Goal: Task Accomplishment & Management: Manage account settings

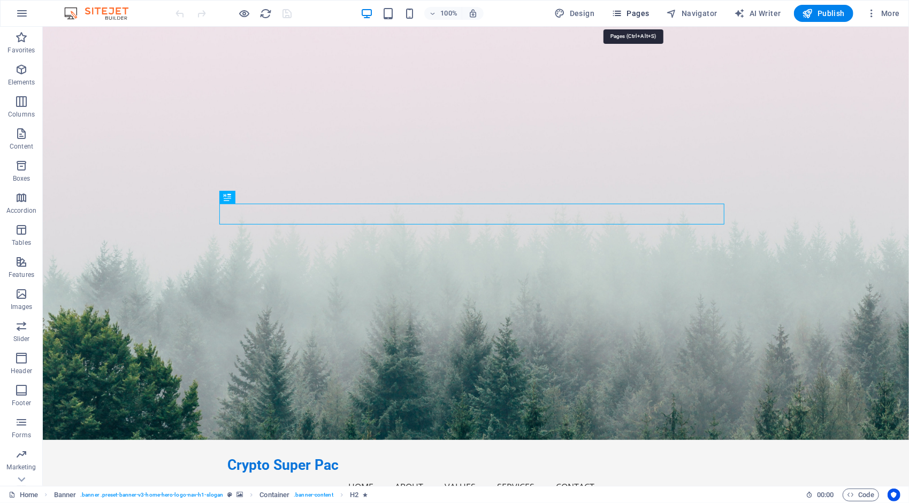
click at [630, 15] on span "Pages" at bounding box center [629, 13] width 37 height 11
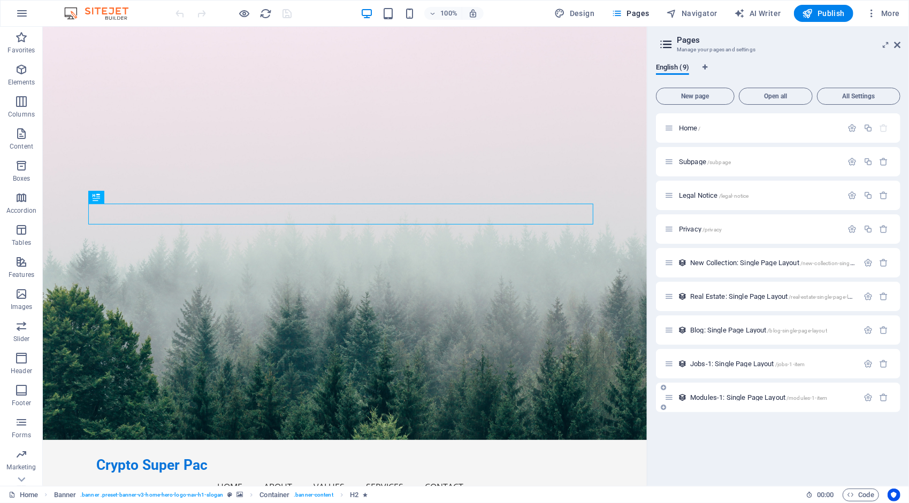
click at [772, 396] on span "Modules-1: Single Page Layout /modules-1-item" at bounding box center [758, 398] width 137 height 8
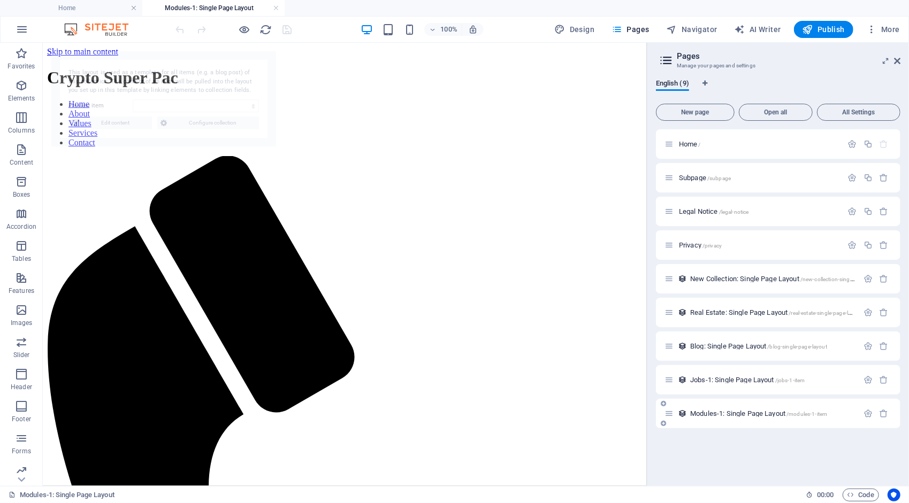
select select "68df22d4f2eb8c5d360e6014"
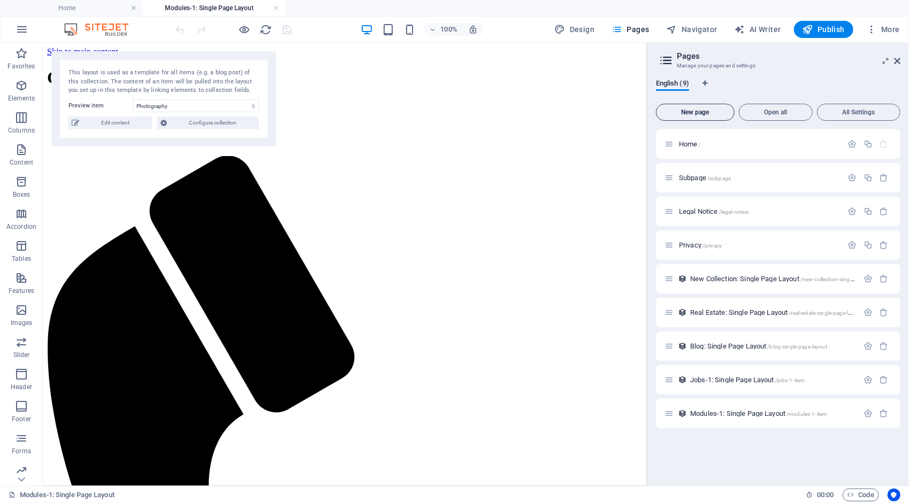
click at [704, 113] on span "New page" at bounding box center [695, 112] width 69 height 6
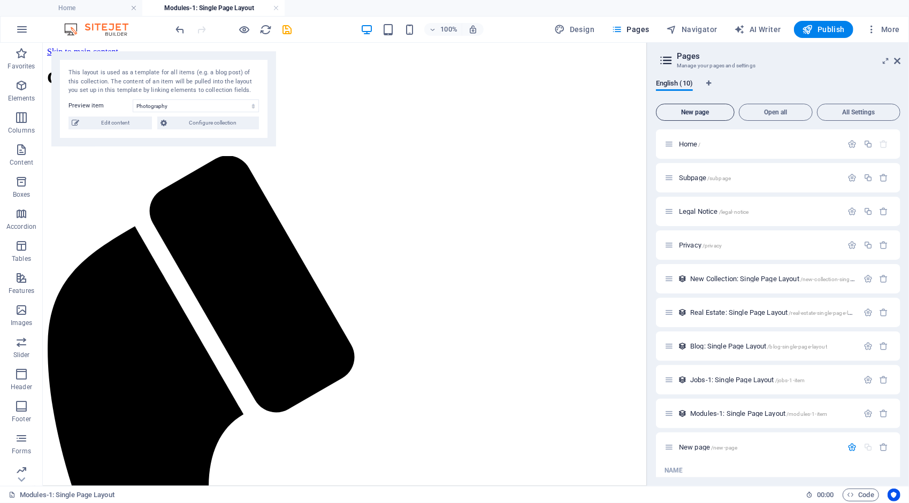
scroll to position [184, 0]
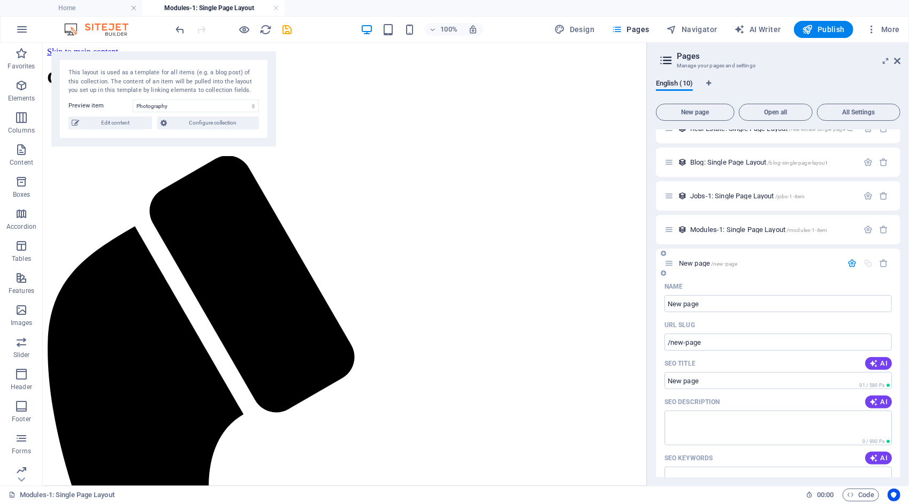
click at [749, 352] on div "Name New page ​ URL SLUG /new-page ​ SEO Title AI ​ 91 / 580 Px SEO Description…" at bounding box center [778, 464] width 244 height 373
click at [711, 302] on input "New page" at bounding box center [777, 303] width 227 height 17
type input "N"
type input "/new-pa"
type input "Fw"
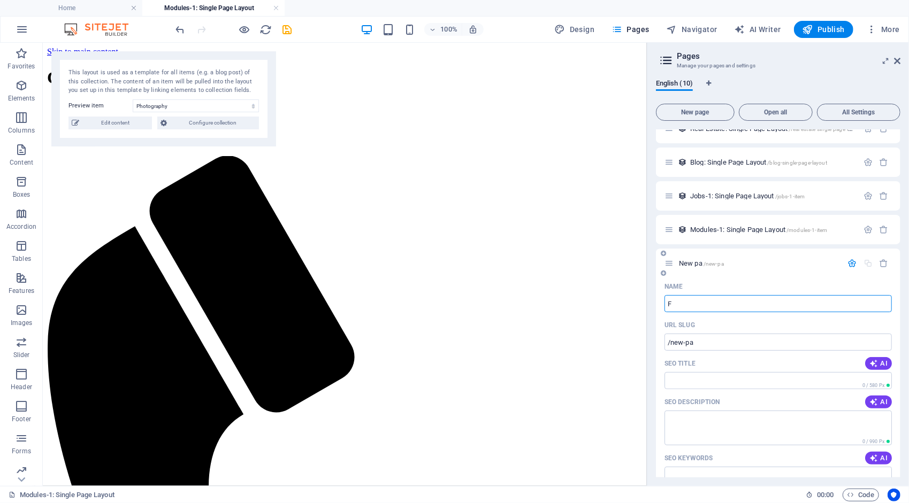
type input "/"
type input "Fw"
type input "/fwr"
type input "Fwr"
type input "F"
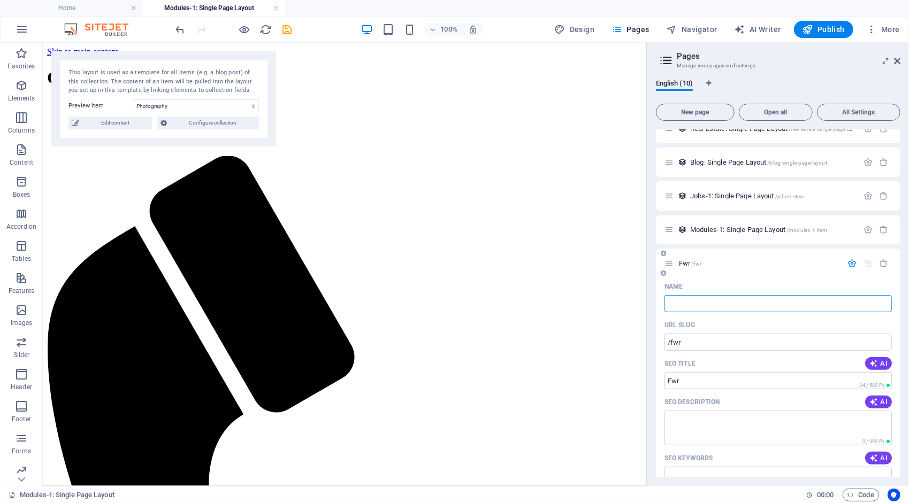
type input "/"
type input "F"
type input "/f"
type input "F"
type input "G"
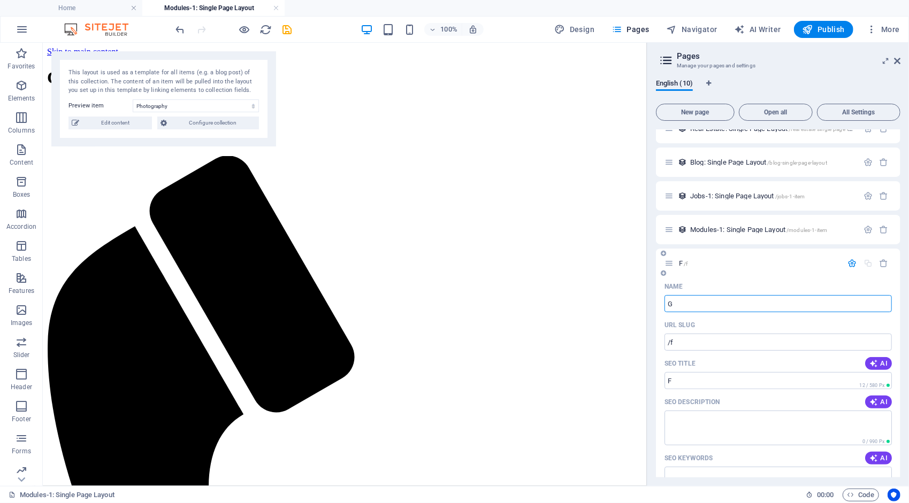
type input "/g"
type input "G"
type input "Get"
type input "/get"
type input "Get"
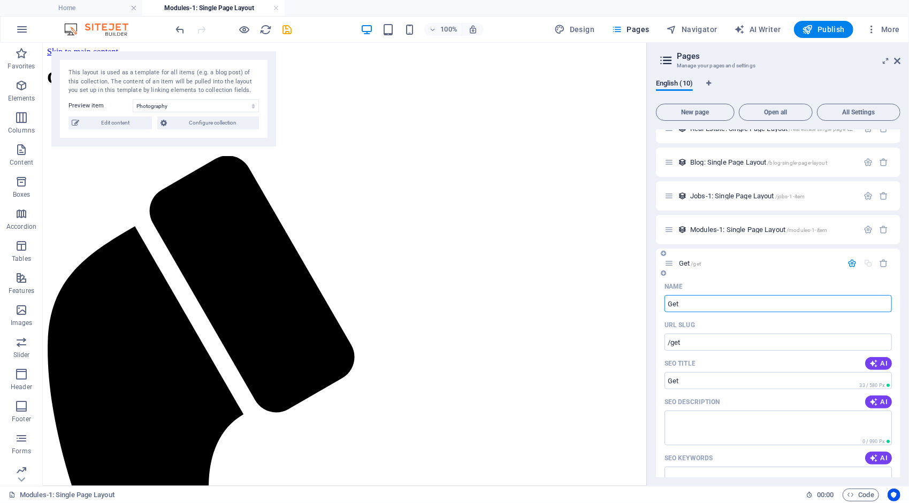
type input "Get I"
type input "Get"
type input "Get Inv"
type input "/get-in"
type input "Get In"
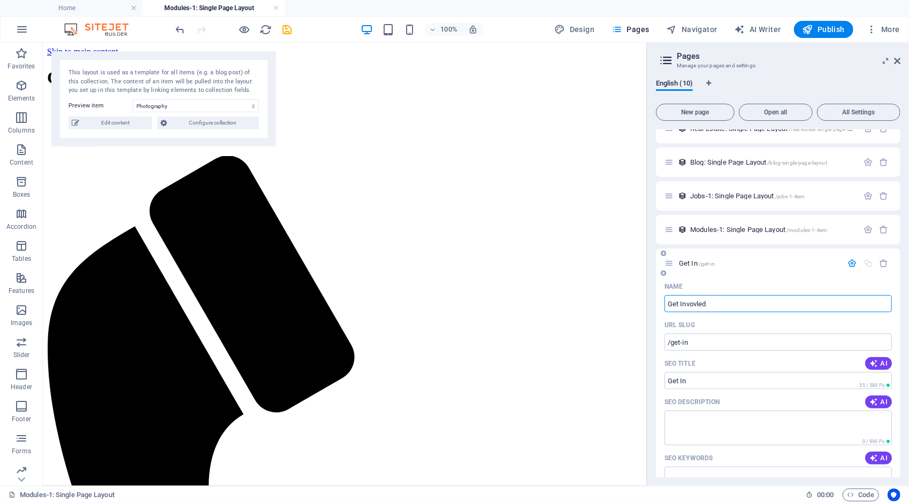
type input "Get Invovled"
type input "/get-invovled"
type input "Get Invovled"
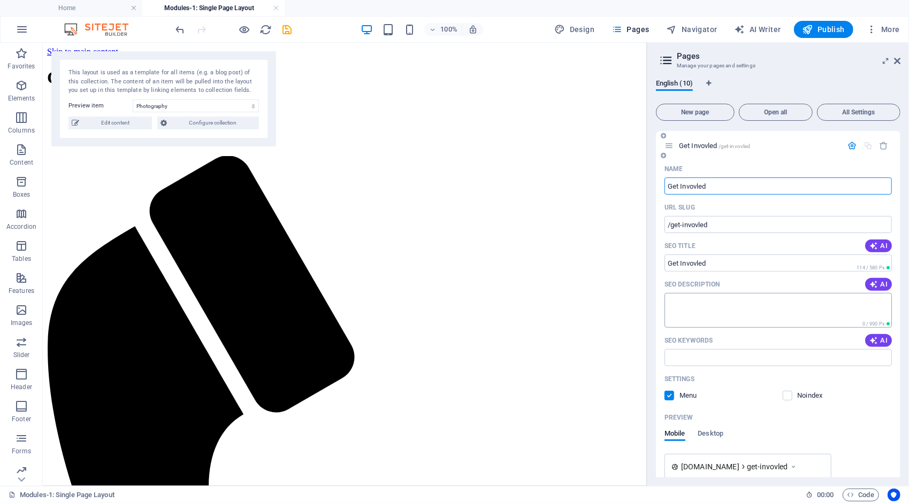
scroll to position [309, 0]
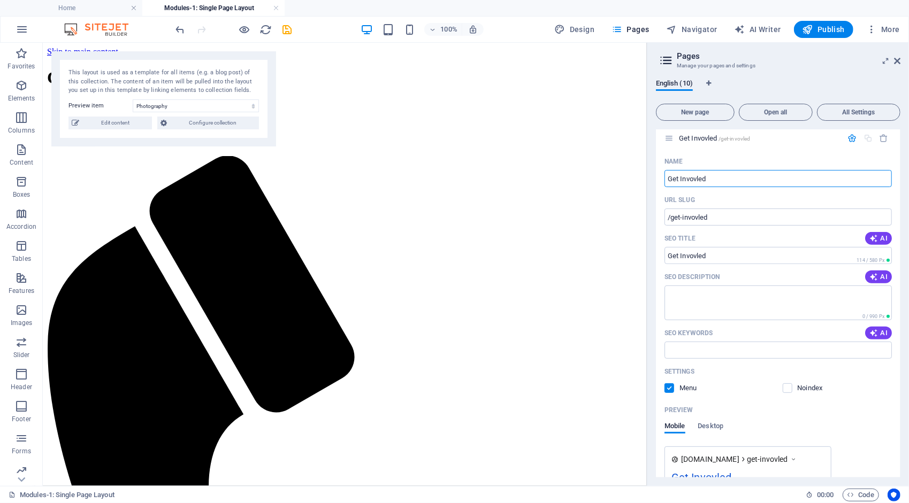
type input "Get Invovled"
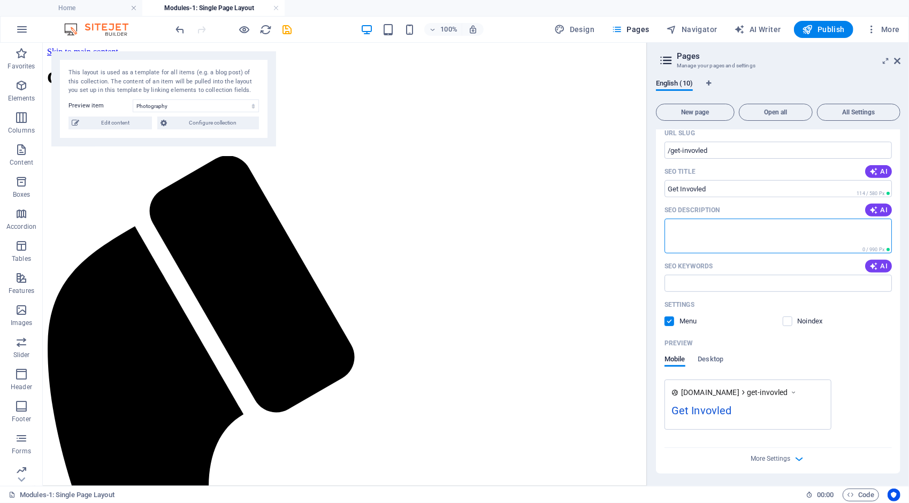
click at [746, 239] on textarea "SEO Description" at bounding box center [777, 236] width 227 height 35
paste textarea "Donate crypto (BTC, ETH, USDT, SOL & more) to Crypto Super PAC! Back Elijah Bow…"
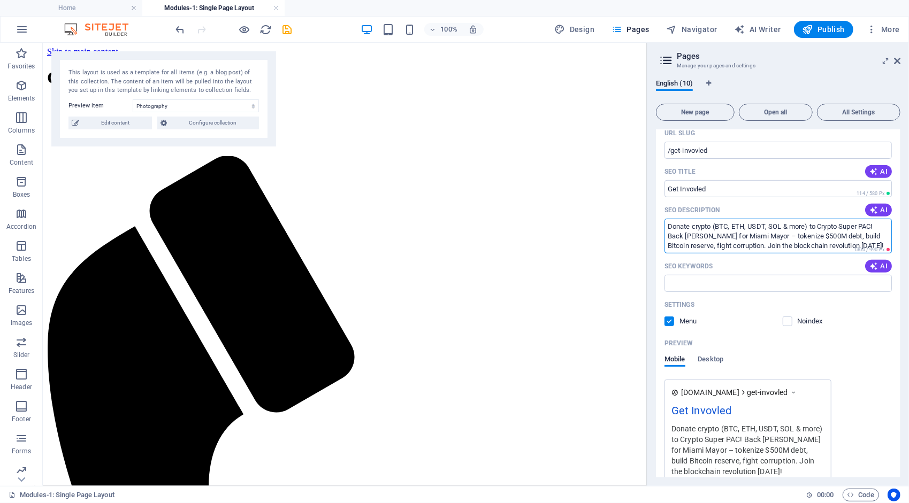
scroll to position [10, 0]
type textarea "Donate crypto (BTC, ETH, USDT, SOL & more) to Crypto Super PAC! Back Elijah Bow…"
click at [702, 287] on input "SEO Keywords" at bounding box center [777, 283] width 227 height 17
paste input "crypto donation, super PAC donate, Miami mayor election, Elijah Bowdre campaign"
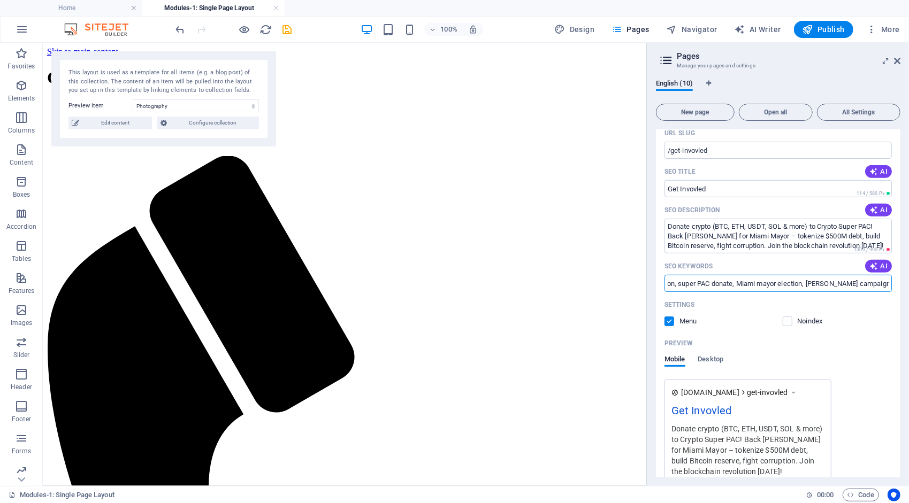
drag, startPoint x: 876, startPoint y: 281, endPoint x: 910, endPoint y: 284, distance: 34.4
click at [908, 284] on html "Crypto Super Pac Home Modules-1: Single Page Layout Favorites Elements Columns …" at bounding box center [454, 251] width 909 height 503
paste input "Bitcoin strategic reserve, tokenize city debt, blockchain transparency Miami, c…"
drag, startPoint x: 880, startPoint y: 288, endPoint x: 910, endPoint y: 276, distance: 32.2
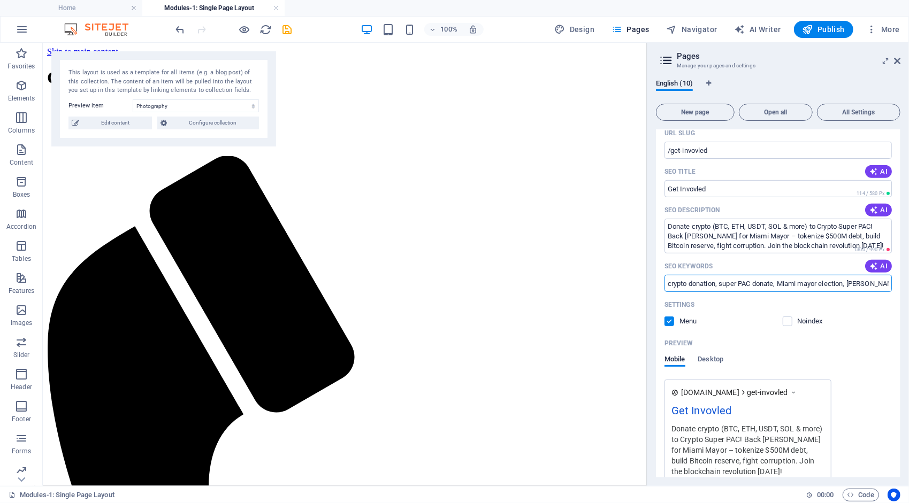
click at [908, 276] on html "Crypto Super Pac Home Modules-1: Single Page Layout Favorites Elements Columns …" at bounding box center [454, 251] width 909 height 503
paste input "how to donate crypto to PAC, support crypto mayor Miami, GlobalBoost donation p…"
type input "crypto donation, super PAC donate, Miami mayor election, Elijah Bowdre campaign…"
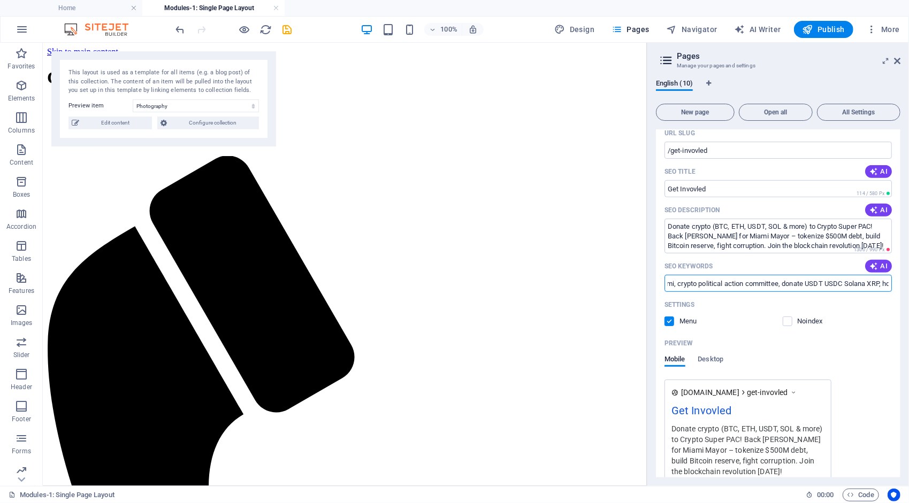
scroll to position [0, 0]
click at [884, 354] on div "Preview Mobile Desktop" at bounding box center [777, 357] width 227 height 45
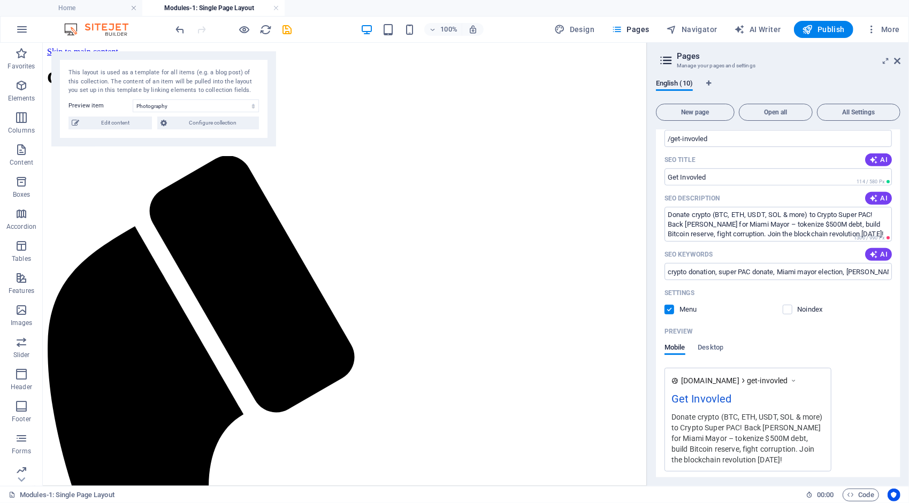
scroll to position [429, 0]
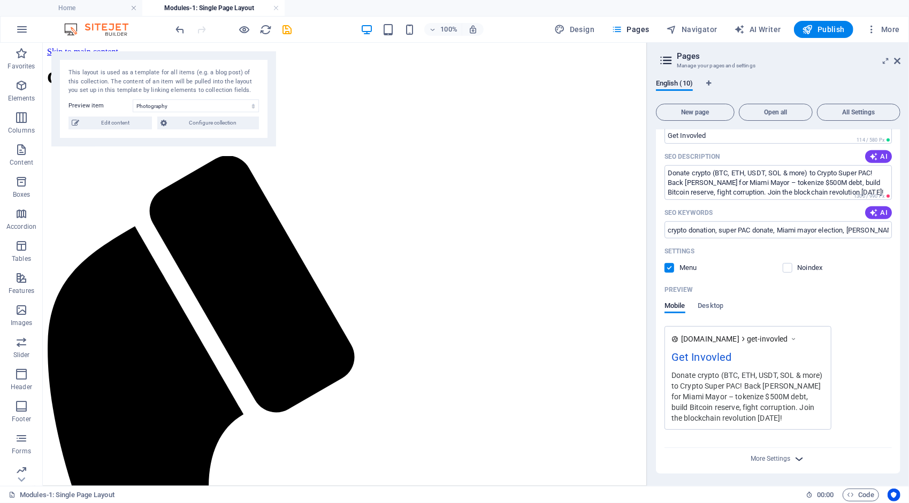
click at [802, 459] on icon "button" at bounding box center [799, 459] width 12 height 12
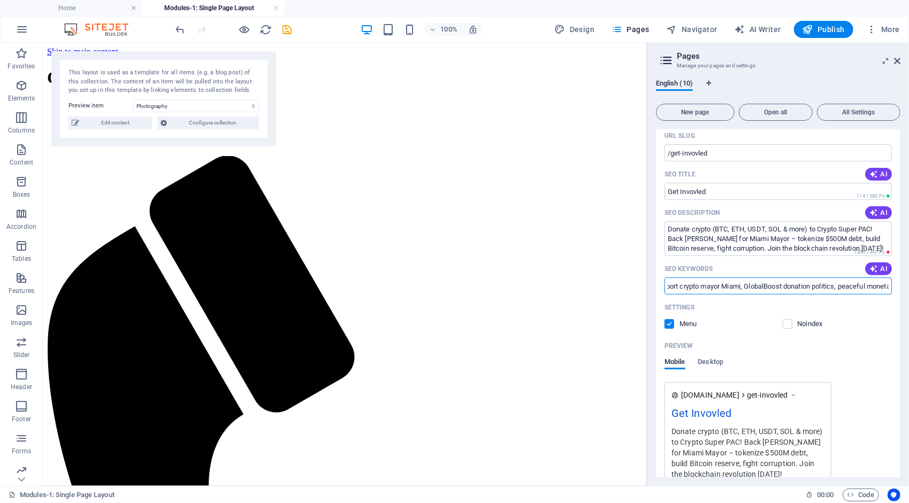
scroll to position [0, 890]
drag, startPoint x: 669, startPoint y: 286, endPoint x: 892, endPoint y: 283, distance: 223.6
click at [892, 283] on div "Name Get Invovled ​ URL SLUG /get-invovled ​ SEO Title AI Get Invovled ​ 114 / …" at bounding box center [778, 386] width 244 height 595
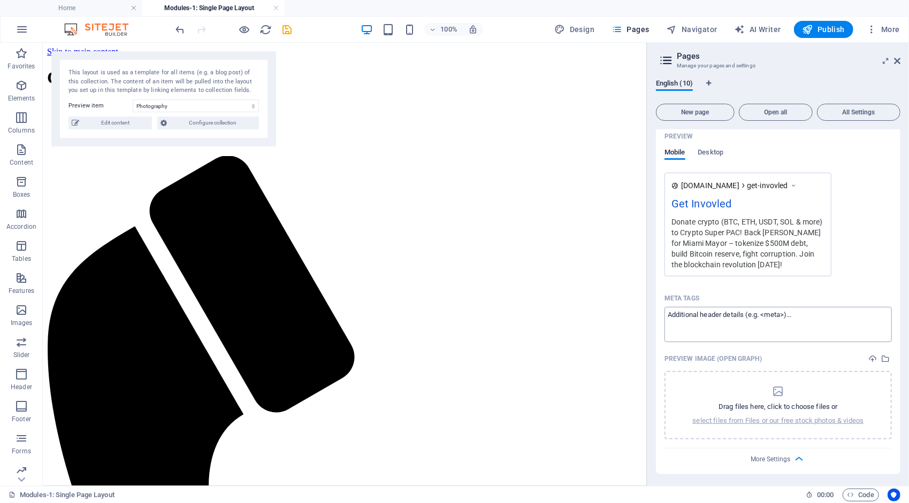
scroll to position [0, 0]
click at [806, 320] on textarea "Meta tags ​" at bounding box center [777, 324] width 227 height 35
paste textarea "crypto donation, super PAC donate, Miami mayor election, Elijah Bowdre campaign…"
type textarea "crypto donation, super PAC donate, Miami mayor election, Elijah Bowdre campaign…"
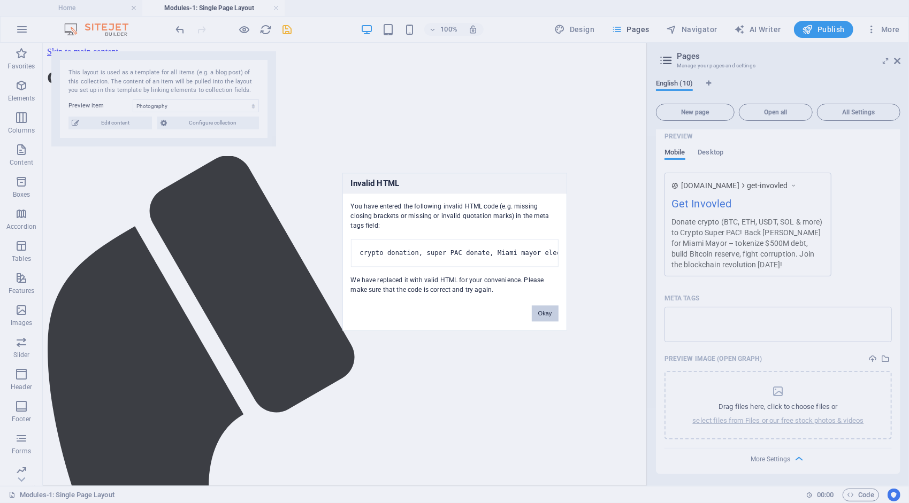
scroll to position [0, 0]
click at [778, 396] on div "Invalid HTML You have entered the following invalid HTML code (e.g. missing clo…" at bounding box center [454, 251] width 909 height 503
click at [805, 416] on div "Invalid HTML You have entered the following invalid HTML code (e.g. missing clo…" at bounding box center [454, 251] width 909 height 503
click at [543, 314] on button "Okay" at bounding box center [545, 313] width 27 height 16
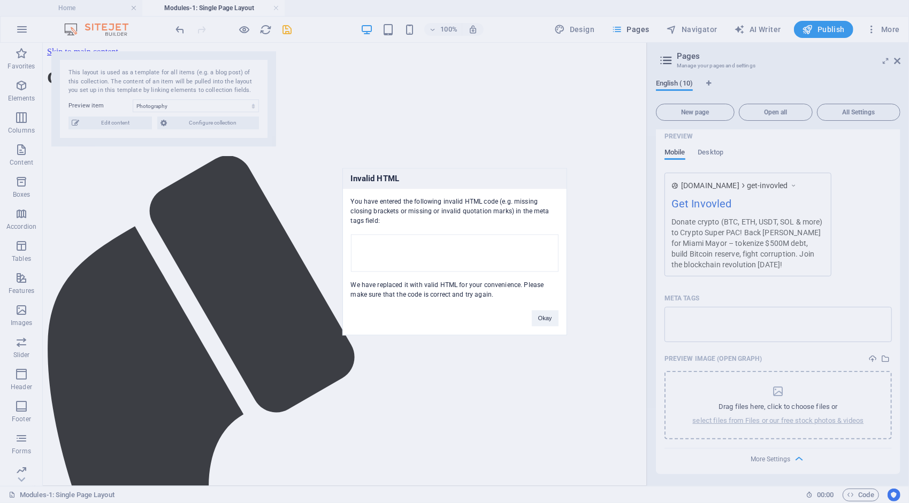
click at [780, 390] on body "Crypto Super Pac Home Modules-1: Single Page Layout Favorites Elements Columns …" at bounding box center [454, 251] width 909 height 503
click at [543, 319] on button "Okay" at bounding box center [545, 318] width 27 height 16
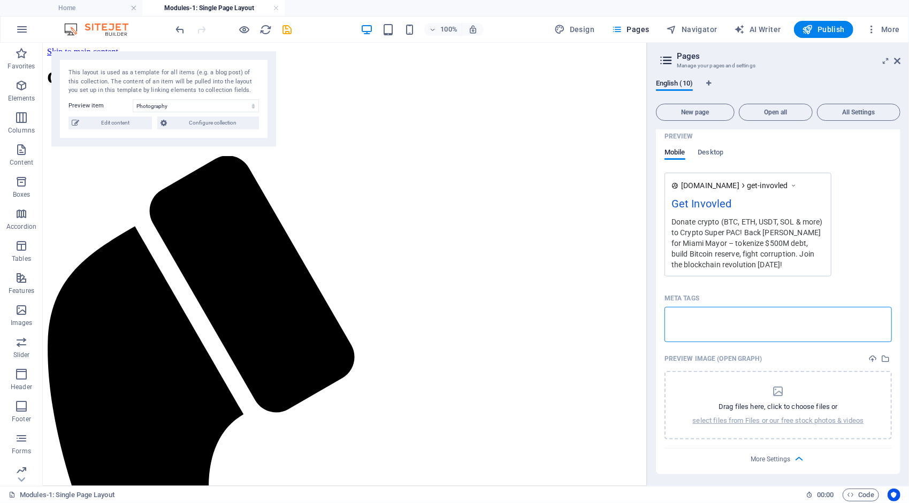
click at [755, 323] on textarea "Meta tags ​" at bounding box center [777, 324] width 227 height 35
drag, startPoint x: 797, startPoint y: 365, endPoint x: 613, endPoint y: 312, distance: 191.5
click at [777, 393] on icon "dropzone" at bounding box center [777, 391] width 13 height 13
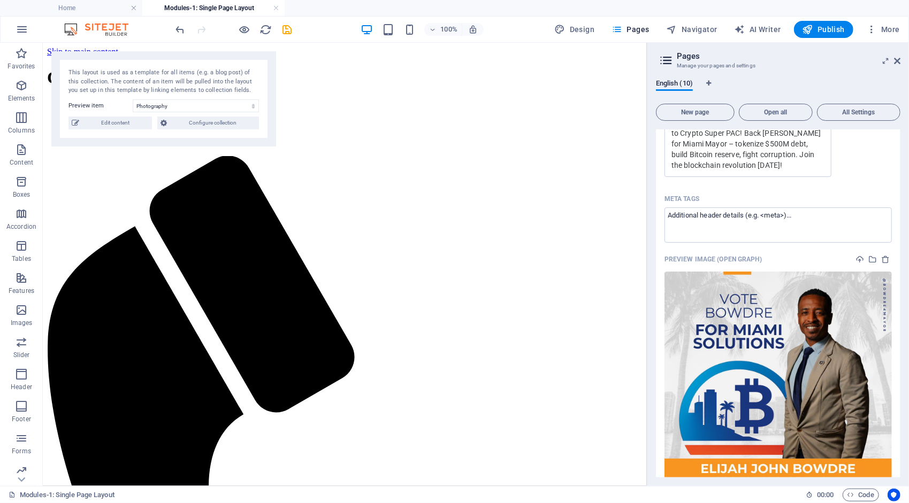
scroll to position [740, 0]
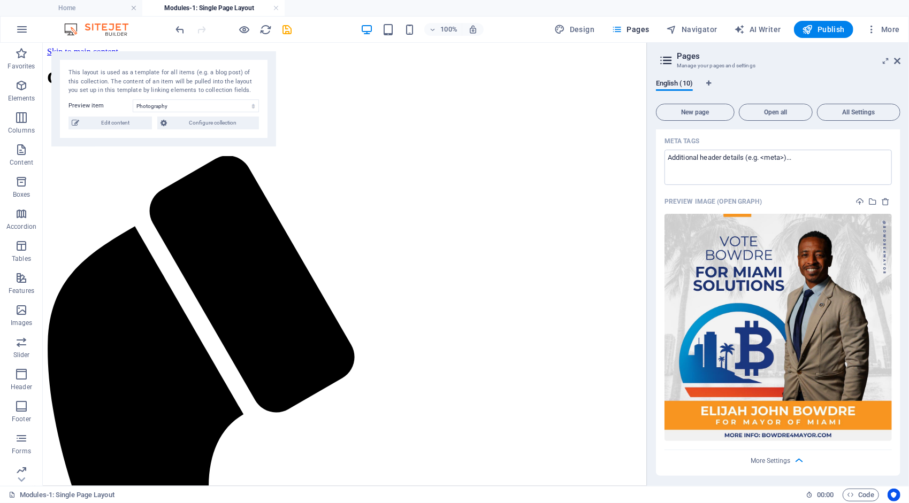
drag, startPoint x: 853, startPoint y: 291, endPoint x: 663, endPoint y: 479, distance: 266.6
click at [663, 479] on div "English (10) New page Open all All Settings Home / Subpage /subpage Legal Notic…" at bounding box center [778, 279] width 262 height 416
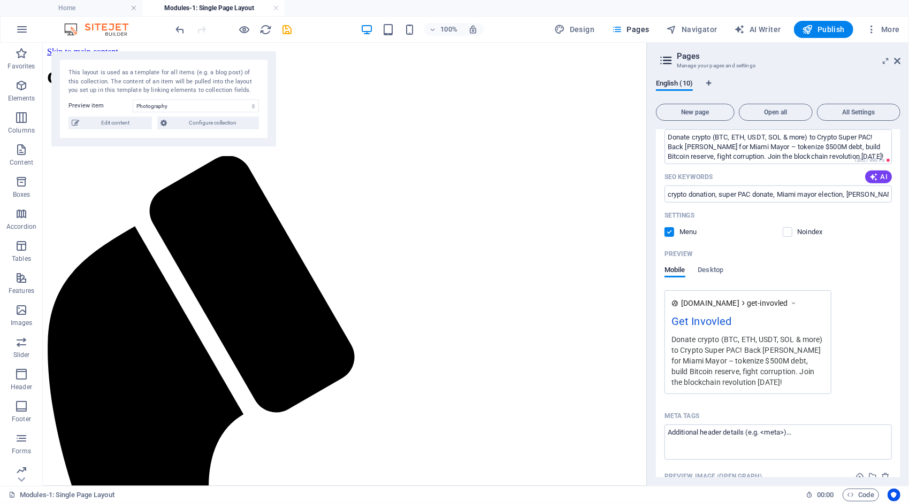
scroll to position [466, 0]
click at [710, 264] on div "Preview Mobile Desktop" at bounding box center [777, 267] width 227 height 45
click at [716, 267] on span "Desktop" at bounding box center [711, 270] width 26 height 15
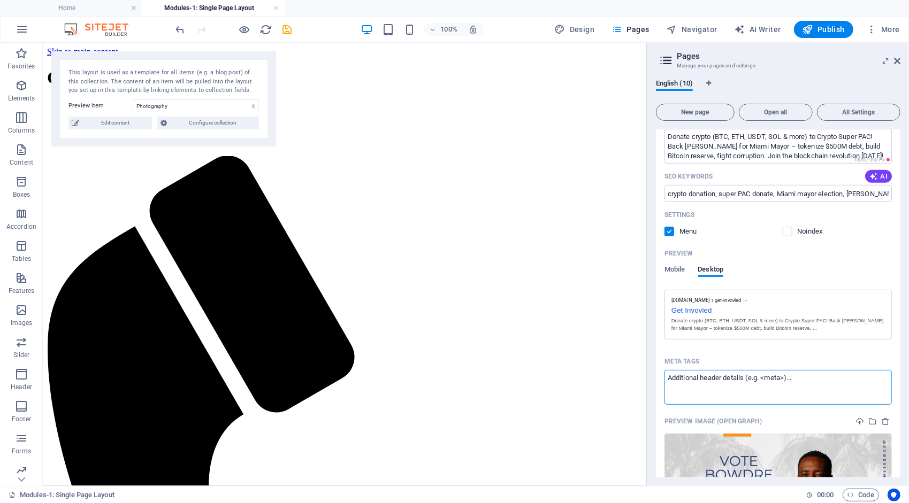
drag, startPoint x: 797, startPoint y: 379, endPoint x: 692, endPoint y: 386, distance: 105.1
click at [692, 386] on textarea "Meta tags ​" at bounding box center [777, 387] width 227 height 35
paste textarea "<!-- Essential SEO Meta Tags --> <title>Donate Crypto to Crypto Super PAC | Sup…"
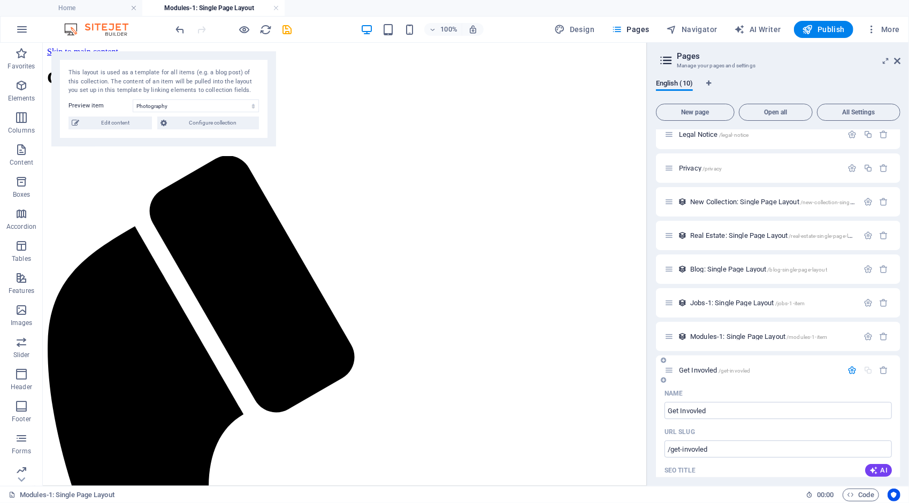
scroll to position [77, 0]
type textarea "<title>Donate Crypto to Crypto Super PAC | Support Elijah Bowdre for Miami Mayo…"
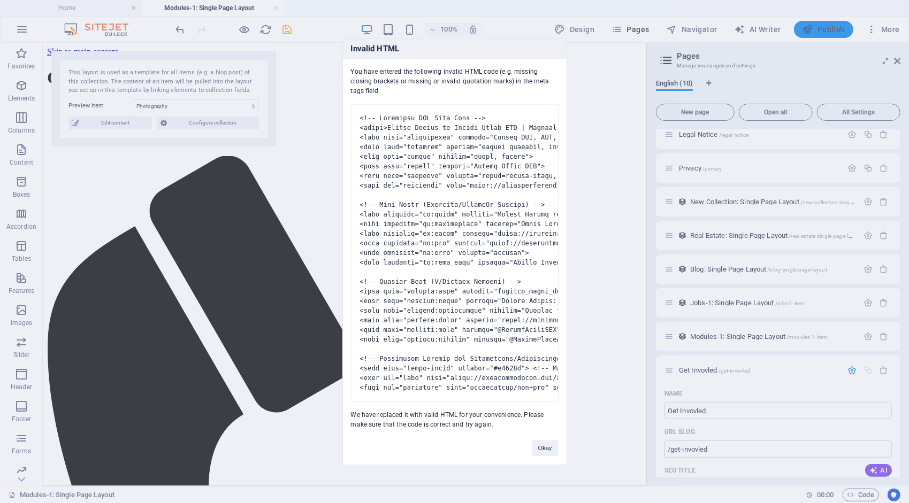
click at [832, 30] on body "Crypto Super Pac Home Modules-1: Single Page Layout Favorites Elements Columns …" at bounding box center [454, 251] width 909 height 503
drag, startPoint x: 556, startPoint y: 80, endPoint x: 347, endPoint y: 71, distance: 209.3
click at [347, 71] on div "You have entered the following invalid HTML code (e.g. missing closing brackets…" at bounding box center [455, 244] width 224 height 371
copy div "You have entered the following invalid HTML code (e.g. missing closing brackets…"
click at [390, 172] on pre at bounding box center [455, 252] width 208 height 297
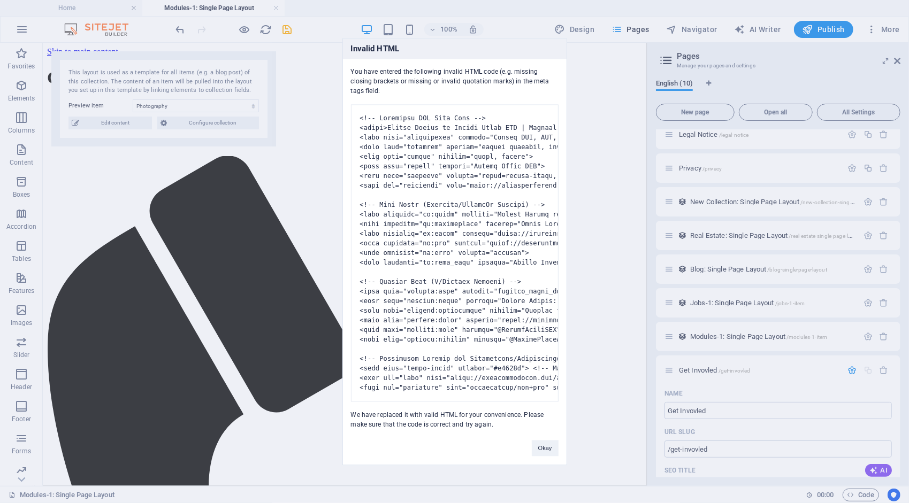
drag, startPoint x: 430, startPoint y: 104, endPoint x: 503, endPoint y: 456, distance: 359.9
click at [503, 456] on div "Invalid HTML You have entered the following invalid HTML code (e.g. missing clo…" at bounding box center [454, 251] width 225 height 427
drag, startPoint x: 503, startPoint y: 456, endPoint x: 474, endPoint y: 412, distance: 52.7
click at [474, 412] on div "You have entered the following invalid HTML code (e.g. missing closing brackets…" at bounding box center [455, 244] width 224 height 371
click at [508, 429] on div "You have entered the following invalid HTML code (e.g. missing closing brackets…" at bounding box center [455, 244] width 224 height 371
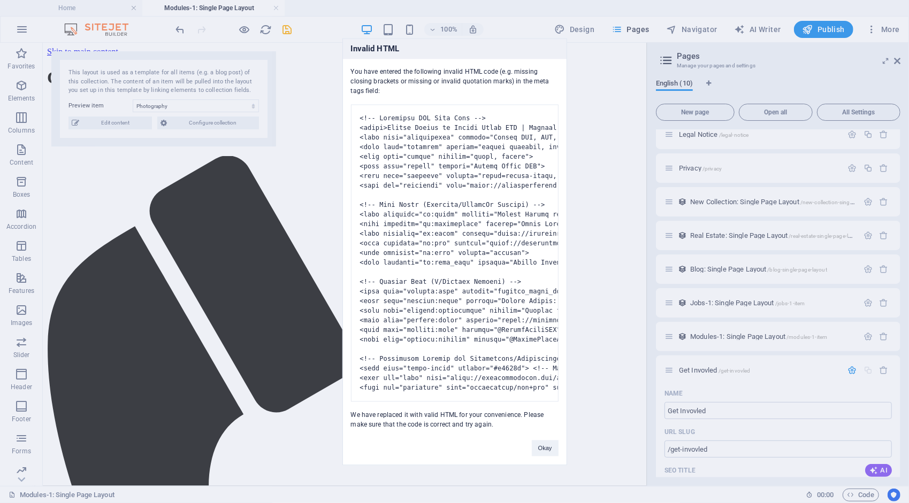
drag, startPoint x: 496, startPoint y: 428, endPoint x: 352, endPoint y: 90, distance: 366.9
click at [352, 90] on div "You have entered the following invalid HTML code (e.g. missing closing brackets…" at bounding box center [455, 244] width 224 height 371
drag, startPoint x: 548, startPoint y: 445, endPoint x: 538, endPoint y: 395, distance: 51.2
click at [548, 445] on button "Okay" at bounding box center [545, 448] width 27 height 16
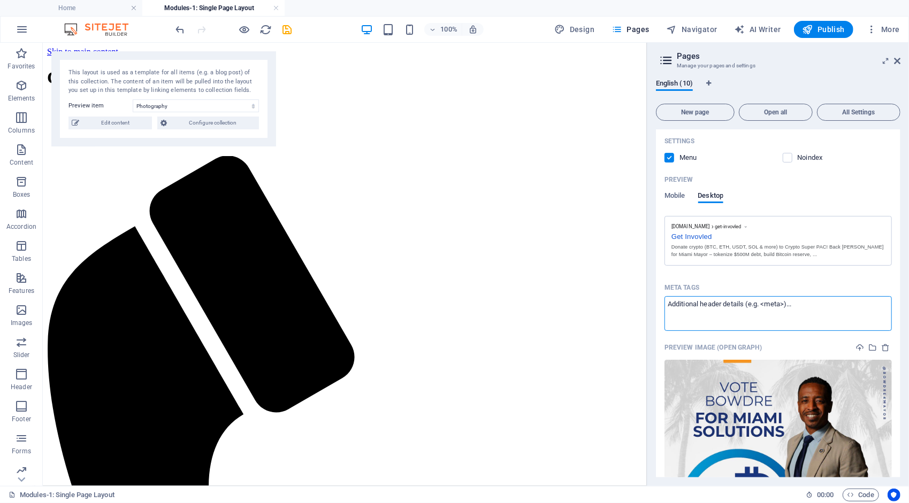
paste textarea "<meta name="description" content="Donate BTC, ETH, USDT, SOL & more to Crypto S…"
type textarea "<meta name="description" content="Donate BTC, ETH, USDT, SOL &amp; more to Cryp…"
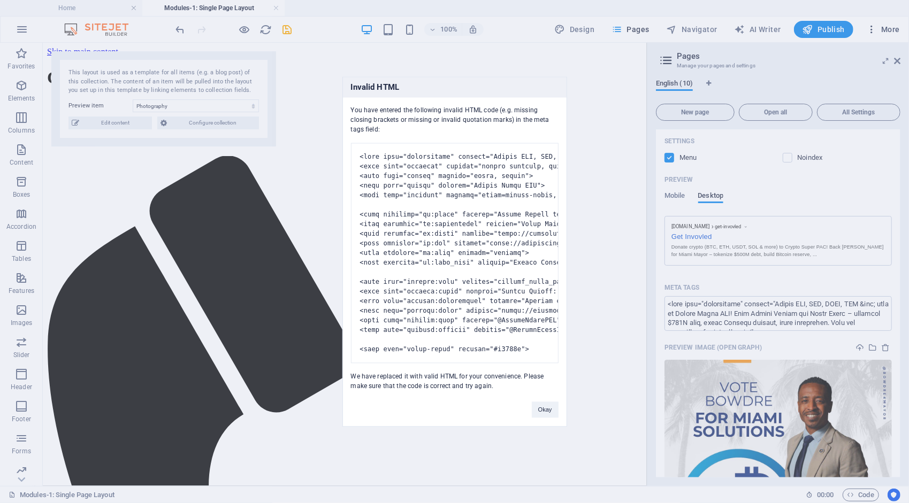
click at [873, 28] on body "Crypto Super Pac Home Modules-1: Single Page Layout Favorites Elements Columns …" at bounding box center [454, 251] width 909 height 503
click at [552, 418] on button "Okay" at bounding box center [545, 410] width 27 height 16
click at [822, 30] on body "Crypto Super Pac Home Modules-1: Single Page Layout Favorites Elements Columns …" at bounding box center [454, 251] width 909 height 503
drag, startPoint x: 349, startPoint y: 92, endPoint x: 503, endPoint y: 420, distance: 362.9
click at [503, 420] on div "Invalid HTML You have entered the following invalid HTML code (e.g. missing clo…" at bounding box center [454, 251] width 225 height 350
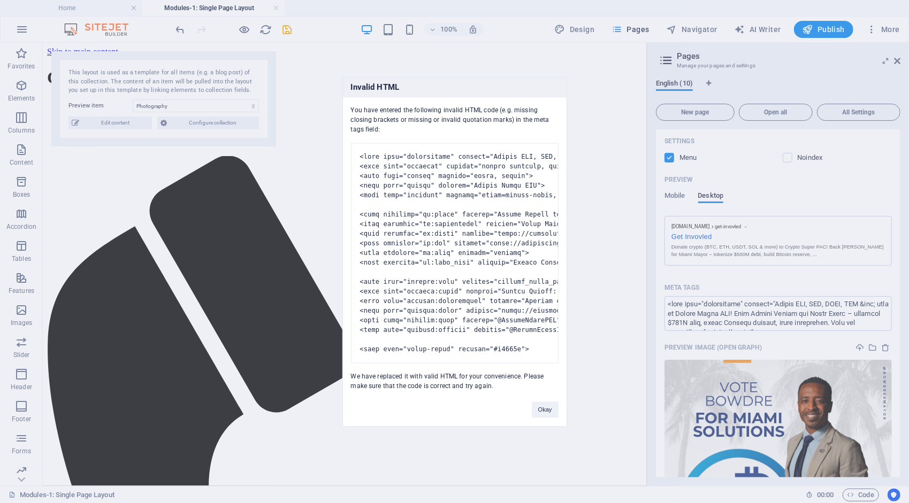
copy div "You have entered the following invalid HTML code (e.g. missing closing brackets…"
click at [545, 415] on button "Okay" at bounding box center [545, 410] width 27 height 16
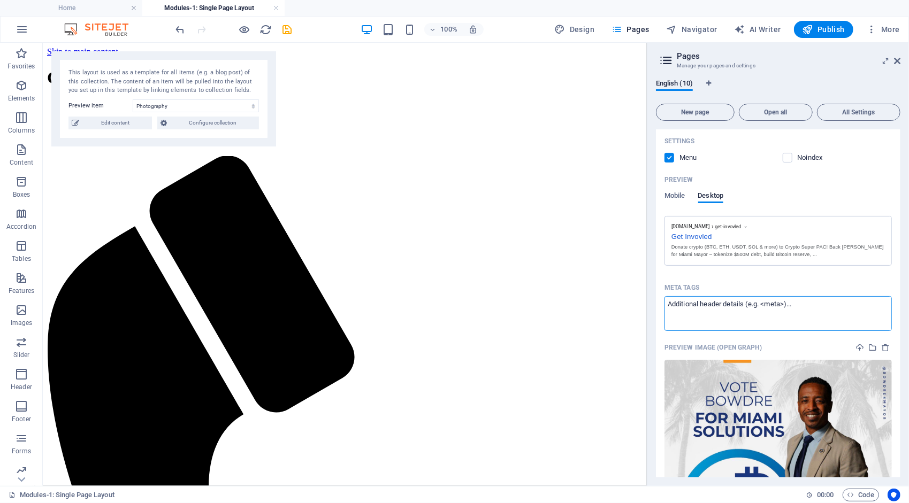
paste textarea "<meta name="description" content="Donate BTC, ETH, USDT, SOL & more to Crypto S…"
click at [873, 33] on body "Crypto Super Pac Home Modules-1: Single Page Layout Favorites Elements Columns …" at bounding box center [454, 251] width 909 height 503
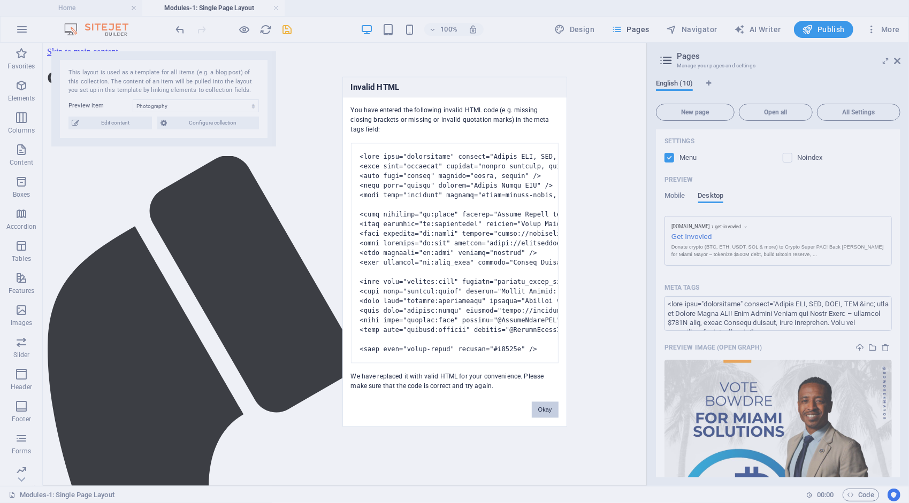
click at [544, 418] on button "Okay" at bounding box center [545, 410] width 27 height 16
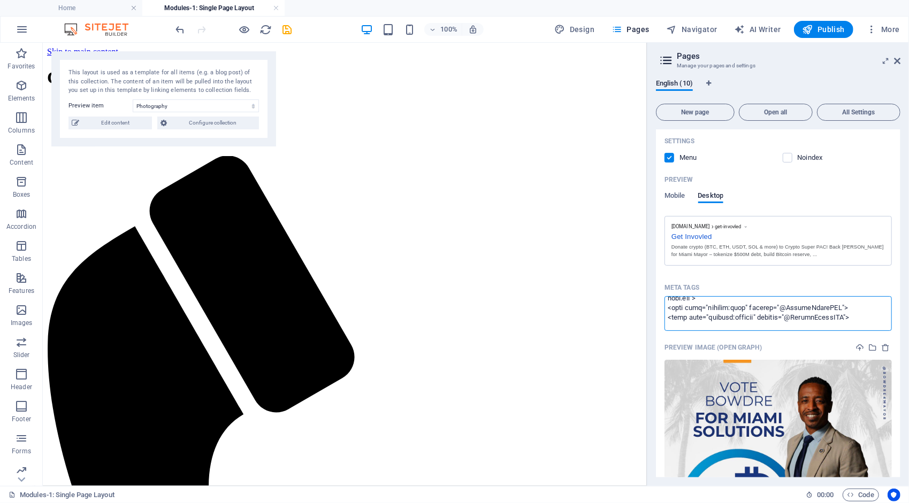
scroll to position [362, 0]
click at [803, 322] on textarea "Meta tags ​" at bounding box center [777, 313] width 227 height 35
type textarea "<meta name="description" content="Donate BTC, ETH, USDT, SOL &amp; more to Cryp…"
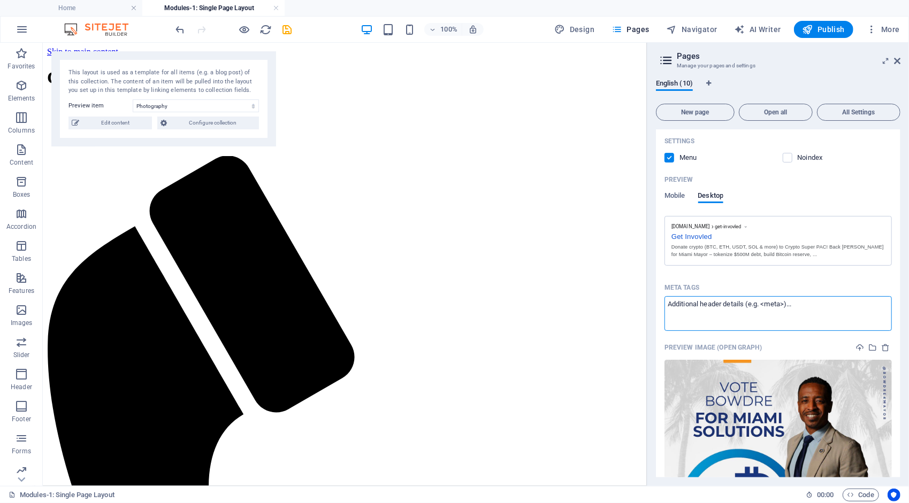
type textarea "b"
type textarea "s"
type textarea "c"
type textarea "crypto super pac, elijah john bowdre, miami mayor race, miami mayor debate, cry…"
click at [872, 31] on body "Crypto Super Pac Home Modules-1: Single Page Layout Favorites Elements Columns …" at bounding box center [454, 251] width 909 height 503
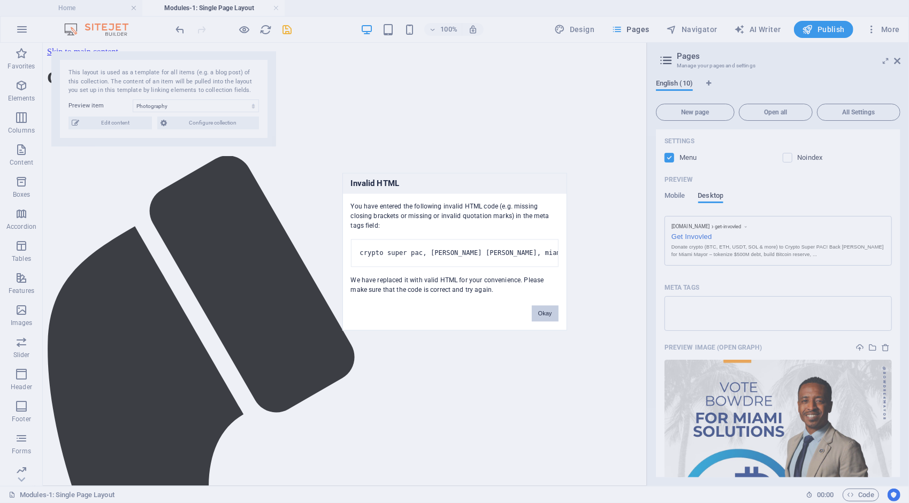
click at [548, 312] on button "Okay" at bounding box center [545, 313] width 27 height 16
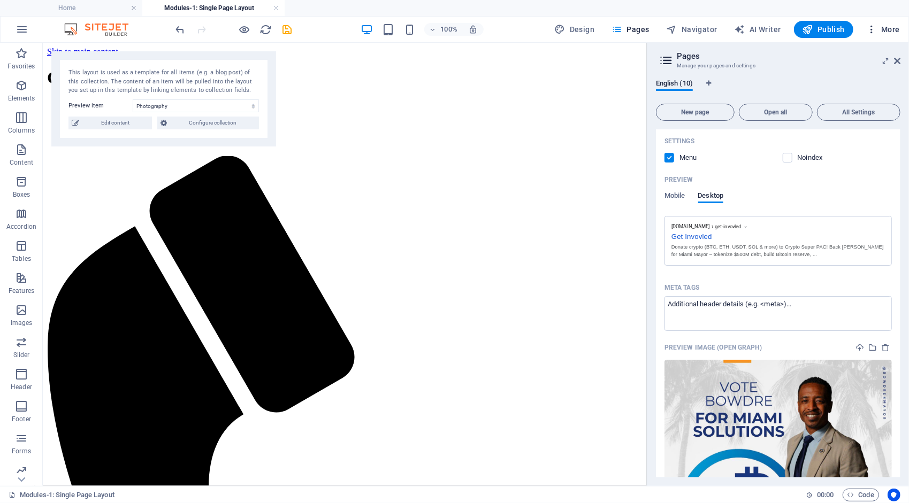
click at [872, 27] on icon "button" at bounding box center [871, 29] width 11 height 11
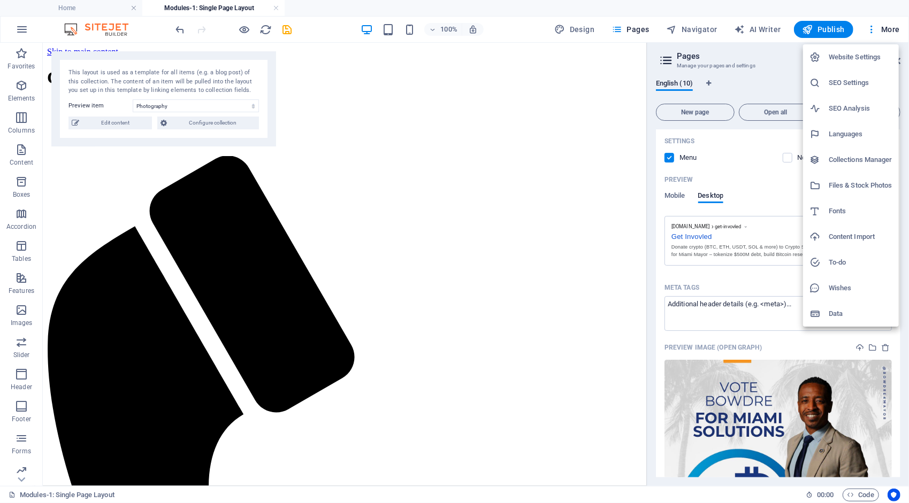
click at [755, 26] on div at bounding box center [454, 251] width 909 height 503
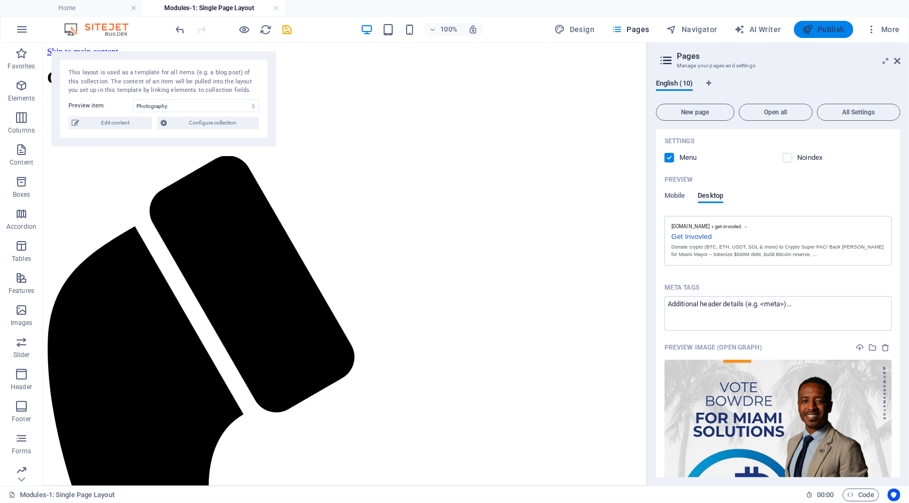
click at [839, 34] on span "Publish" at bounding box center [823, 29] width 42 height 11
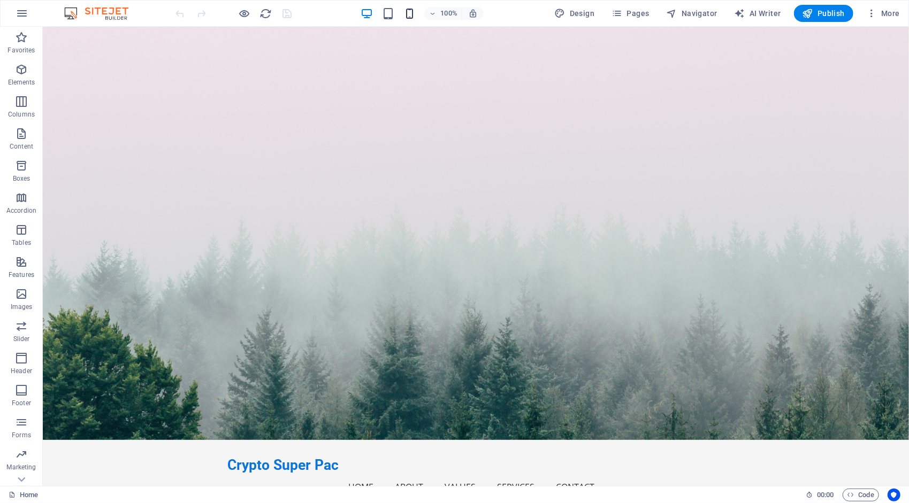
drag, startPoint x: 413, startPoint y: 4, endPoint x: 411, endPoint y: 13, distance: 9.2
click at [411, 13] on div "100%" at bounding box center [422, 13] width 124 height 17
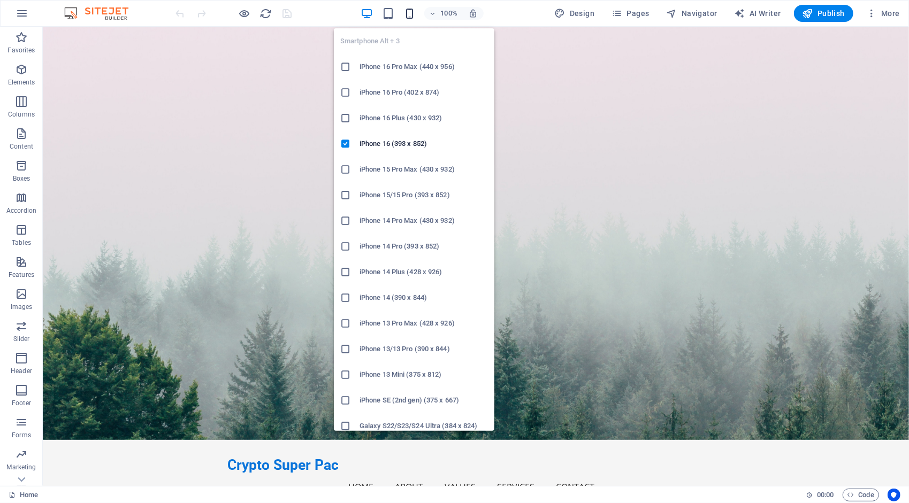
click at [411, 13] on icon "button" at bounding box center [409, 13] width 12 height 12
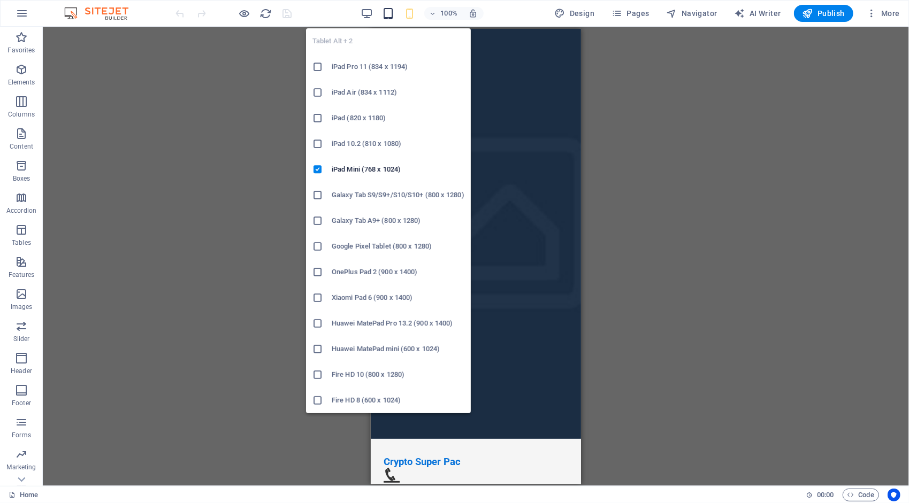
click at [393, 16] on icon "button" at bounding box center [388, 13] width 12 height 12
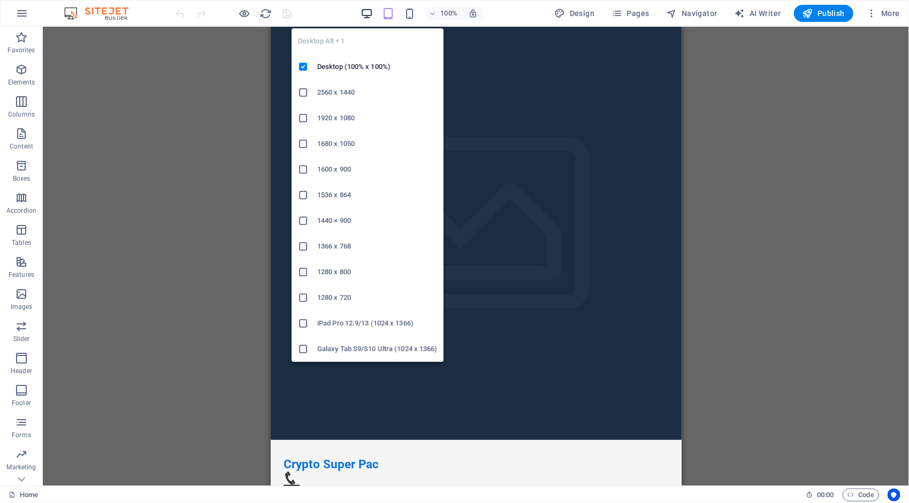
click at [365, 16] on icon "button" at bounding box center [366, 13] width 12 height 12
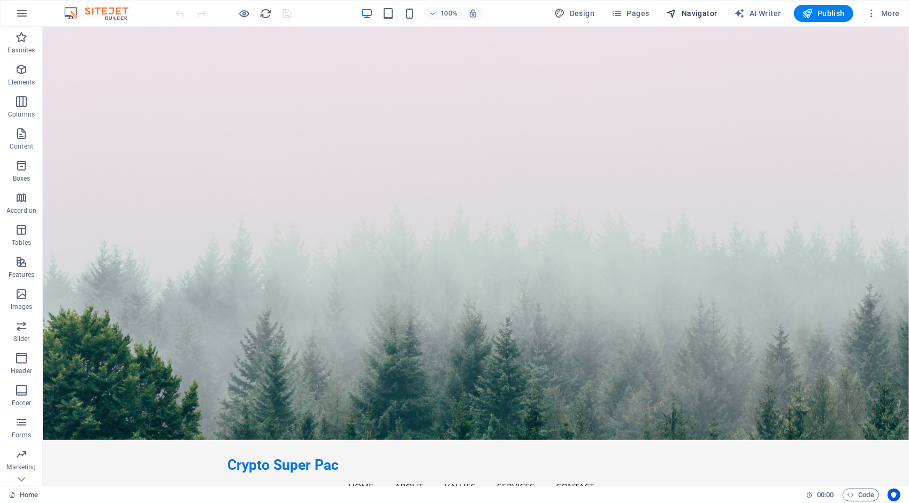
click at [707, 15] on span "Navigator" at bounding box center [691, 13] width 51 height 11
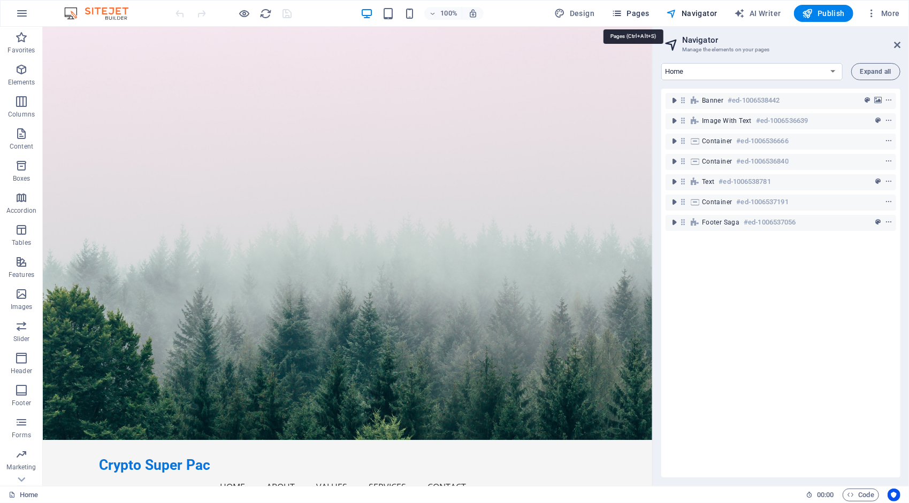
click at [642, 14] on span "Pages" at bounding box center [629, 13] width 37 height 11
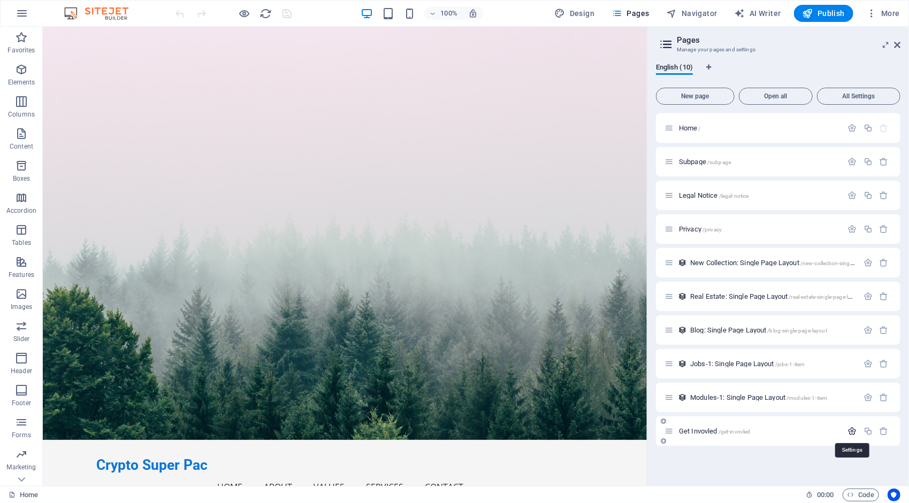
click at [854, 432] on icon "button" at bounding box center [852, 431] width 9 height 9
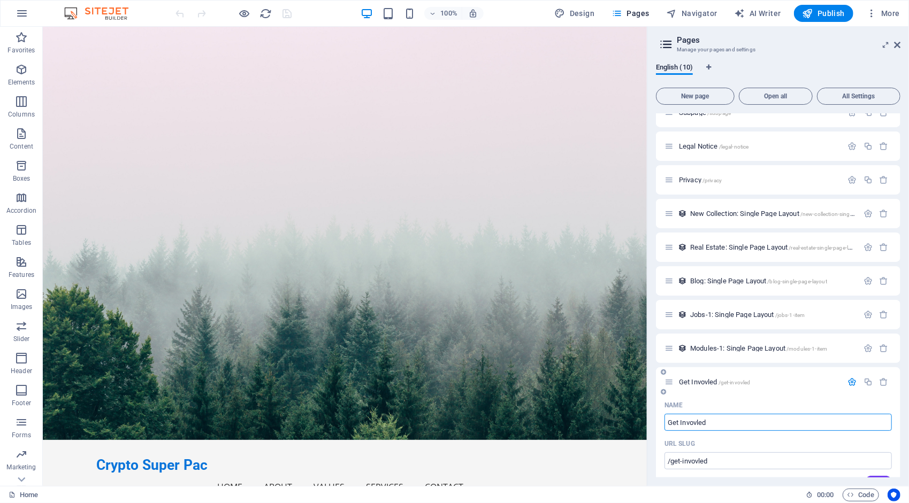
scroll to position [50, 0]
type input "Get Involved"
type input "/get-involved"
type input "Get Involved"
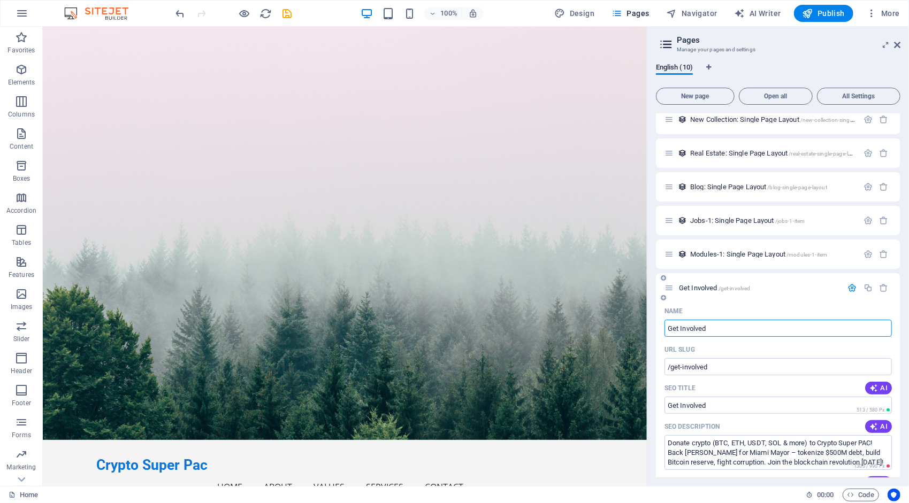
scroll to position [107, 0]
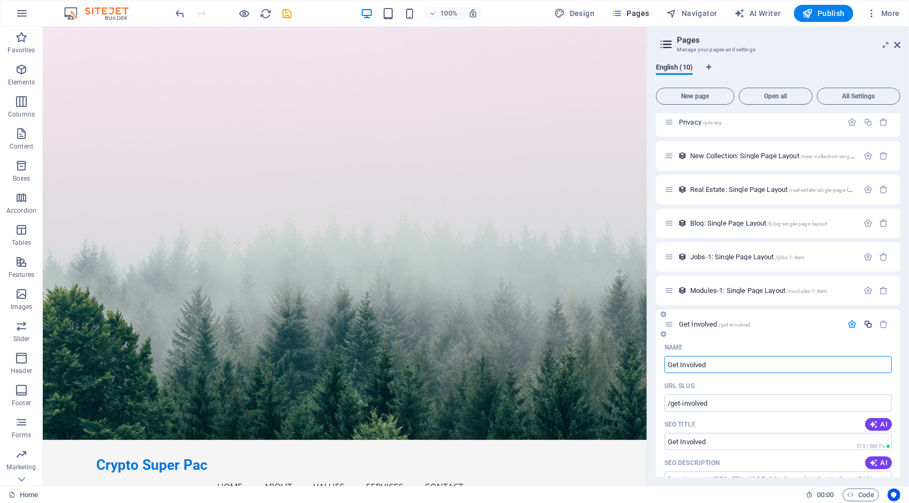
type input "Get Involved"
click at [869, 321] on icon "button" at bounding box center [867, 324] width 9 height 9
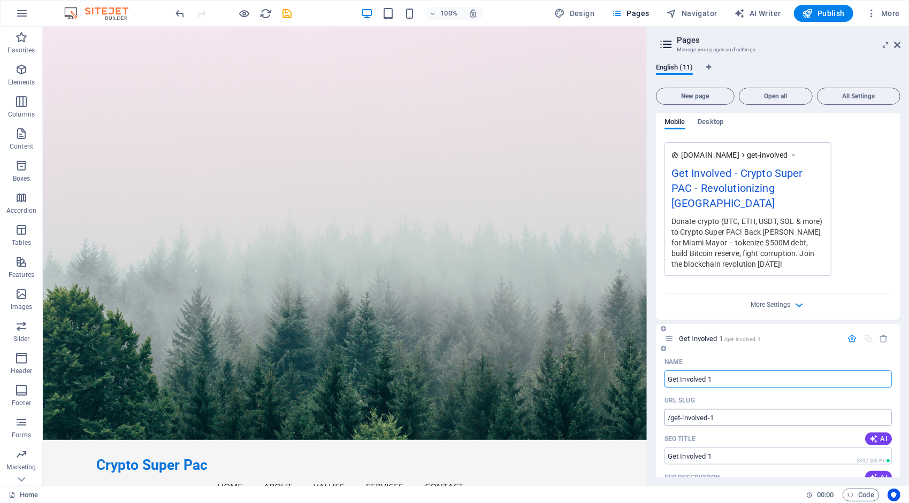
scroll to position [598, 0]
click at [884, 334] on icon "button" at bounding box center [883, 338] width 9 height 9
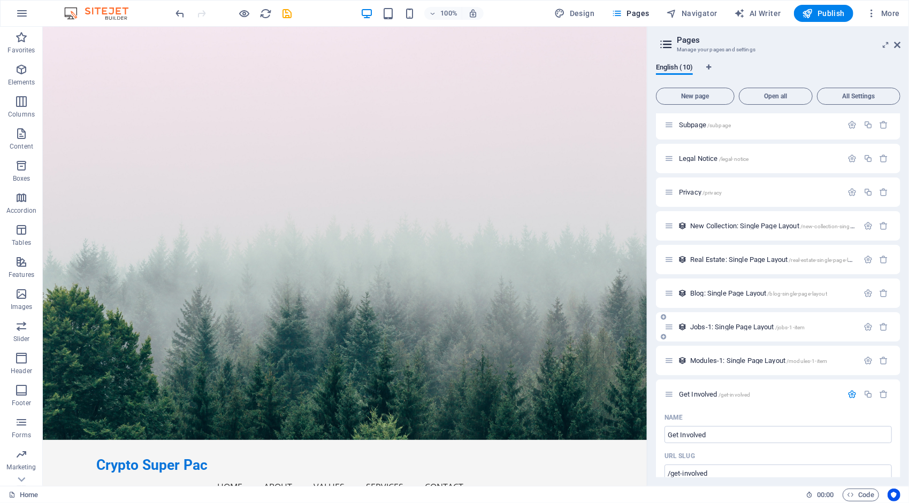
scroll to position [0, 0]
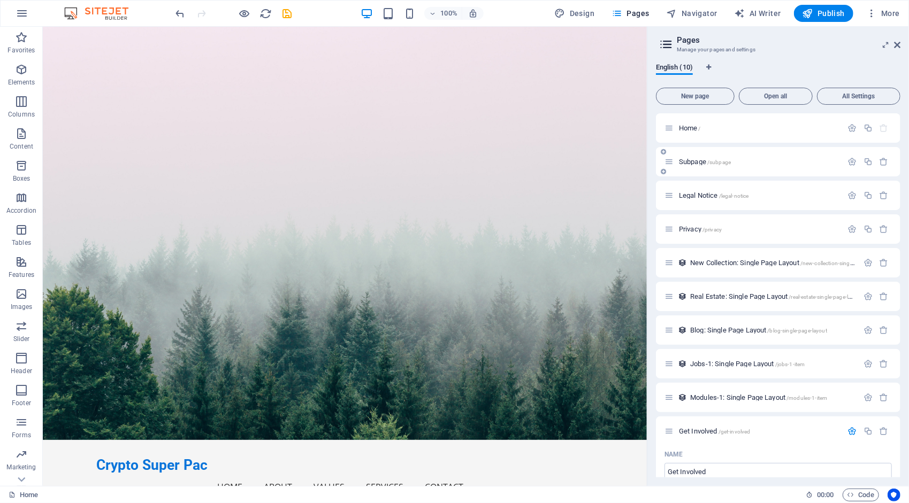
click at [739, 165] on div "Subpage /subpage" at bounding box center [753, 162] width 178 height 12
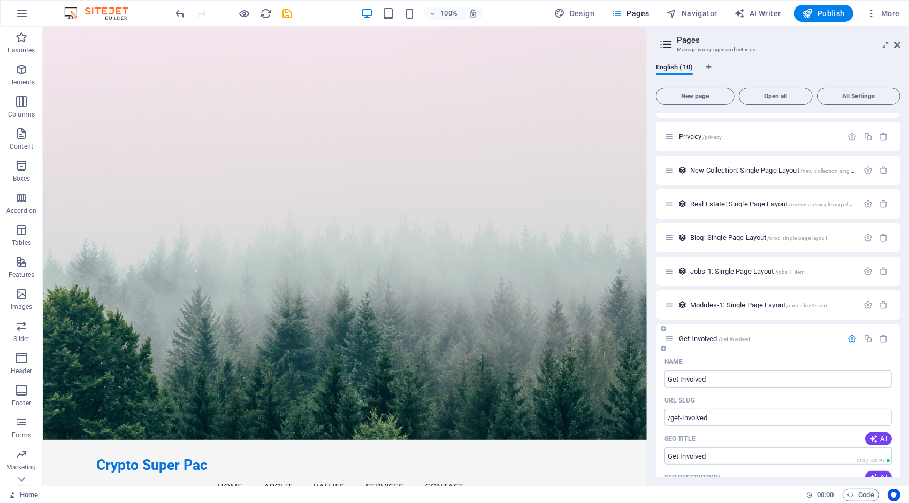
scroll to position [93, 0]
click at [841, 14] on span "Publish" at bounding box center [823, 13] width 42 height 11
checkbox input "false"
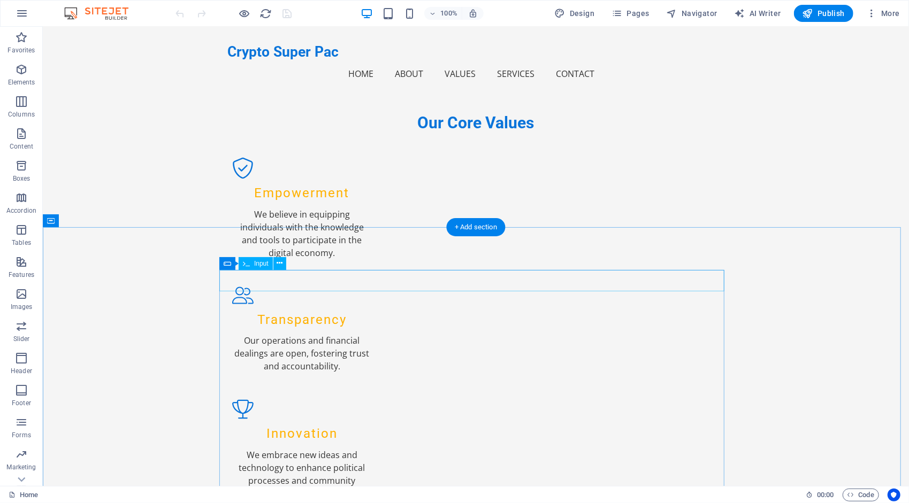
scroll to position [1133, 0]
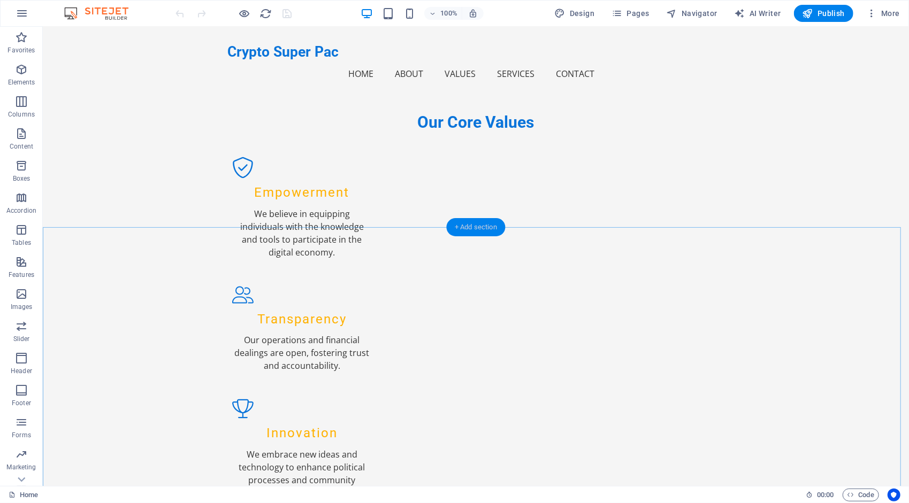
click at [471, 231] on div "+ Add section" at bounding box center [475, 227] width 59 height 18
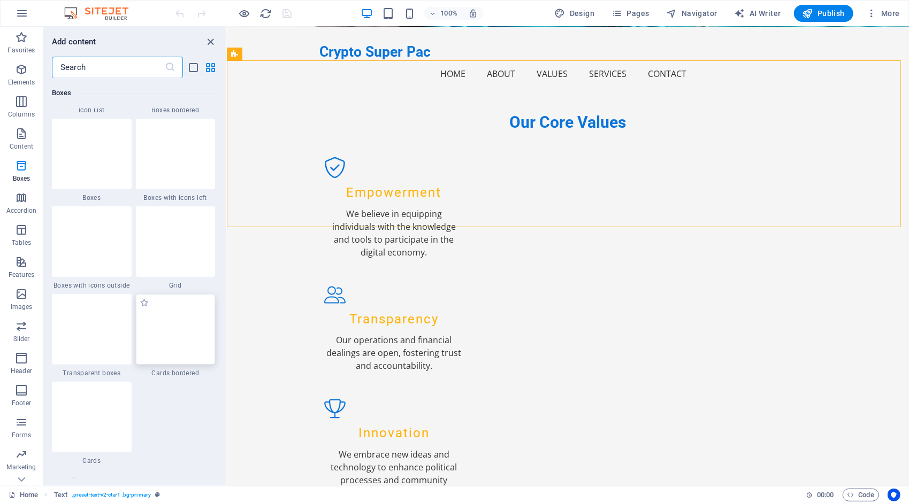
scroll to position [3028, 0]
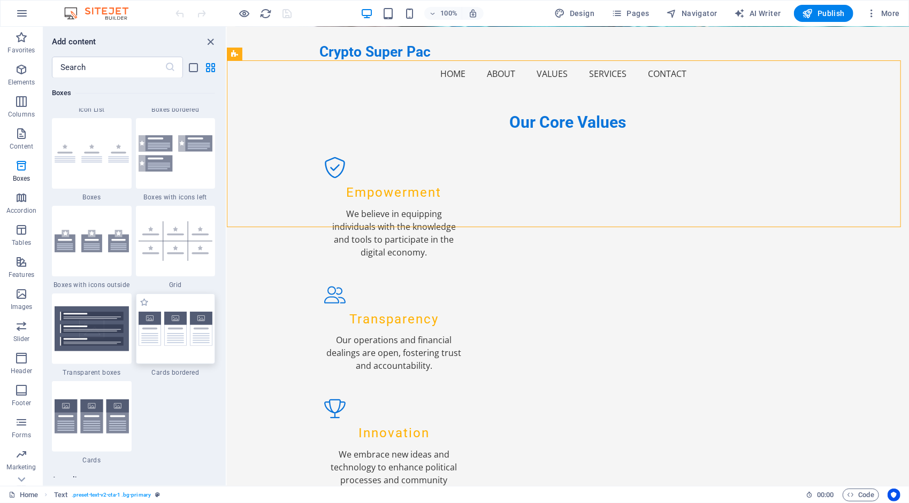
click at [176, 340] on img at bounding box center [176, 329] width 74 height 35
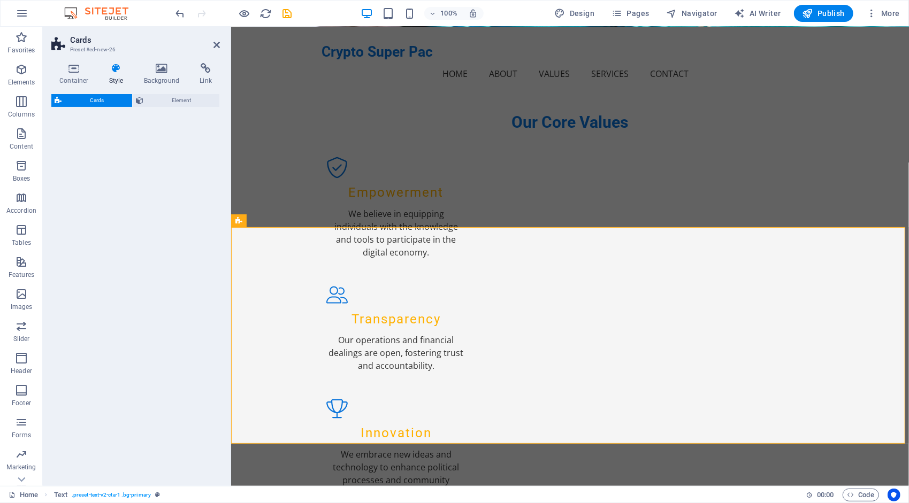
select select "rem"
select select "preset-image-boxes-v3-border"
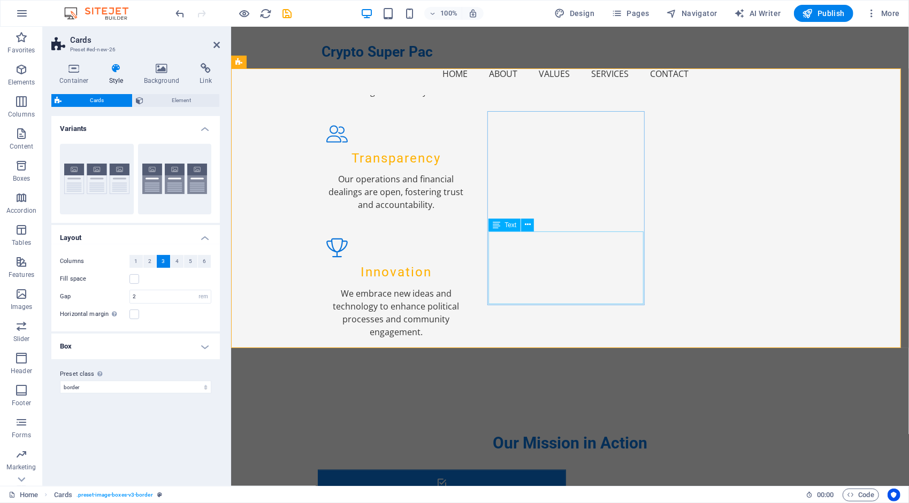
scroll to position [1296, 0]
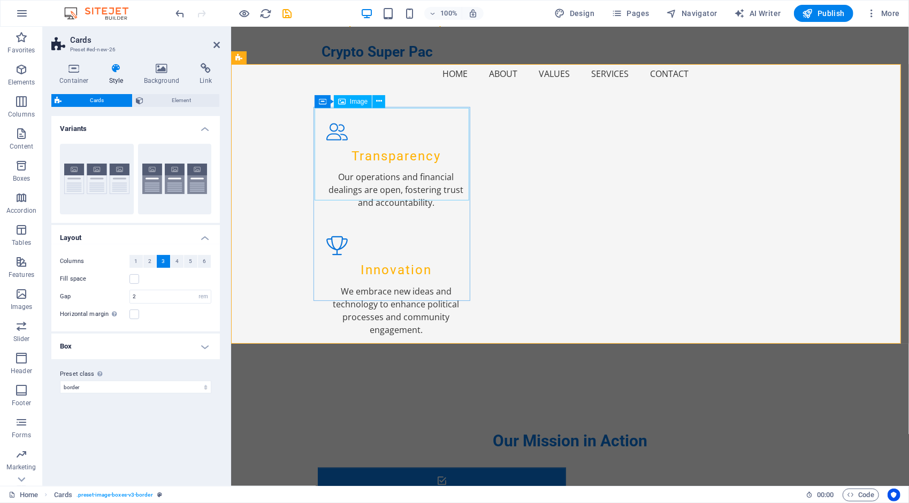
select select "%"
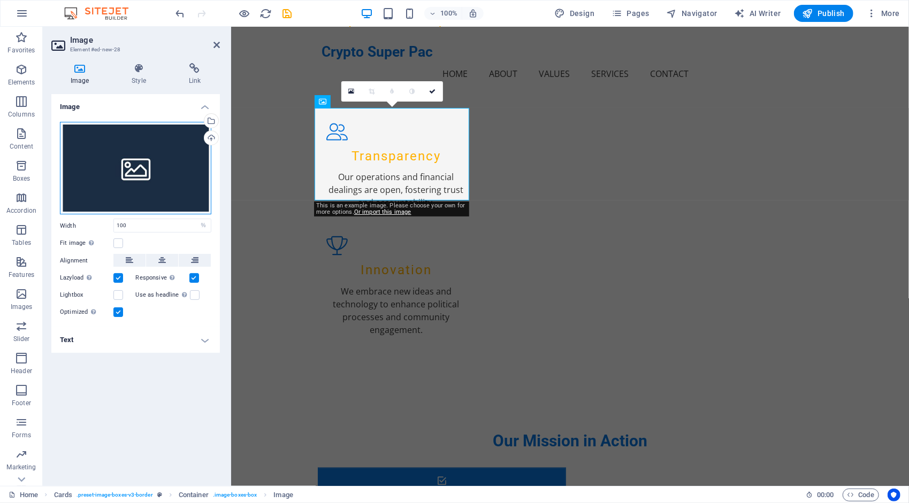
click at [128, 163] on div "Drag files here, click to choose files or select files from Files or our free s…" at bounding box center [135, 168] width 151 height 93
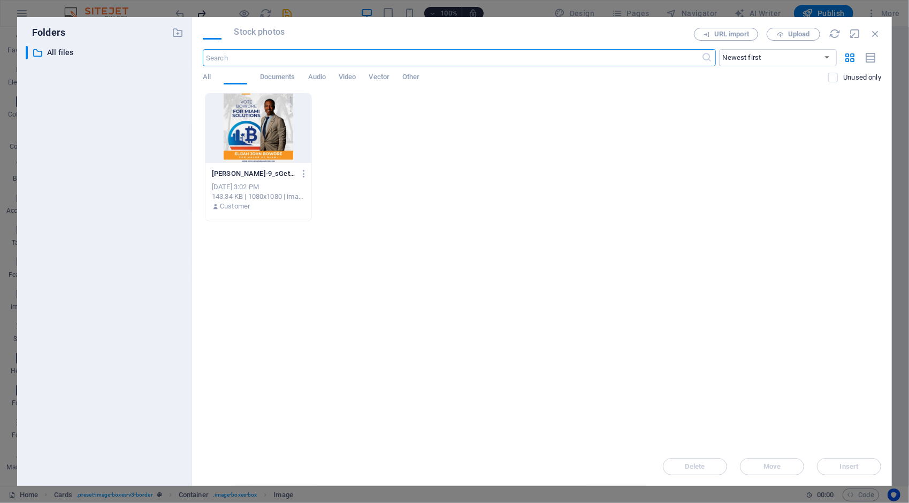
scroll to position [1434, 0]
click at [255, 32] on span "Stock photos" at bounding box center [259, 32] width 50 height 13
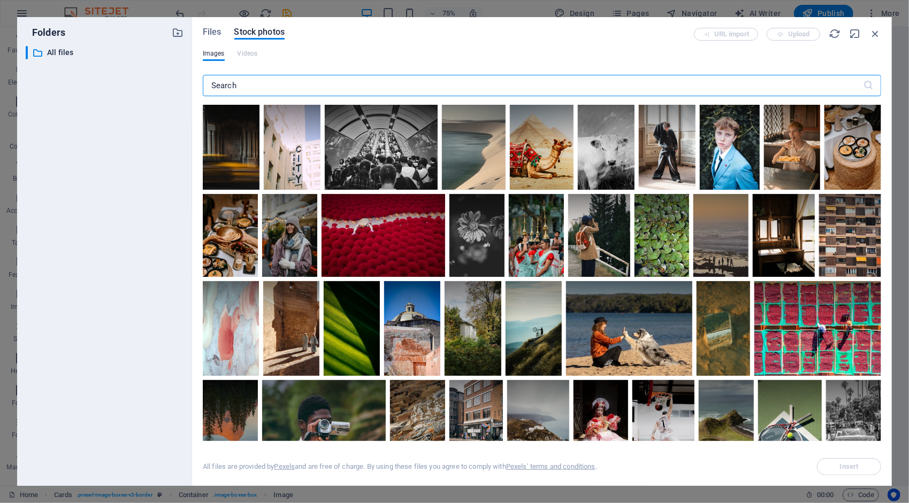
click at [266, 87] on input "text" at bounding box center [533, 85] width 660 height 21
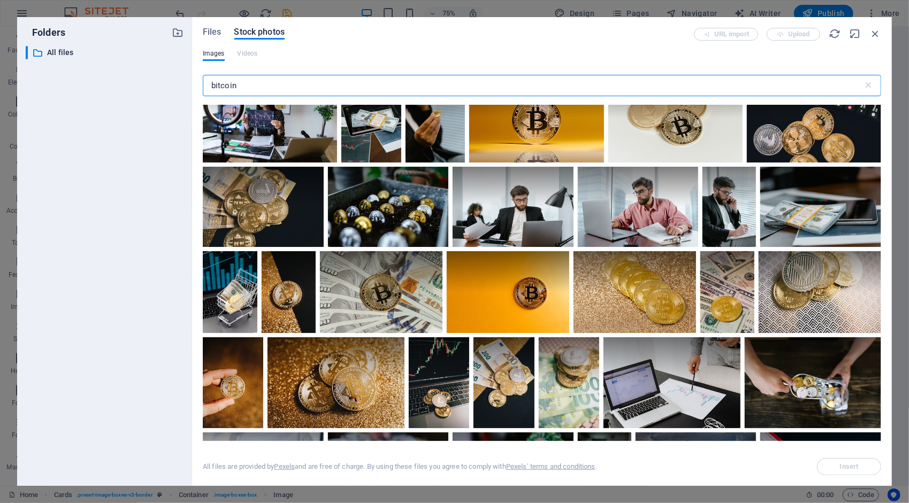
scroll to position [1179, 0]
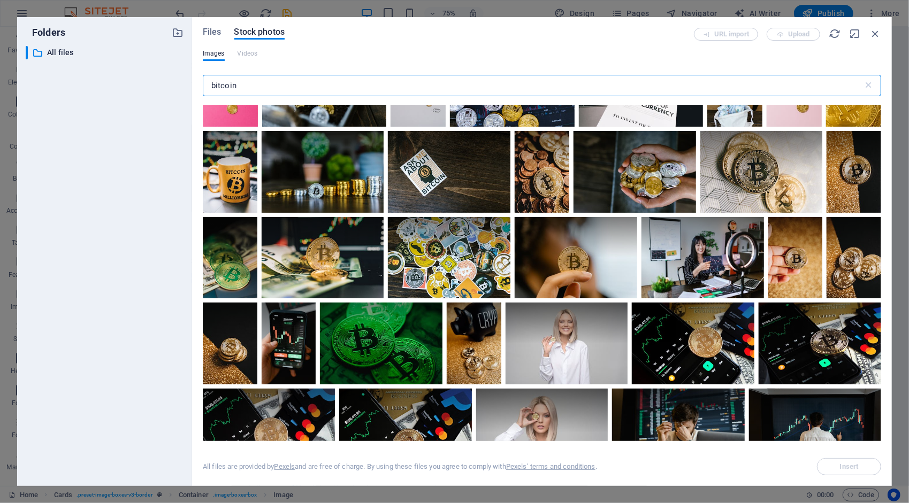
type input "bitcoin"
drag, startPoint x: 643, startPoint y: 283, endPoint x: 375, endPoint y: 53, distance: 353.1
click at [375, 53] on div "Images Videos" at bounding box center [542, 59] width 678 height 20
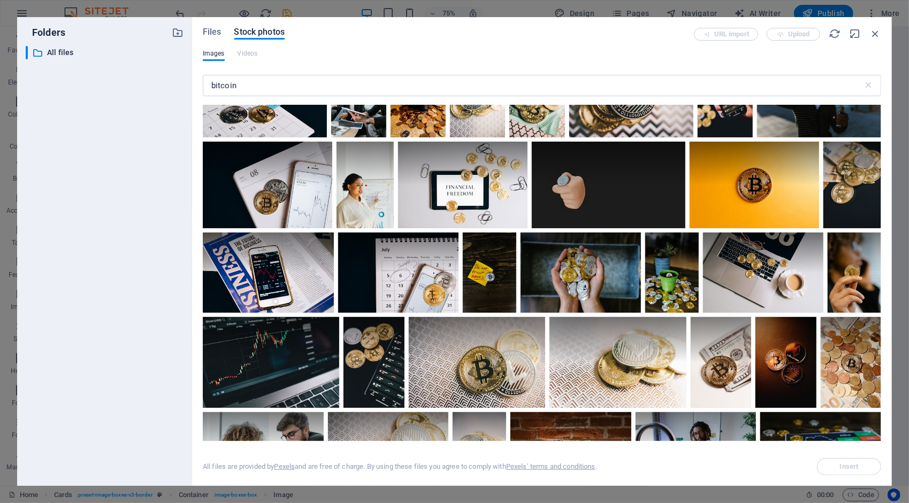
scroll to position [2749, 0]
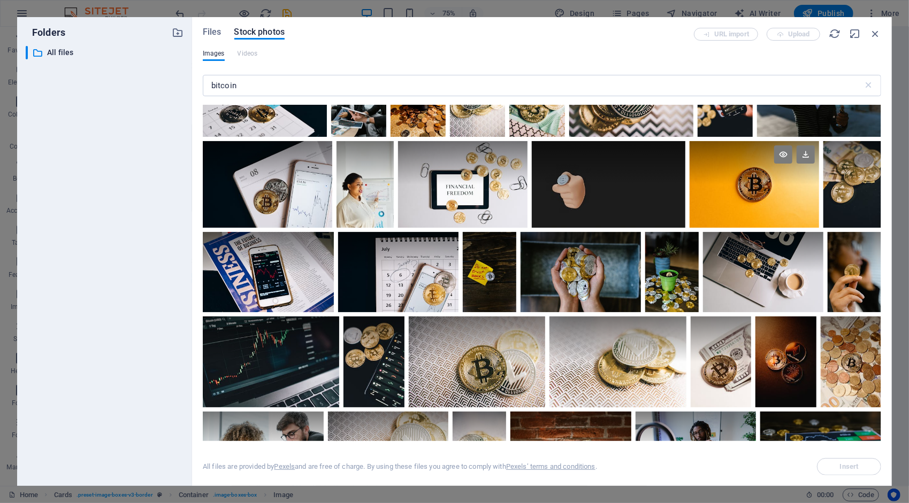
click at [689, 185] on div at bounding box center [753, 162] width 129 height 43
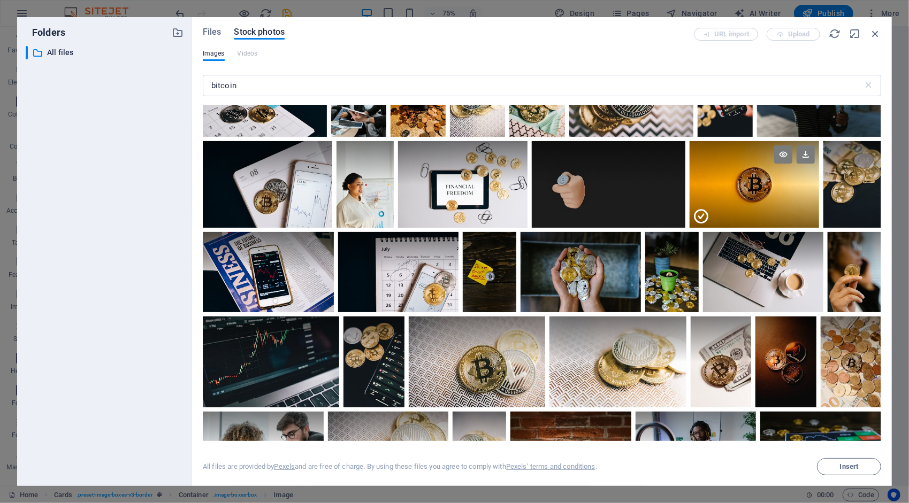
click at [689, 185] on div at bounding box center [753, 162] width 129 height 43
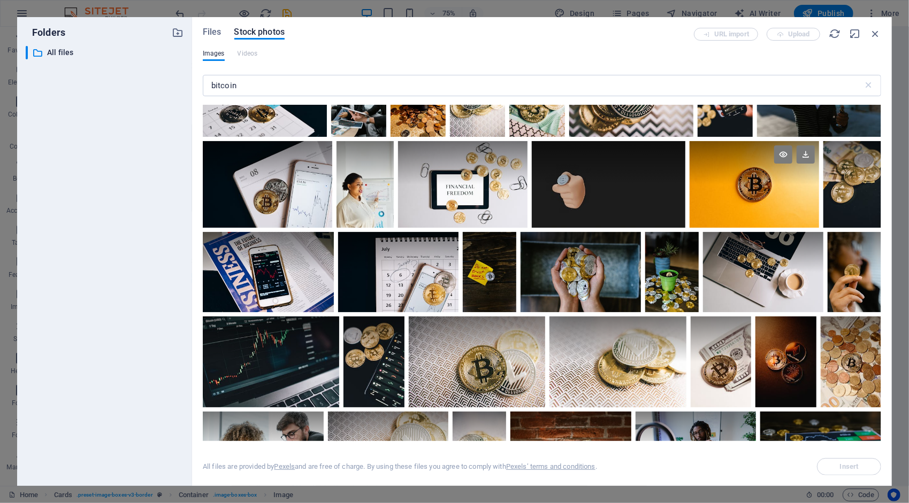
click at [689, 185] on div at bounding box center [753, 162] width 129 height 43
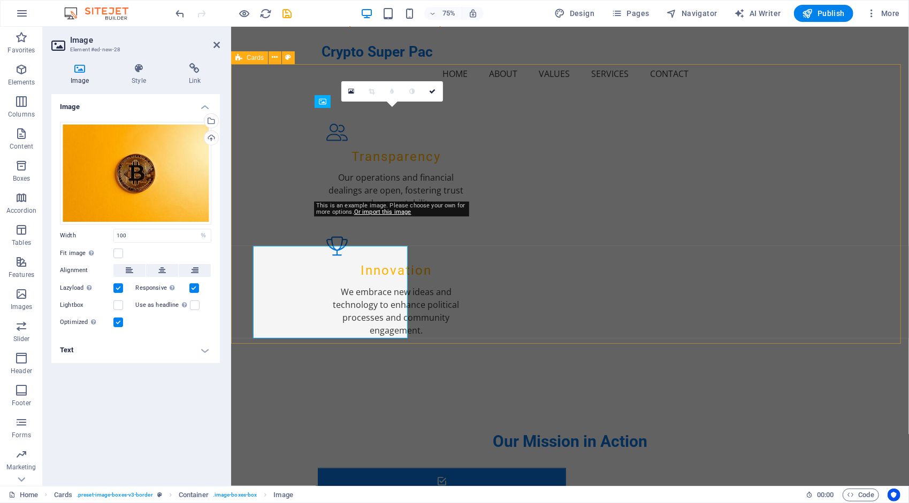
scroll to position [1296, 0]
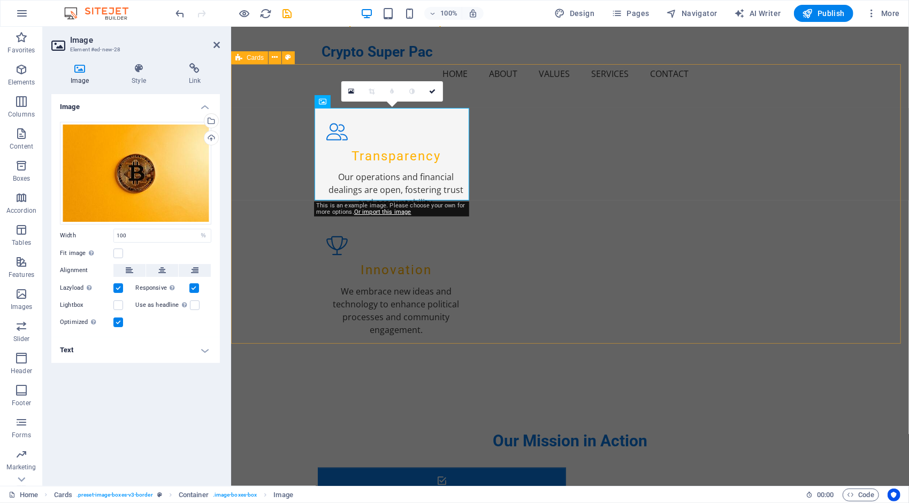
select select "rem"
select select "preset-image-boxes-v3-border"
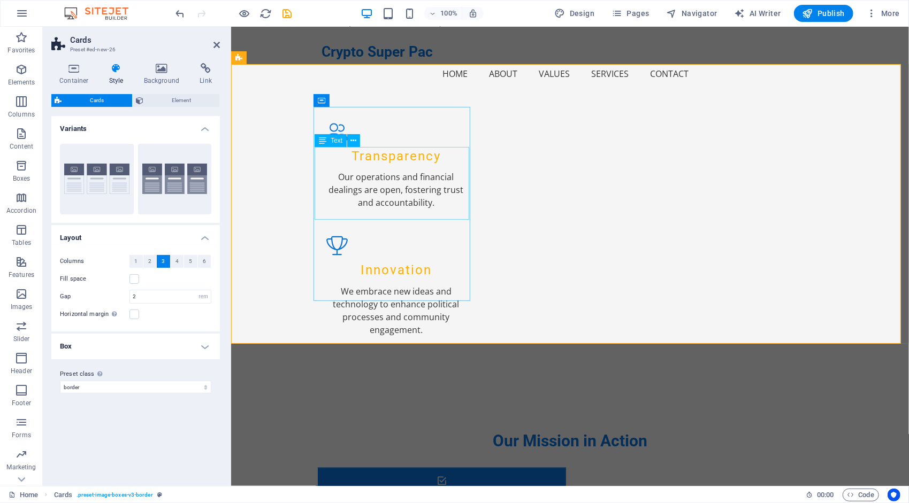
click at [180, 13] on icon "undo" at bounding box center [180, 13] width 12 height 12
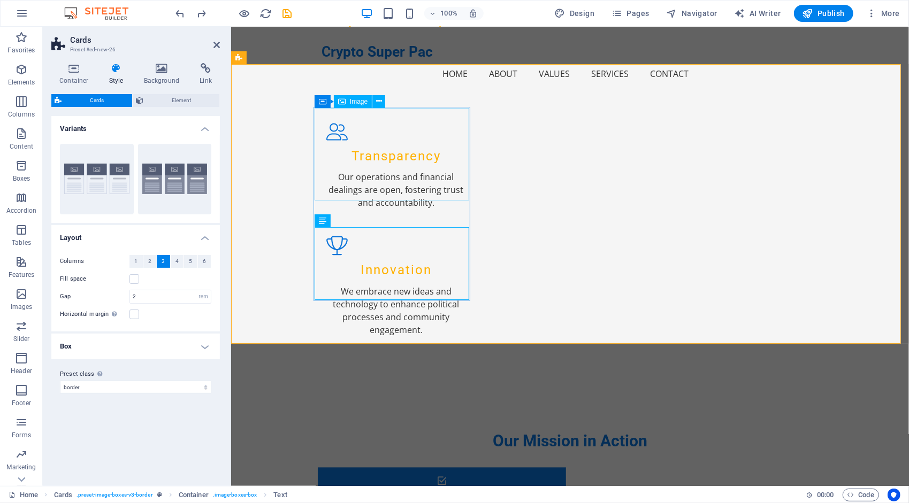
select select "%"
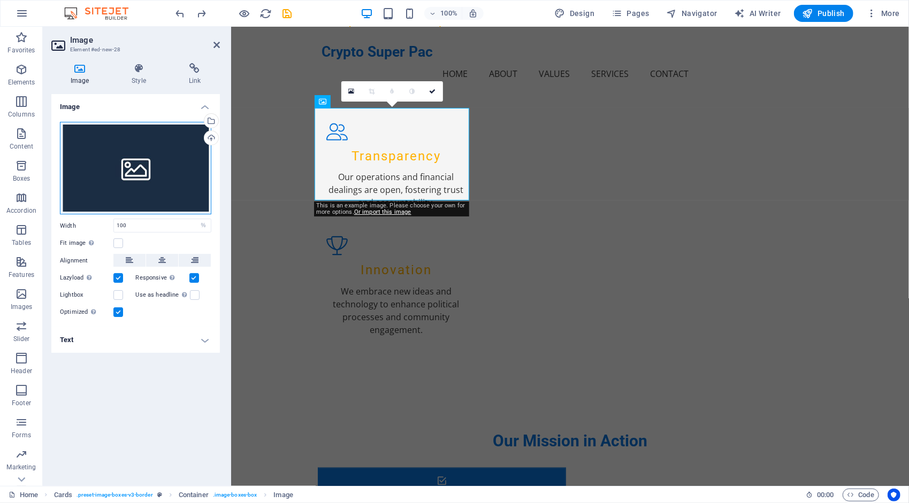
click at [139, 159] on div "Drag files here, click to choose files or select files from Files or our free s…" at bounding box center [135, 168] width 151 height 93
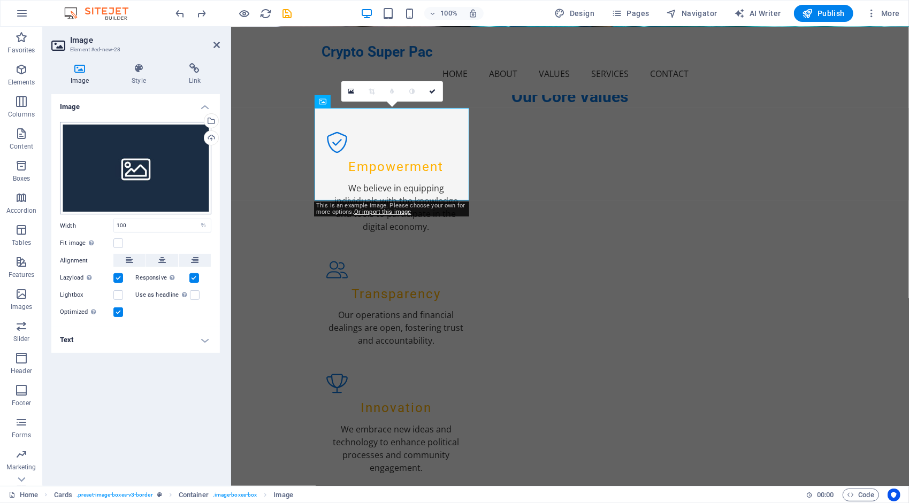
scroll to position [1434, 0]
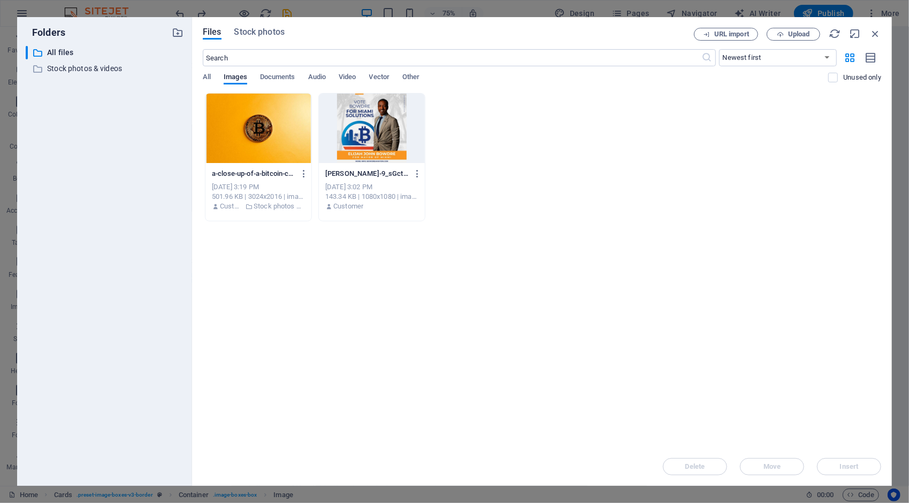
click at [265, 121] on div at bounding box center [258, 129] width 106 height 70
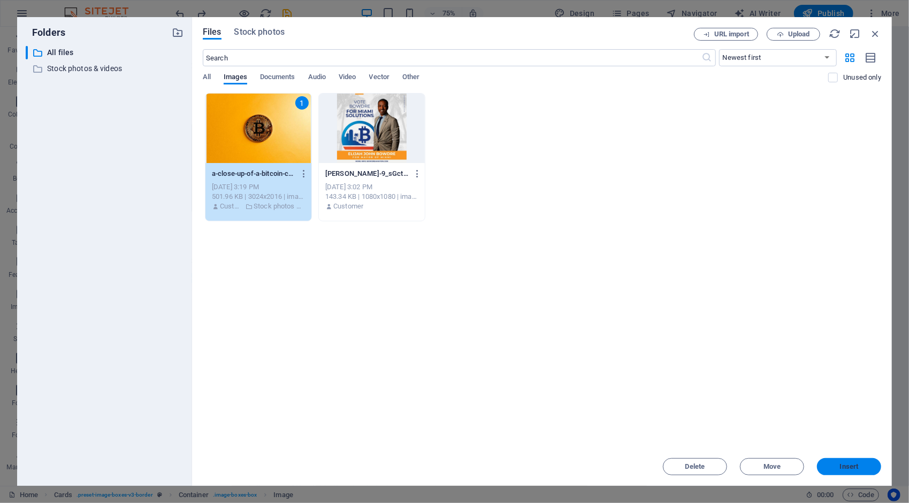
click at [854, 464] on span "Insert" at bounding box center [849, 467] width 19 height 6
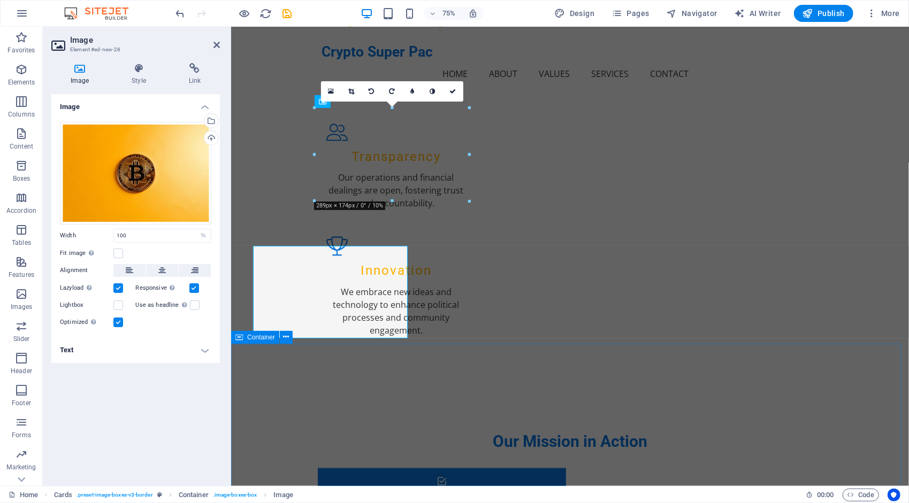
scroll to position [1296, 0]
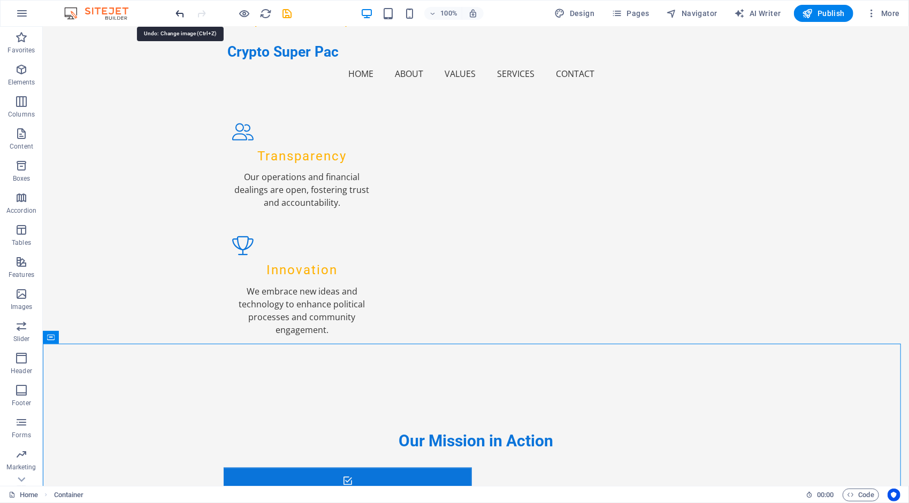
click at [179, 14] on icon "undo" at bounding box center [180, 13] width 12 height 12
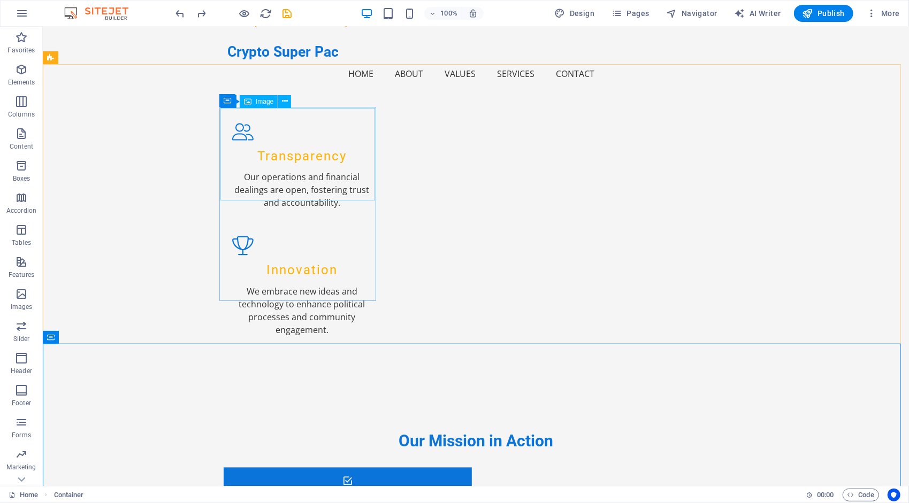
click at [254, 100] on div "Image" at bounding box center [259, 101] width 38 height 13
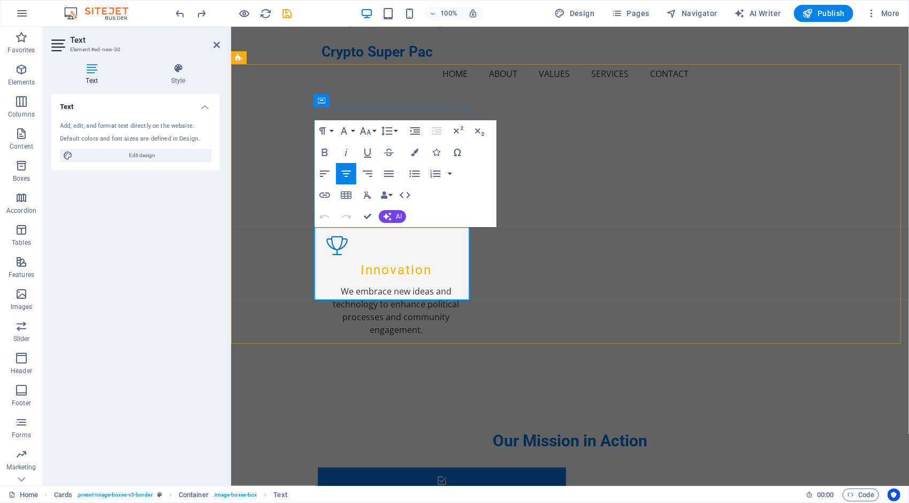
drag, startPoint x: 406, startPoint y: 284, endPoint x: 327, endPoint y: 237, distance: 91.6
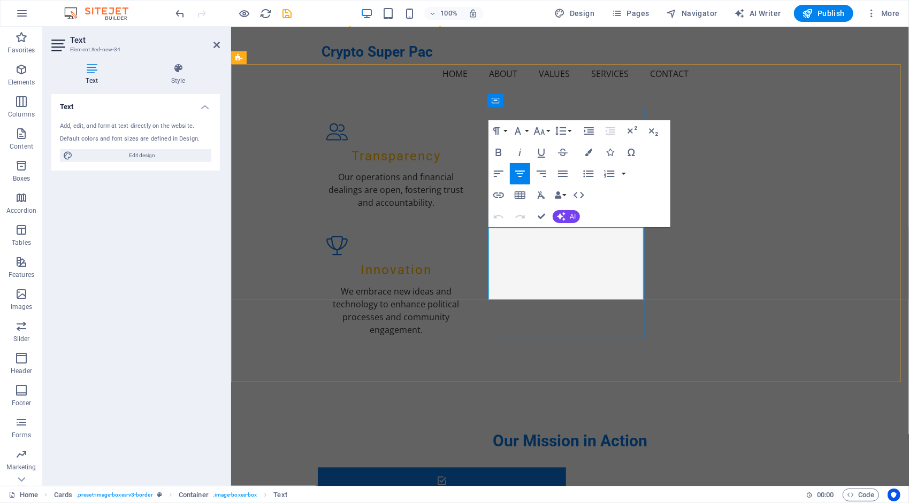
drag, startPoint x: 582, startPoint y: 287, endPoint x: 502, endPoint y: 235, distance: 95.5
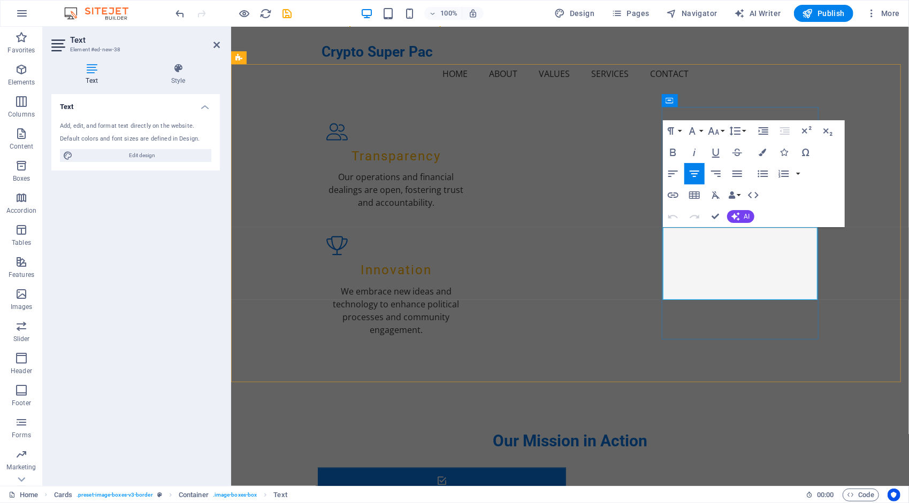
drag, startPoint x: 755, startPoint y: 285, endPoint x: 681, endPoint y: 233, distance: 90.1
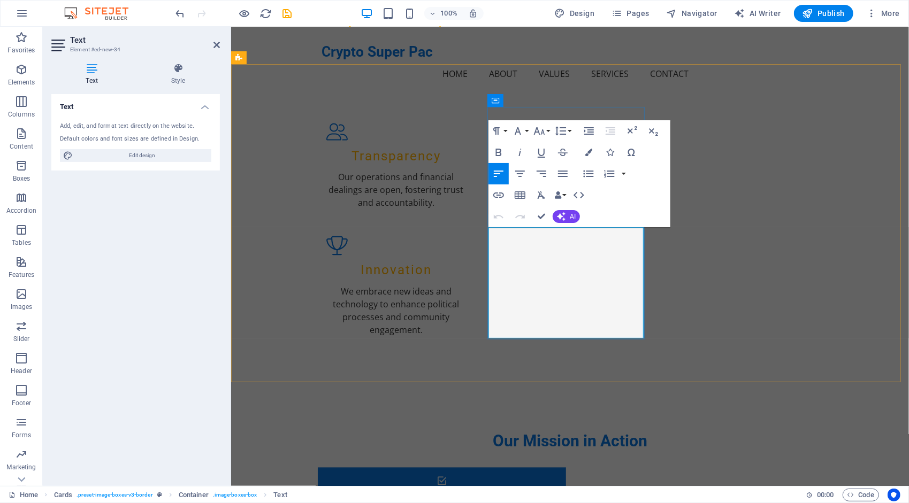
drag, startPoint x: 566, startPoint y: 228, endPoint x: 493, endPoint y: 230, distance: 72.8
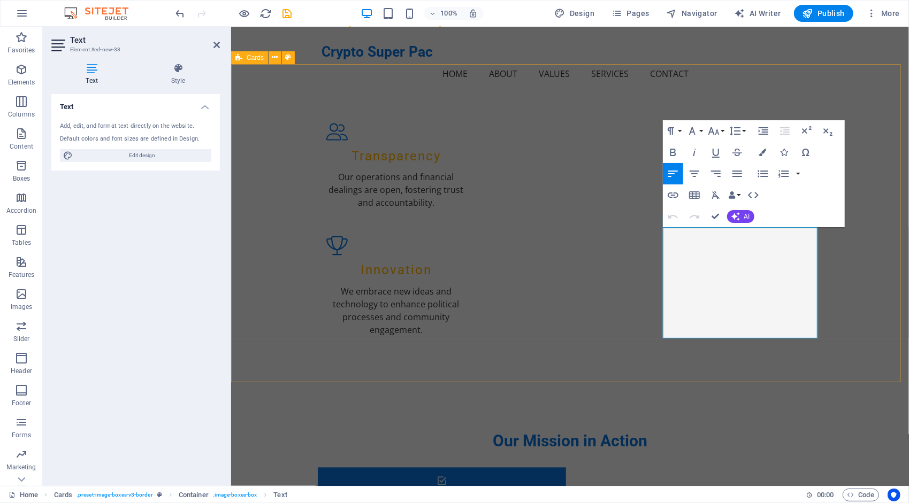
drag, startPoint x: 702, startPoint y: 237, endPoint x: 648, endPoint y: 237, distance: 54.6
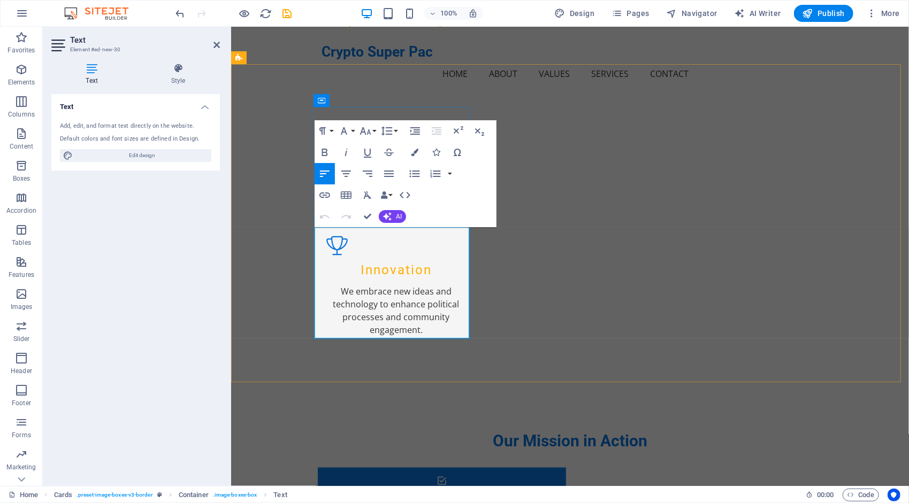
drag, startPoint x: 349, startPoint y: 310, endPoint x: 367, endPoint y: 320, distance: 20.6
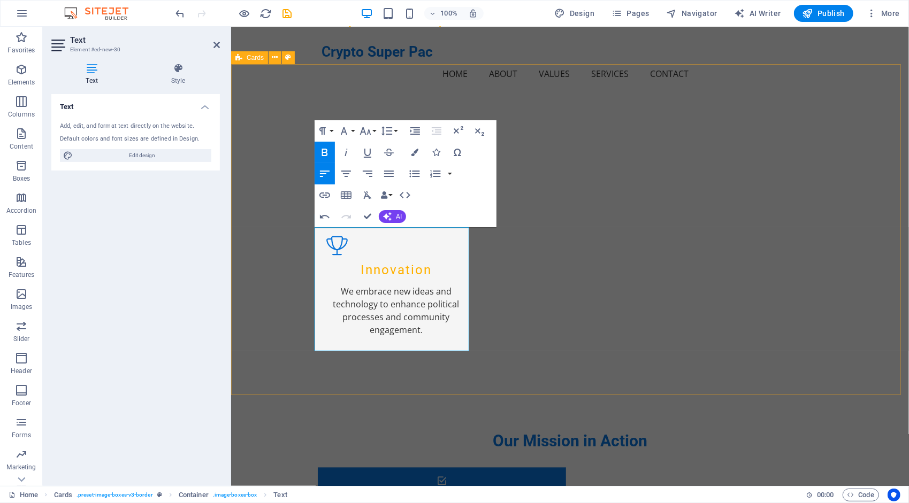
select select "rem"
select select "preset-image-boxes-v3-border"
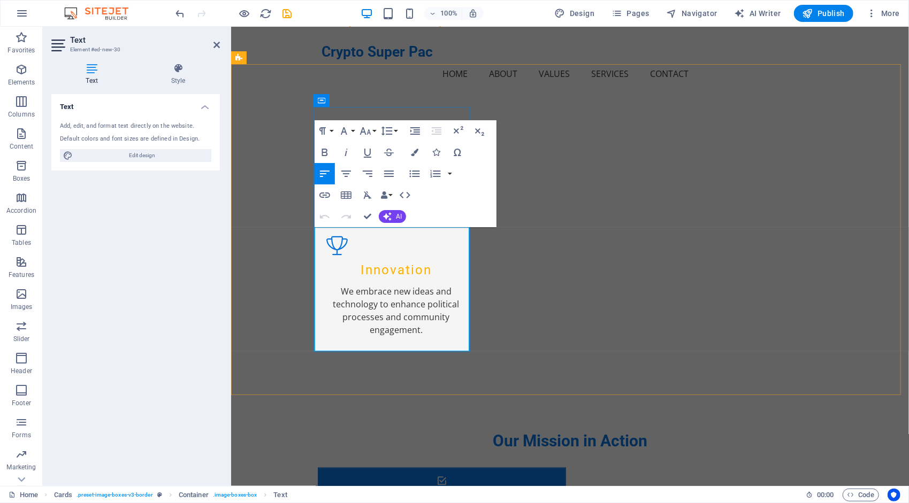
drag, startPoint x: 357, startPoint y: 336, endPoint x: 321, endPoint y: 326, distance: 36.7
click at [374, 129] on button "Font Size" at bounding box center [367, 130] width 20 height 21
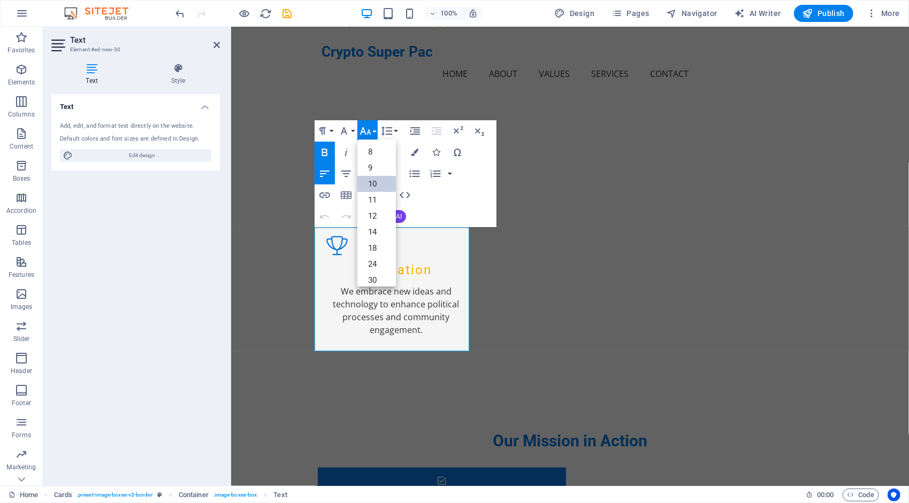
click at [382, 182] on link "10" at bounding box center [376, 184] width 39 height 16
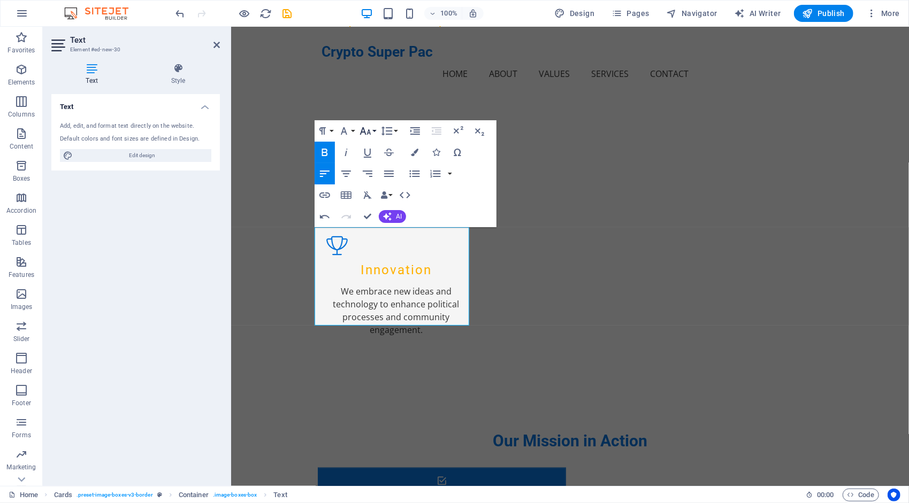
click at [375, 131] on button "Font Size" at bounding box center [367, 130] width 20 height 21
click at [380, 186] on link "14" at bounding box center [376, 188] width 39 height 16
click at [370, 129] on icon "button" at bounding box center [365, 131] width 13 height 13
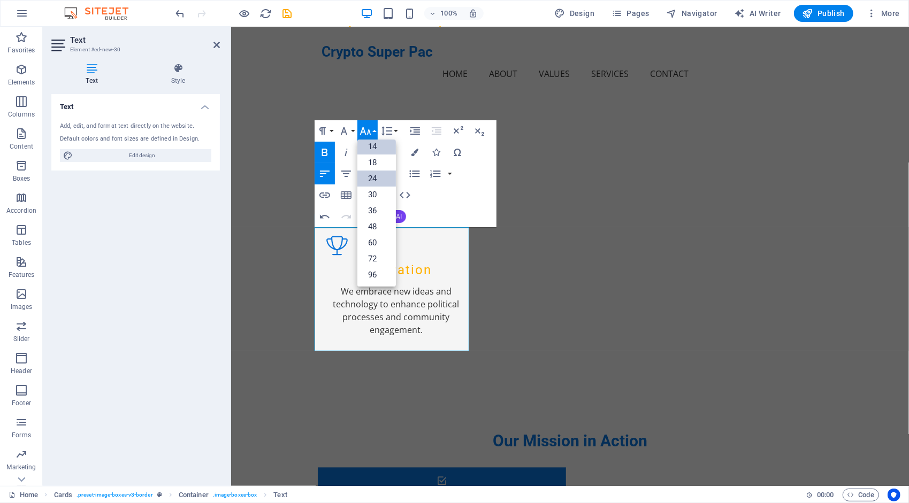
scroll to position [50, 0]
click at [375, 163] on link "12" at bounding box center [376, 166] width 39 height 16
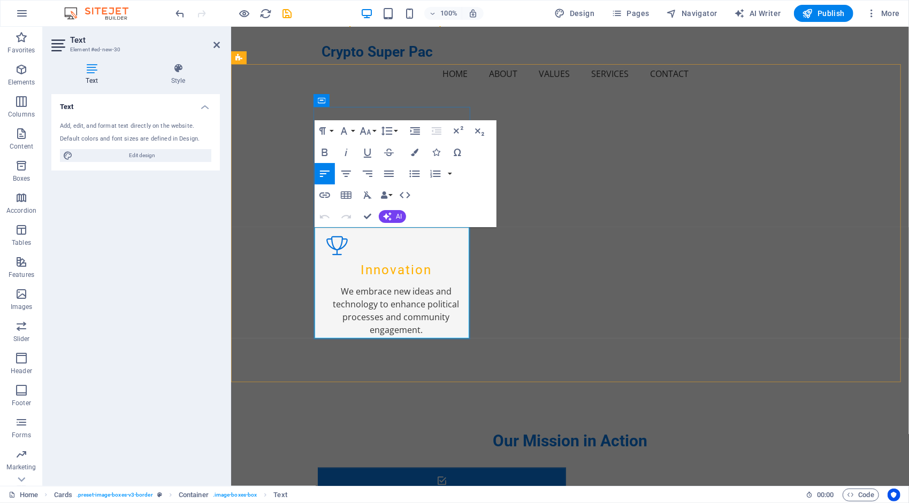
drag, startPoint x: 447, startPoint y: 324, endPoint x: 320, endPoint y: 320, distance: 127.3
click at [375, 130] on button "Font Size" at bounding box center [367, 130] width 20 height 21
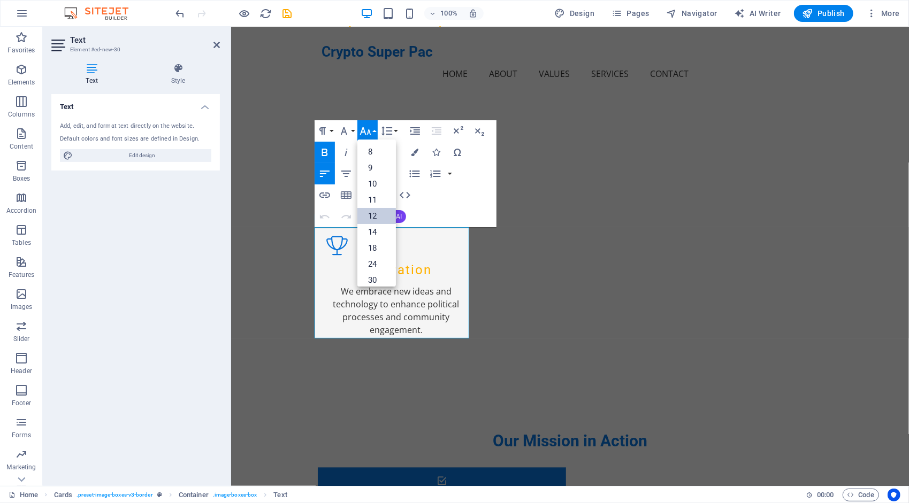
scroll to position [76, 0]
click at [380, 154] on link "14" at bounding box center [376, 156] width 39 height 16
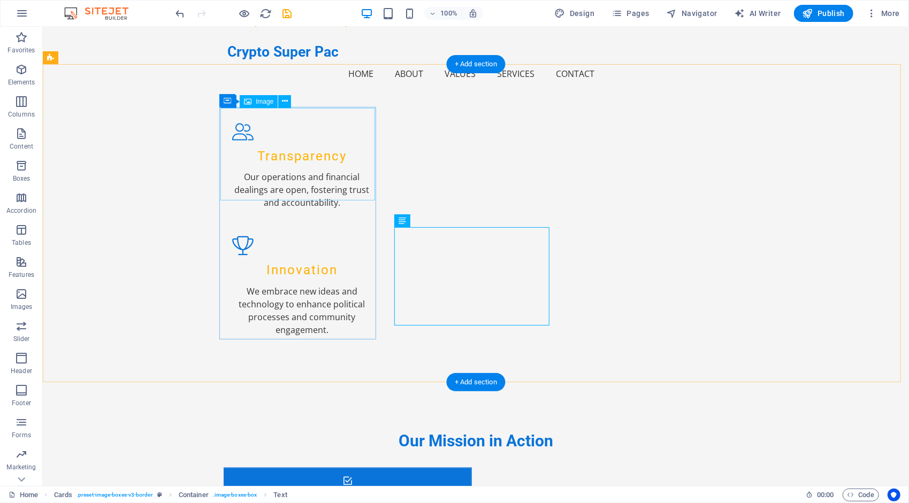
select select "%"
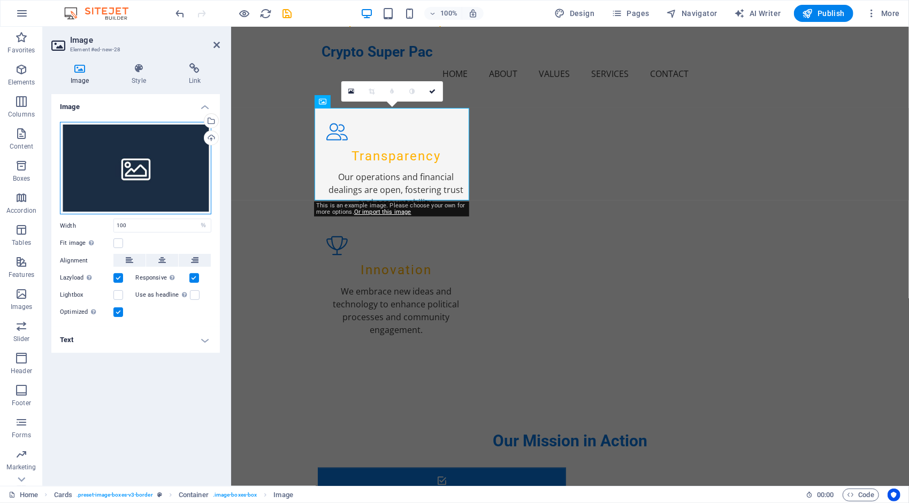
click at [142, 163] on div "Drag files here, click to choose files or select files from Files or our free s…" at bounding box center [135, 168] width 151 height 93
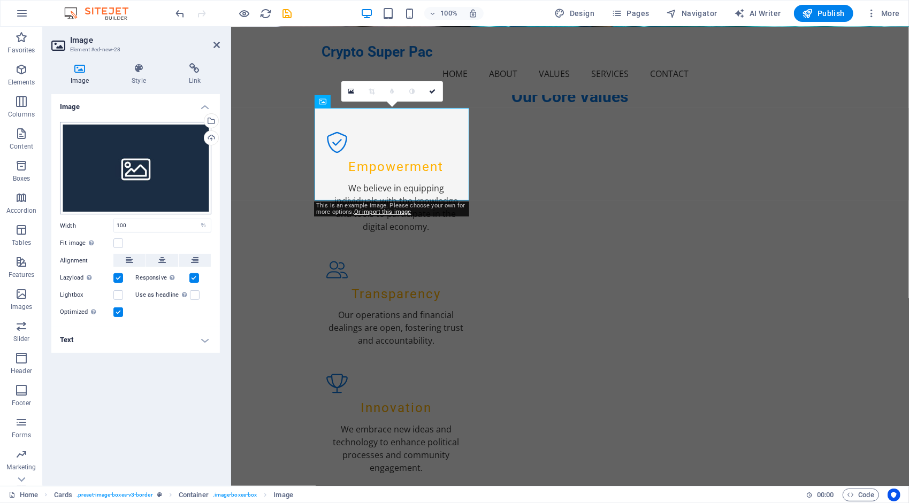
scroll to position [1434, 0]
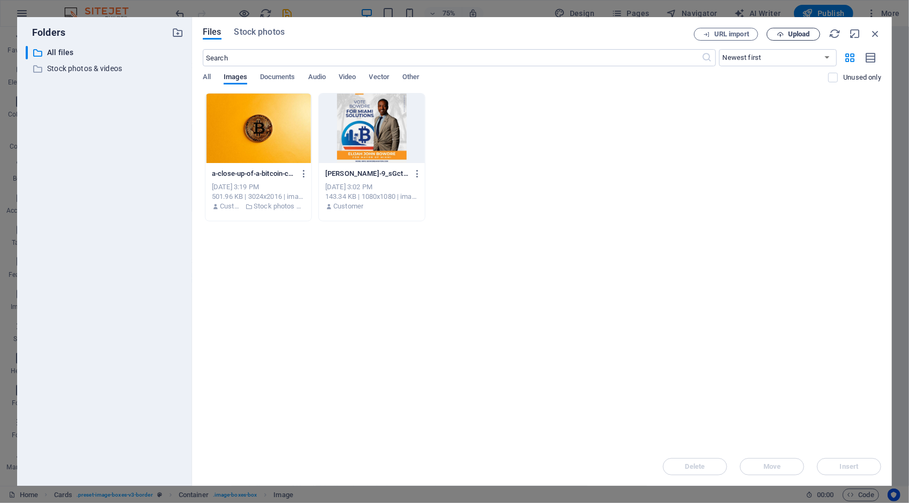
click at [796, 31] on span "Upload" at bounding box center [799, 34] width 22 height 6
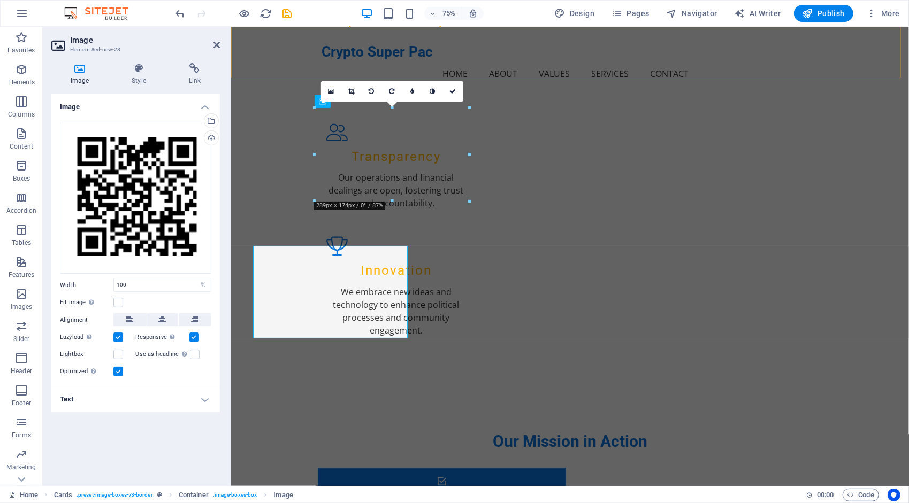
scroll to position [1296, 0]
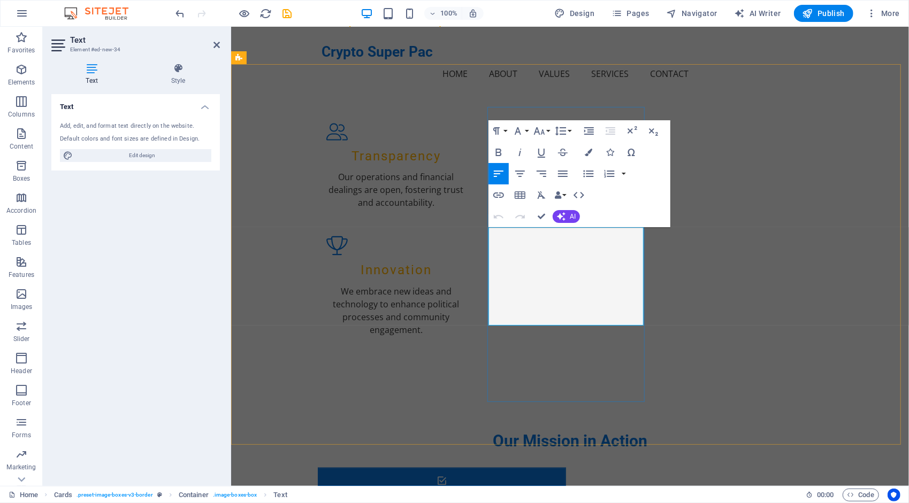
drag, startPoint x: 545, startPoint y: 311, endPoint x: 524, endPoint y: 302, distance: 23.2
drag, startPoint x: 554, startPoint y: 320, endPoint x: 493, endPoint y: 314, distance: 61.7
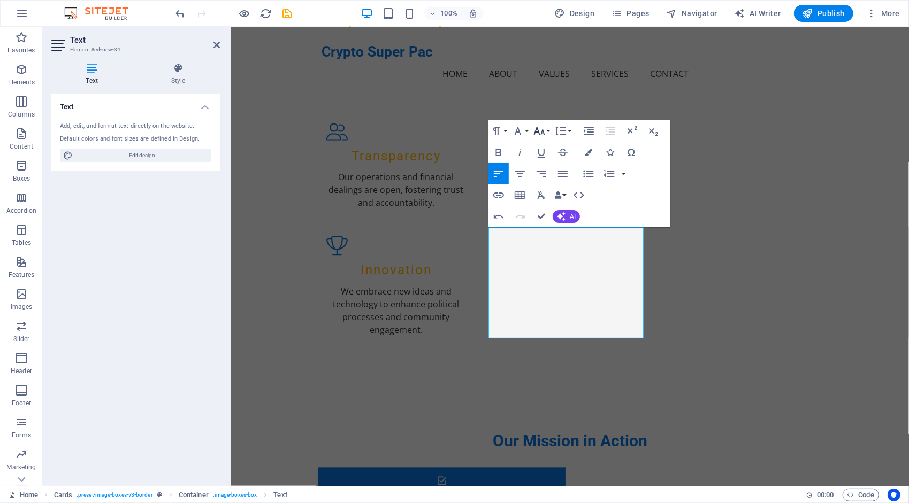
click at [549, 132] on button "Font Size" at bounding box center [541, 130] width 20 height 21
click at [550, 227] on link "14" at bounding box center [550, 232] width 39 height 16
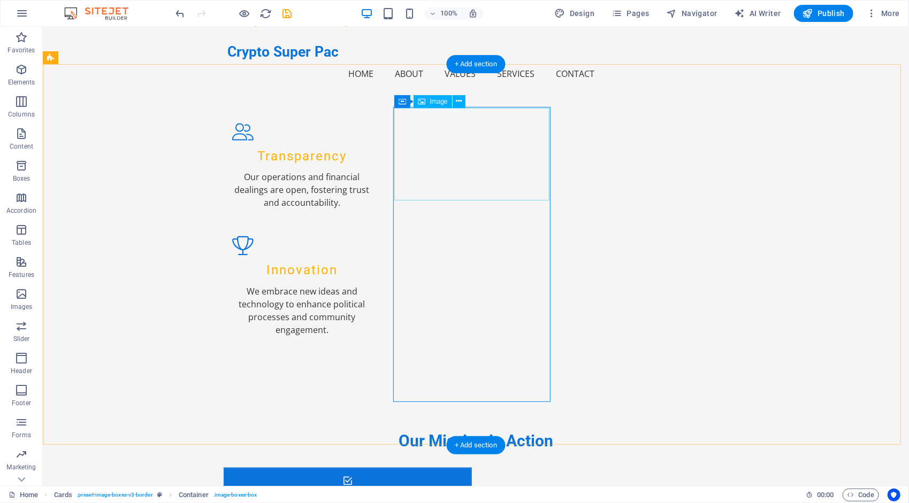
select select "%"
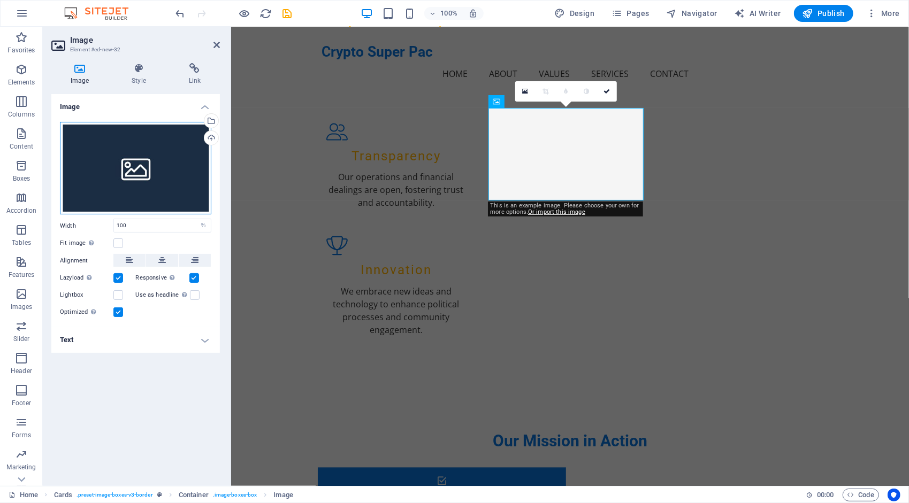
click at [140, 162] on div "Drag files here, click to choose files or select files from Files or our free s…" at bounding box center [135, 168] width 151 height 93
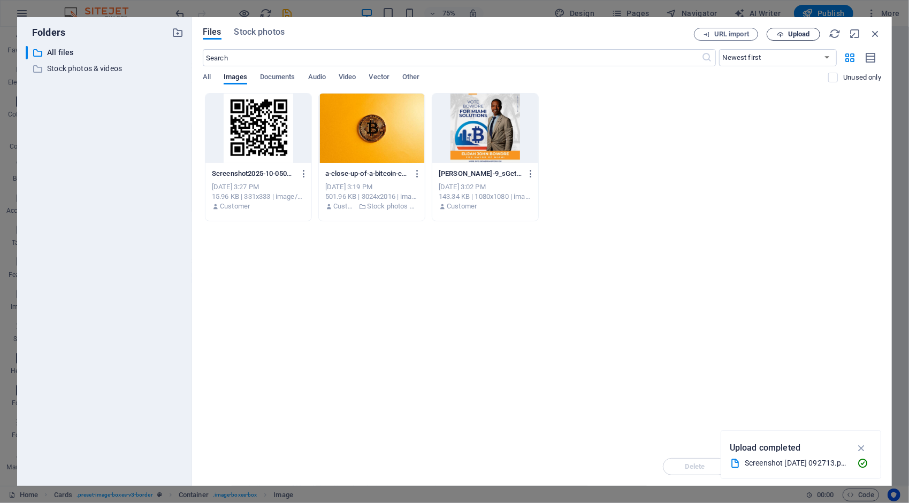
click at [794, 31] on span "Upload" at bounding box center [799, 34] width 22 height 6
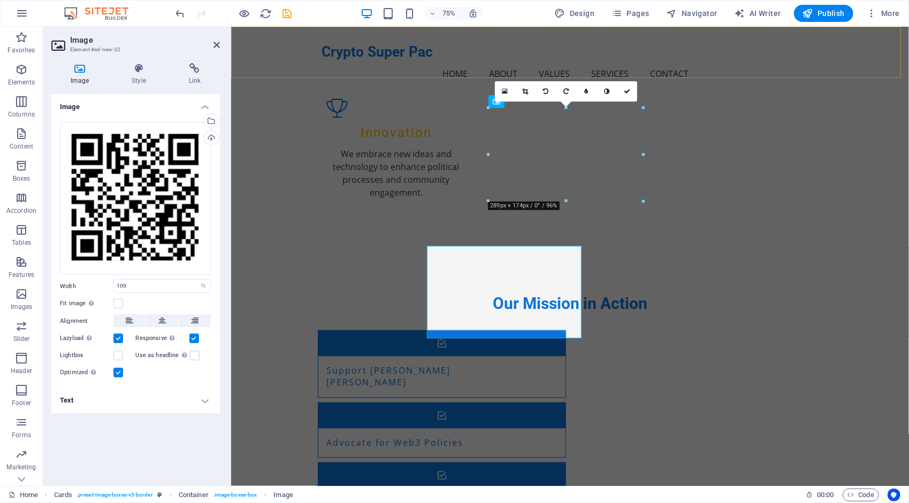
scroll to position [1296, 0]
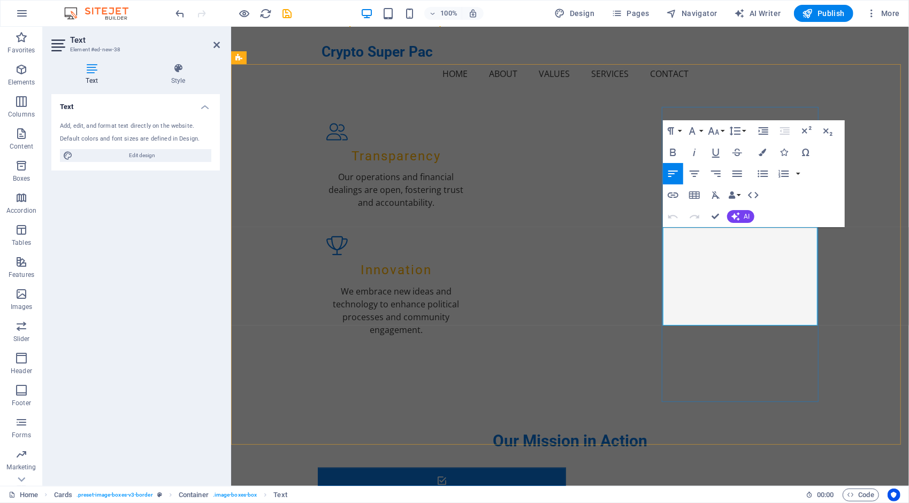
drag, startPoint x: 716, startPoint y: 308, endPoint x: 700, endPoint y: 301, distance: 17.5
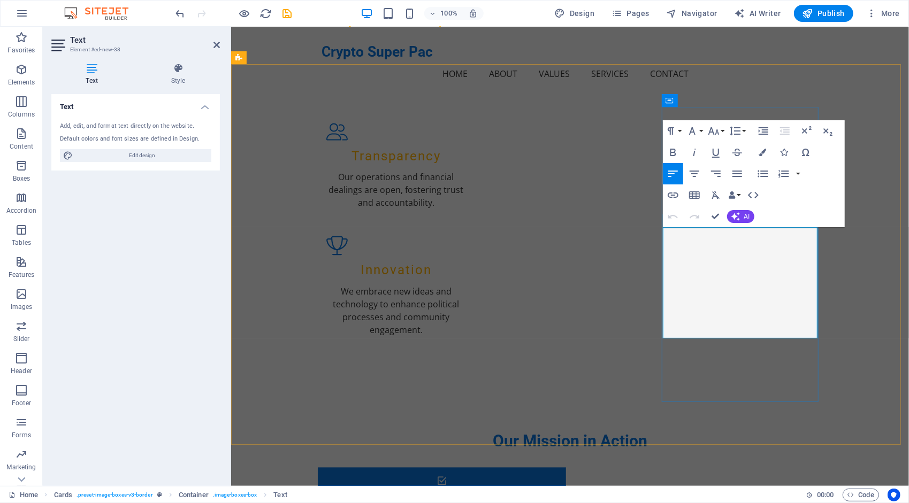
drag, startPoint x: 745, startPoint y: 325, endPoint x: 669, endPoint y: 313, distance: 76.9
click at [722, 130] on button "Font Size" at bounding box center [715, 130] width 20 height 21
click at [729, 213] on link "12" at bounding box center [724, 216] width 39 height 16
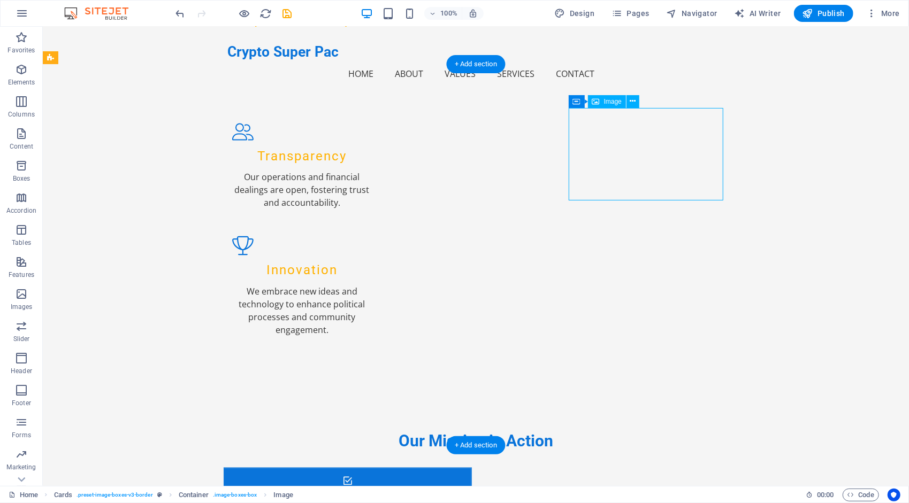
select select "%"
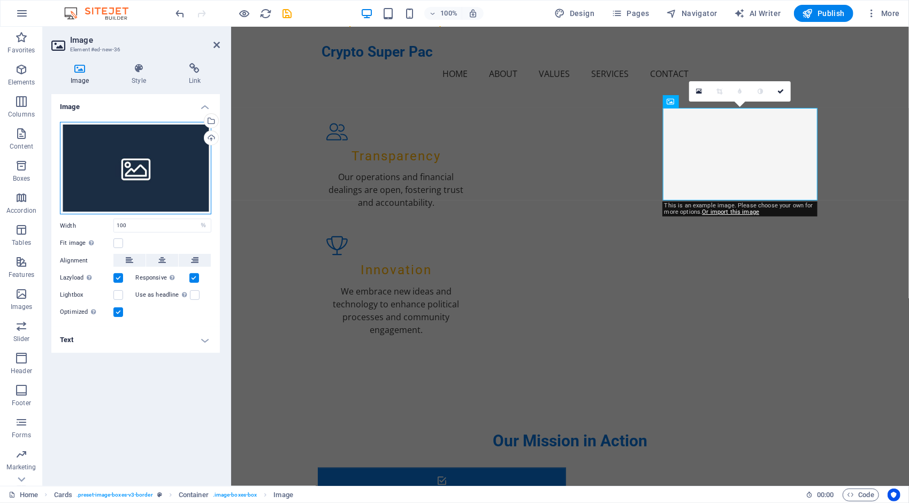
click at [114, 167] on div "Drag files here, click to choose files or select files from Files or our free s…" at bounding box center [135, 168] width 151 height 93
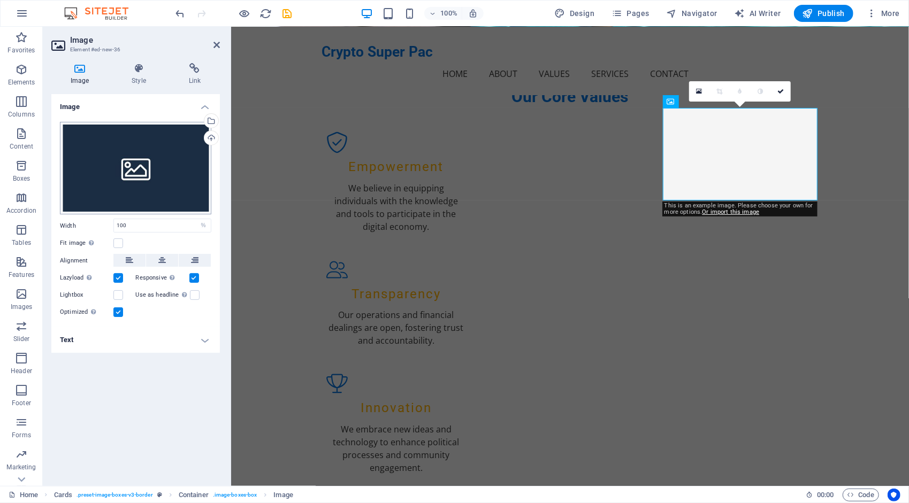
scroll to position [1434, 0]
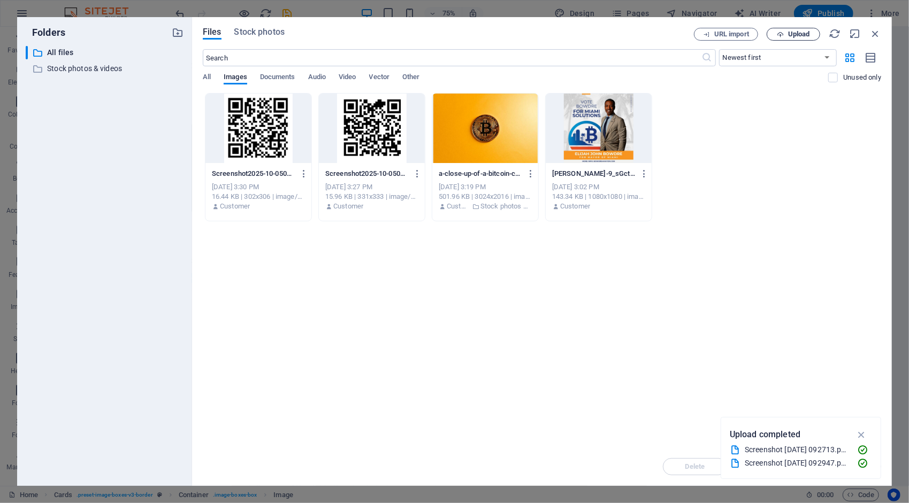
click at [793, 32] on span "Upload" at bounding box center [799, 34] width 22 height 6
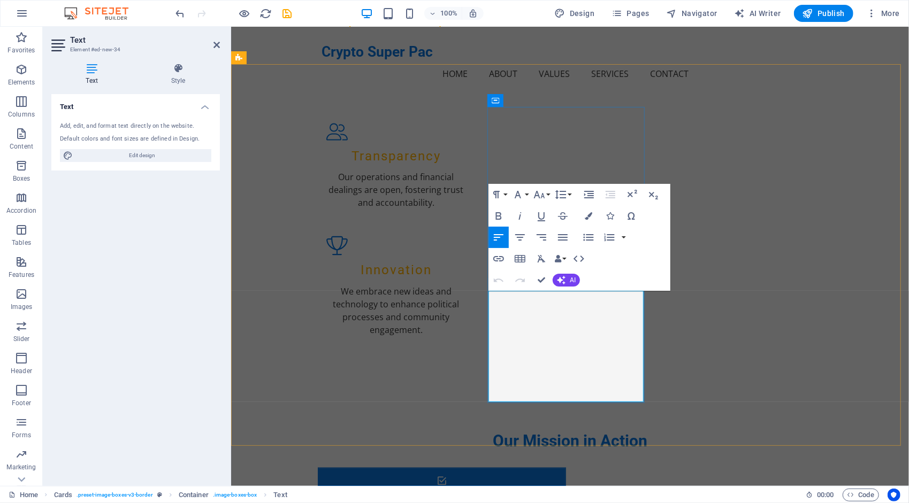
drag, startPoint x: 533, startPoint y: 388, endPoint x: 495, endPoint y: 374, distance: 41.1
click at [547, 194] on button "Font Size" at bounding box center [541, 194] width 20 height 21
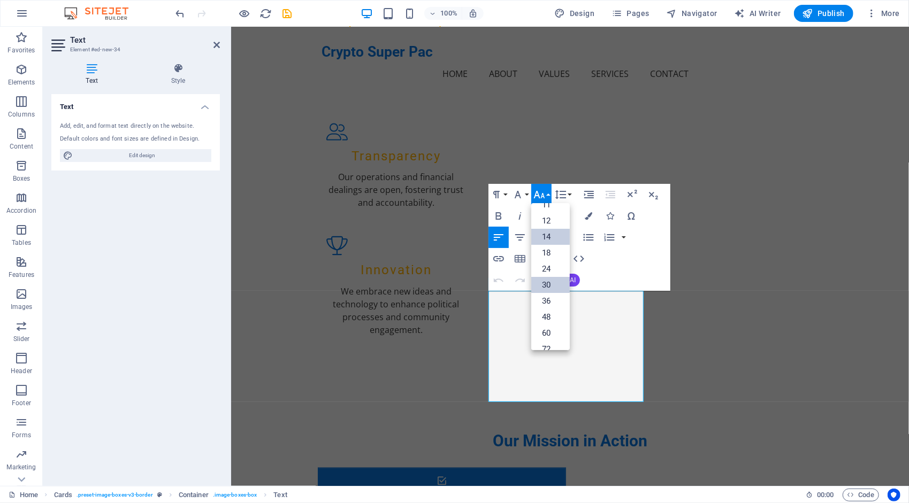
scroll to position [58, 0]
click at [552, 225] on link "12" at bounding box center [550, 222] width 39 height 16
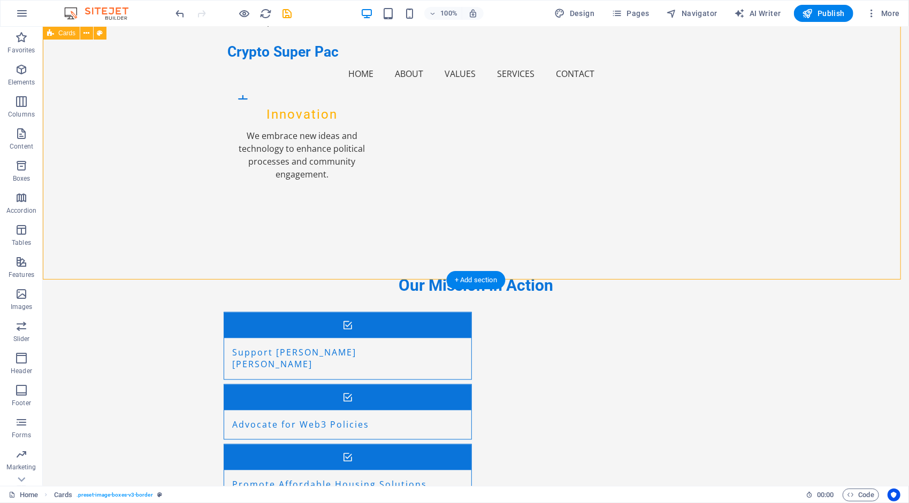
scroll to position [1464, 0]
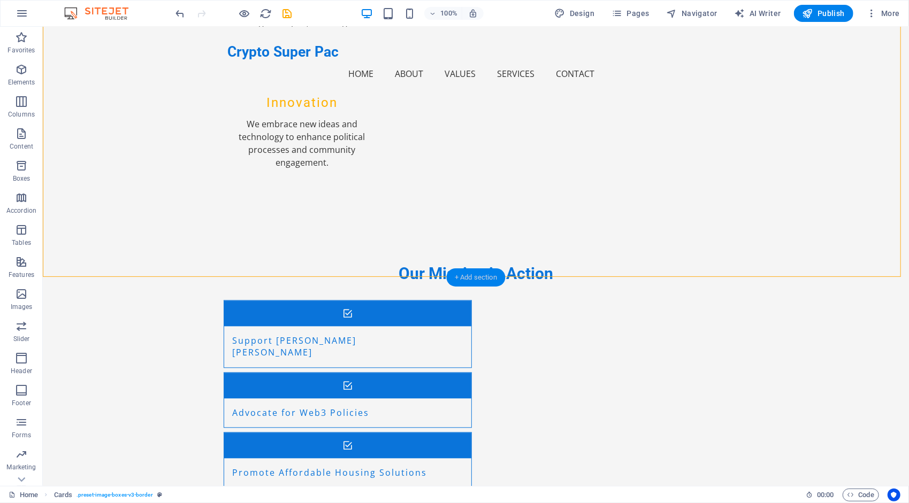
click at [478, 276] on div "+ Add section" at bounding box center [475, 277] width 59 height 18
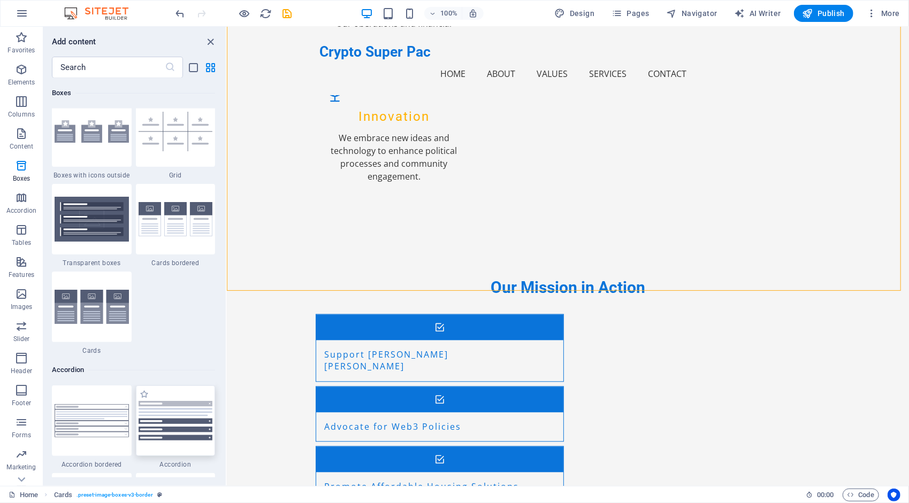
scroll to position [3137, 0]
click at [178, 225] on img at bounding box center [176, 220] width 74 height 35
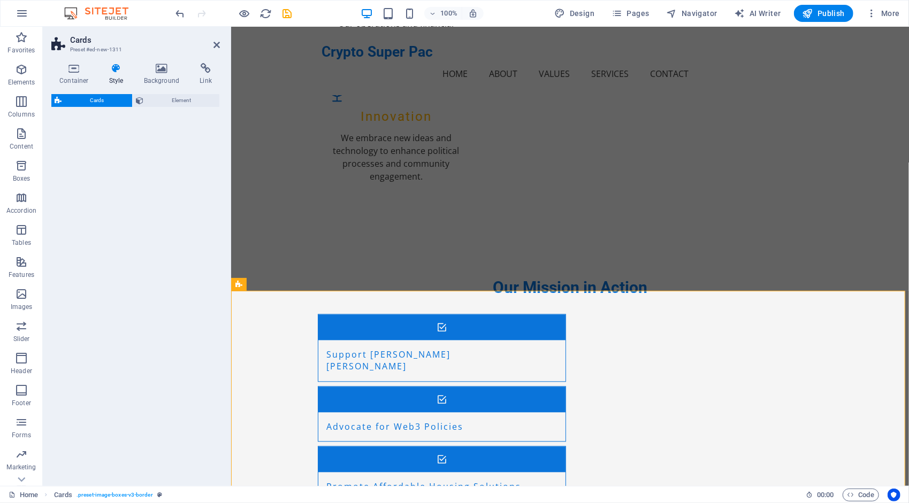
select select "rem"
select select "preset-image-boxes-v3-border"
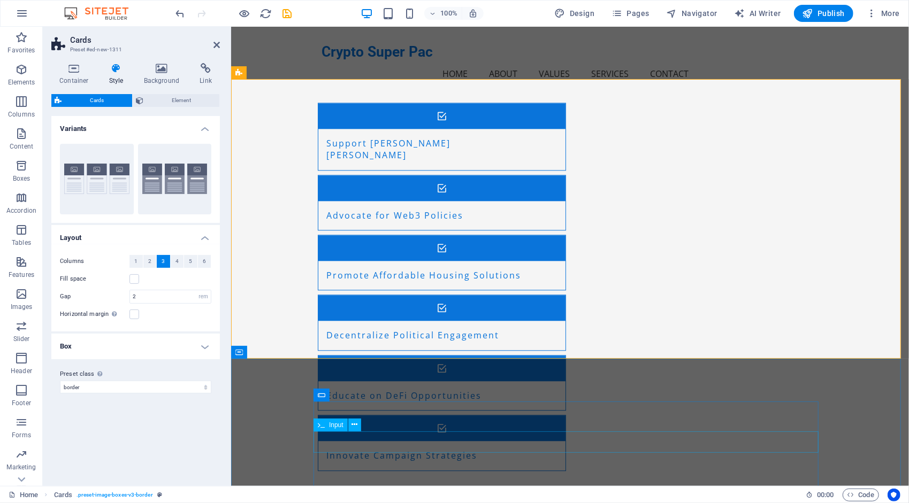
scroll to position [1662, 0]
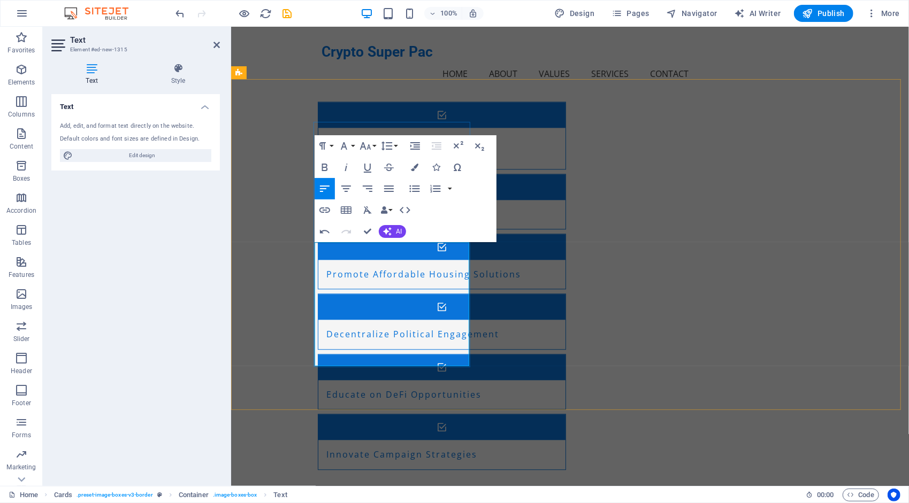
drag, startPoint x: 379, startPoint y: 249, endPoint x: 320, endPoint y: 248, distance: 58.8
drag, startPoint x: 373, startPoint y: 336, endPoint x: 350, endPoint y: 327, distance: 24.4
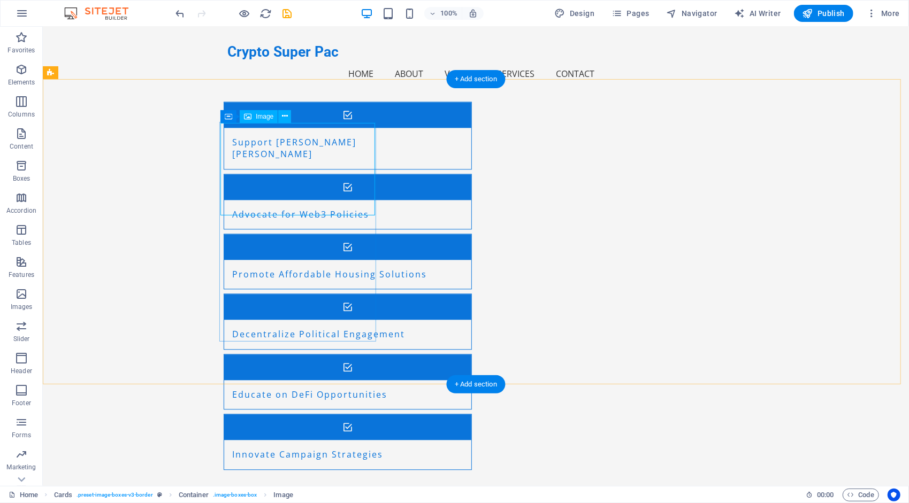
select select "%"
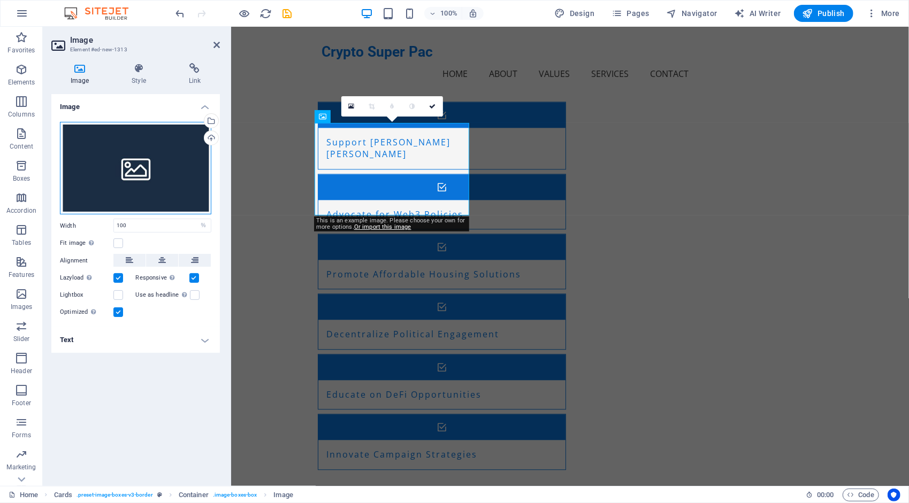
click at [127, 172] on div "Drag files here, click to choose files or select files from Files or our free s…" at bounding box center [135, 168] width 151 height 93
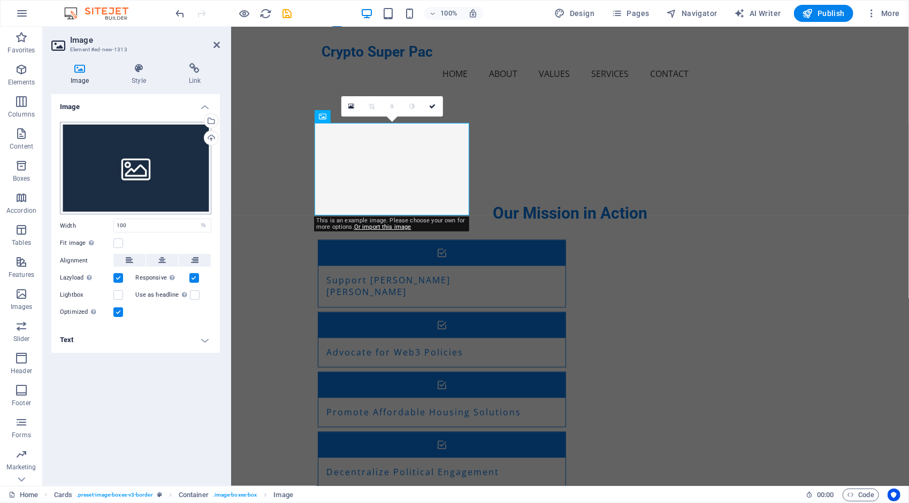
scroll to position [1800, 0]
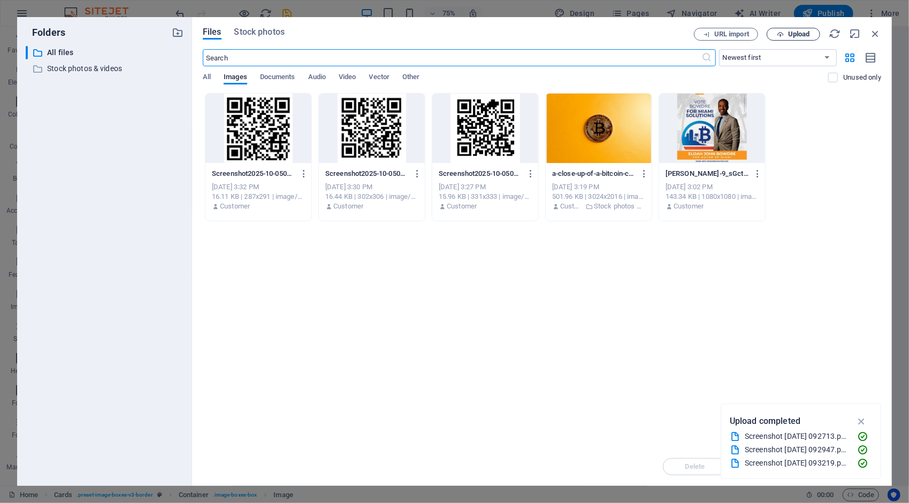
click at [787, 33] on span "Upload" at bounding box center [793, 34] width 44 height 7
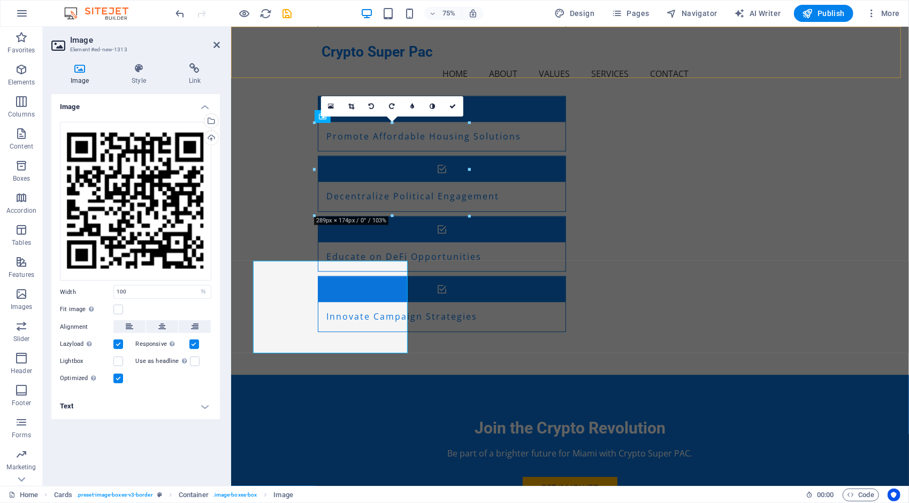
scroll to position [1662, 0]
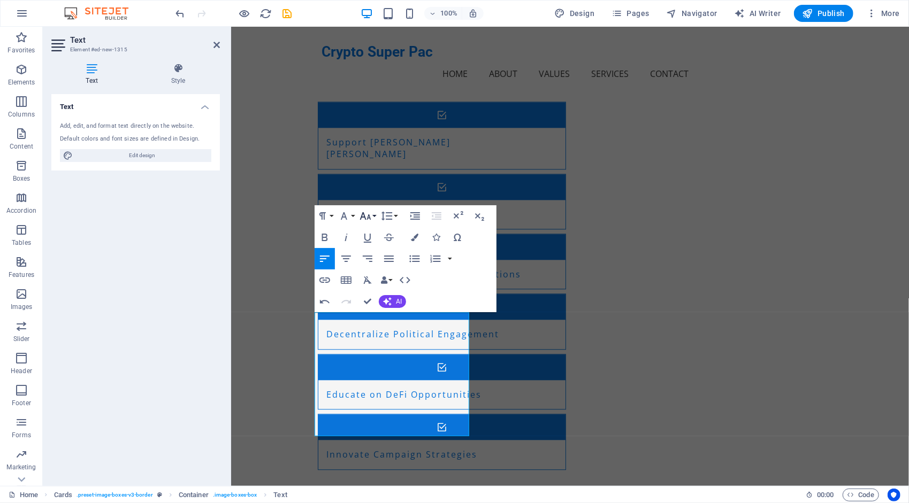
click at [376, 218] on button "Font Size" at bounding box center [367, 215] width 20 height 21
click at [381, 300] on link "12" at bounding box center [376, 301] width 39 height 16
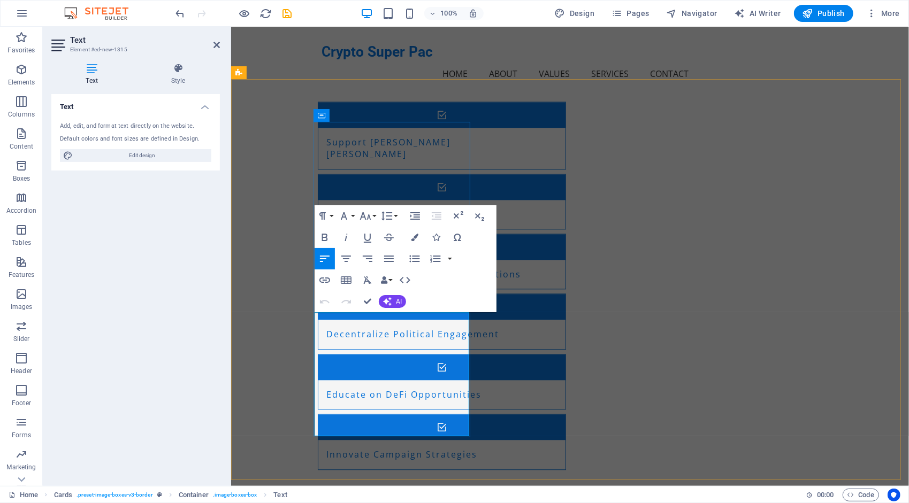
drag, startPoint x: 377, startPoint y: 420, endPoint x: 319, endPoint y: 405, distance: 60.2
click at [371, 216] on icon "button" at bounding box center [365, 216] width 13 height 13
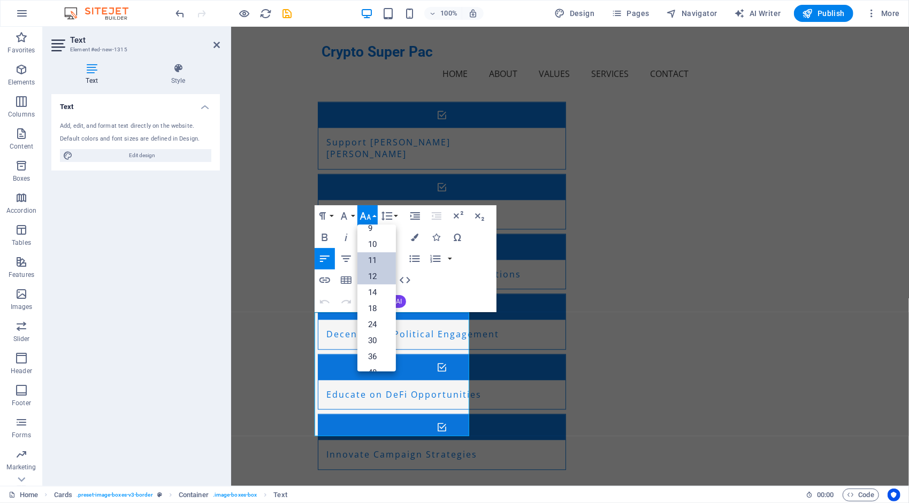
scroll to position [24, 0]
click at [378, 243] on link "10" at bounding box center [376, 245] width 39 height 16
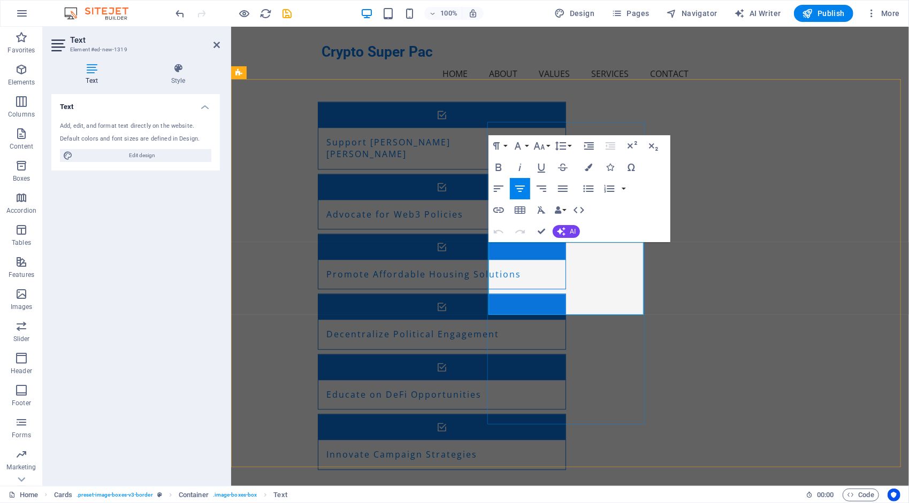
drag, startPoint x: 587, startPoint y: 297, endPoint x: 503, endPoint y: 251, distance: 95.5
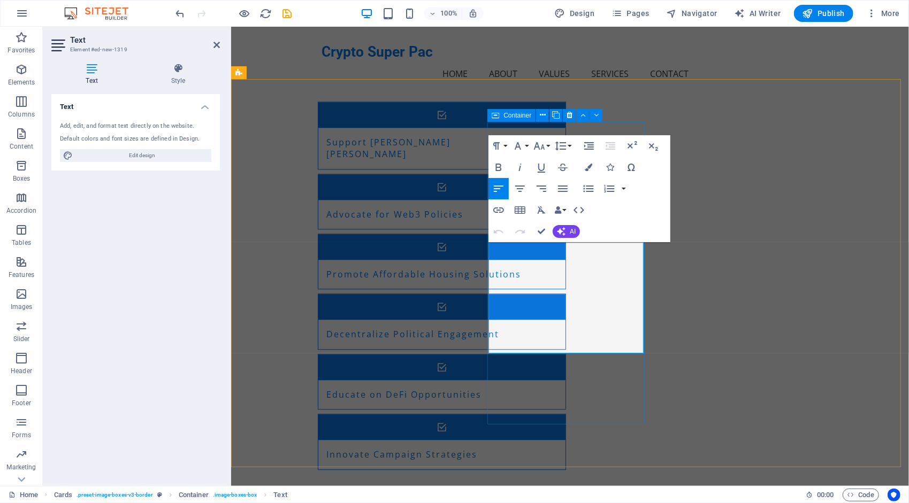
drag, startPoint x: 552, startPoint y: 340, endPoint x: 487, endPoint y: 250, distance: 111.0
drag, startPoint x: 577, startPoint y: 247, endPoint x: 492, endPoint y: 246, distance: 85.6
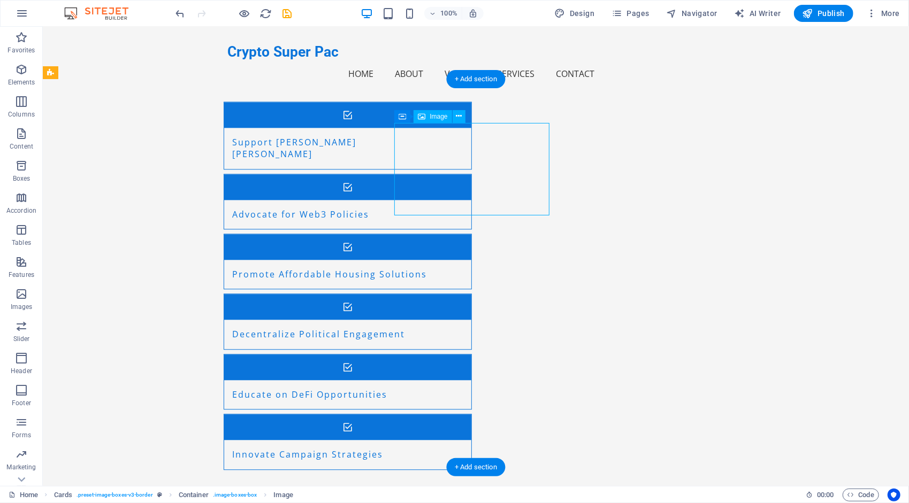
select select "%"
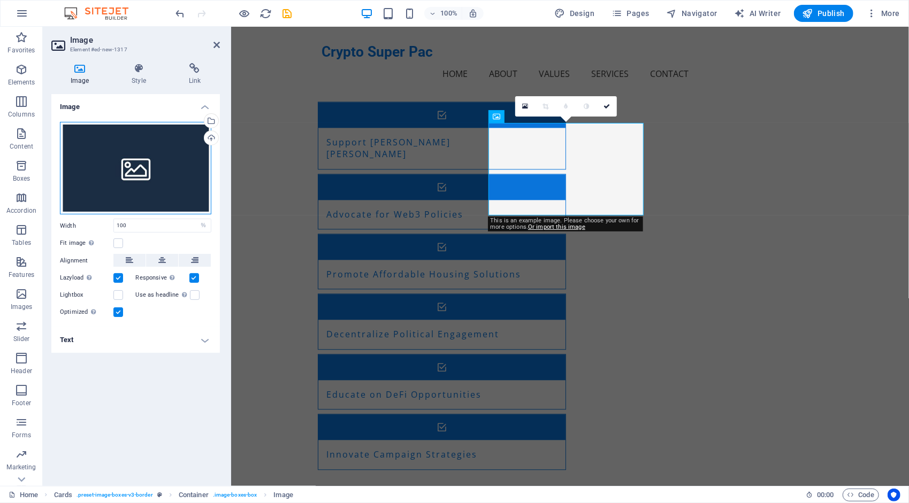
click at [126, 173] on div "Drag files here, click to choose files or select files from Files or our free s…" at bounding box center [135, 168] width 151 height 93
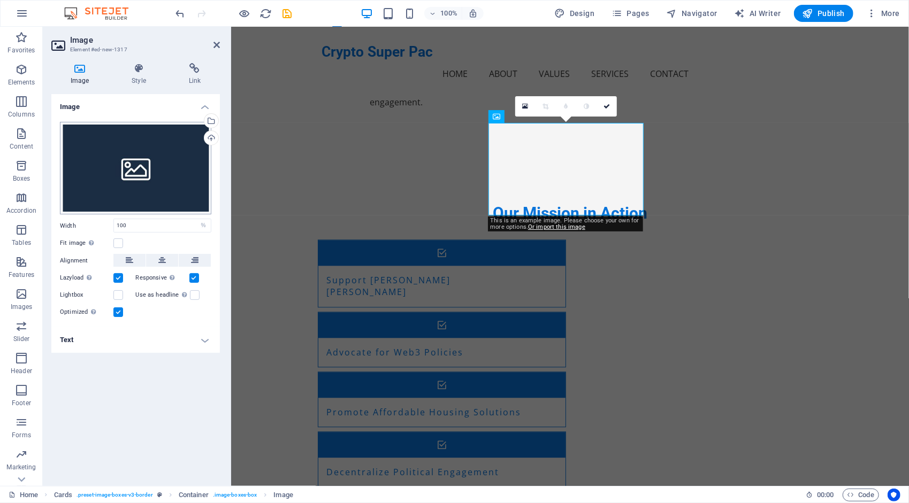
scroll to position [1800, 0]
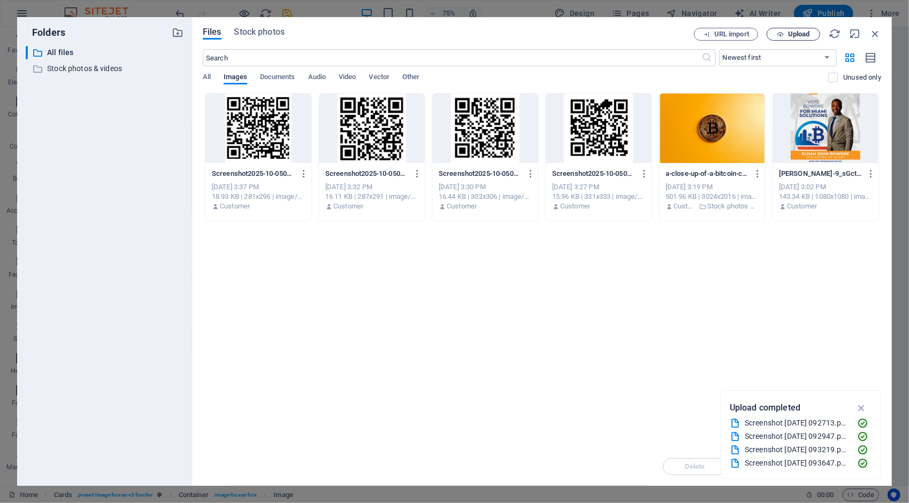
click at [799, 32] on span "Upload" at bounding box center [799, 34] width 22 height 6
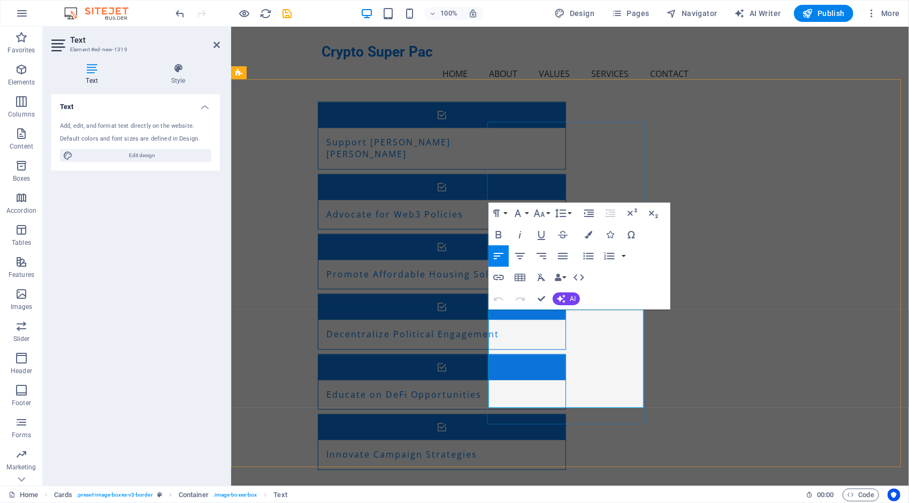
drag, startPoint x: 540, startPoint y: 393, endPoint x: 524, endPoint y: 380, distance: 20.5
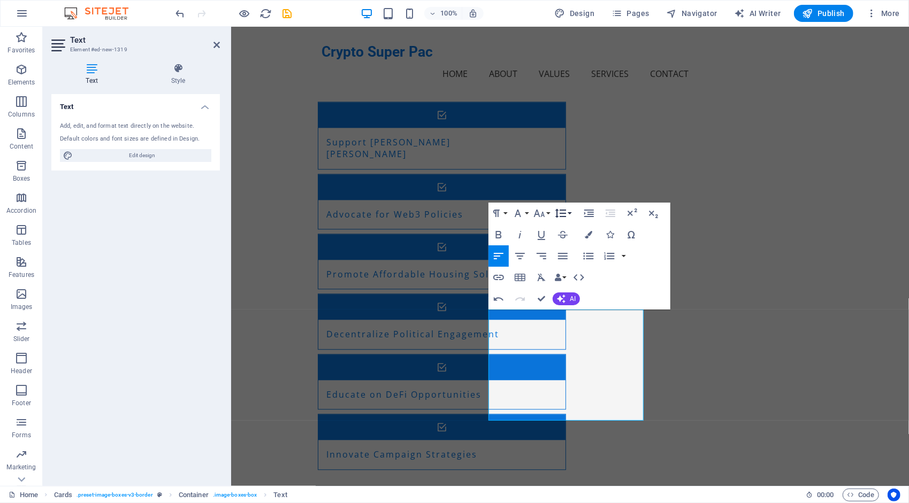
click at [552, 212] on button "Line Height" at bounding box center [562, 213] width 20 height 21
click at [550, 212] on button "Font Size" at bounding box center [541, 213] width 20 height 21
click at [553, 296] on link "12" at bounding box center [550, 298] width 39 height 16
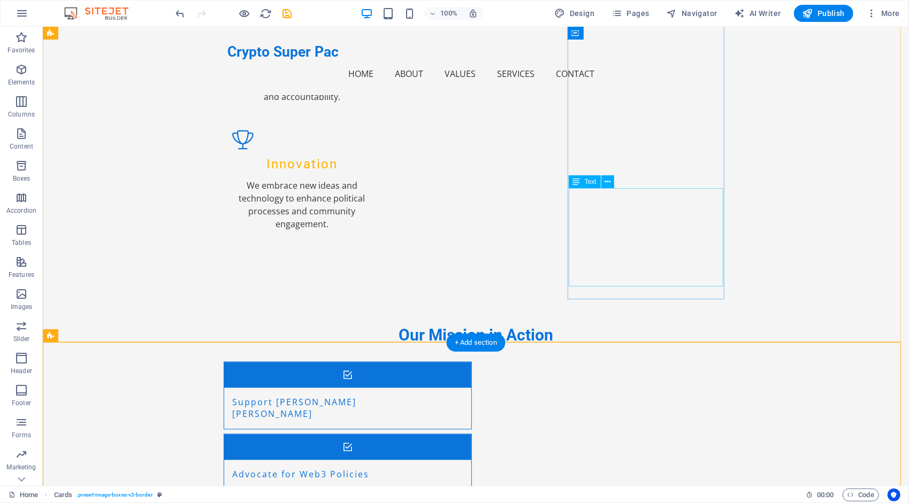
scroll to position [1398, 0]
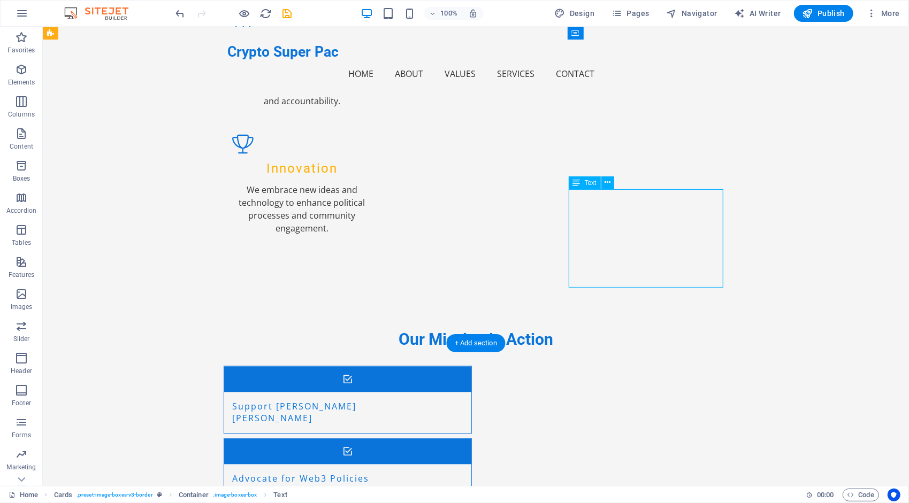
drag, startPoint x: 609, startPoint y: 257, endPoint x: 578, endPoint y: 211, distance: 55.6
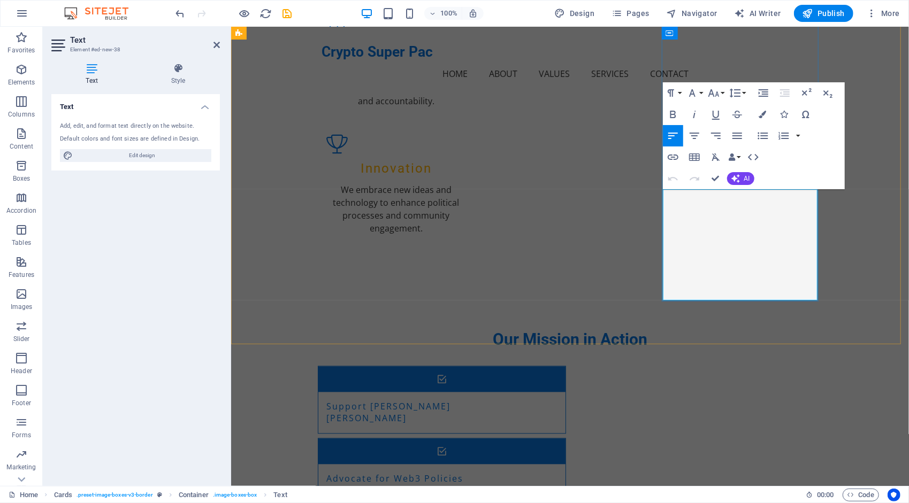
drag, startPoint x: 701, startPoint y: 259, endPoint x: 894, endPoint y: 211, distance: 199.1
copy div "Stable gains for seismic change: Peg your USDT to [PERSON_NAME] debt-tokenizati…"
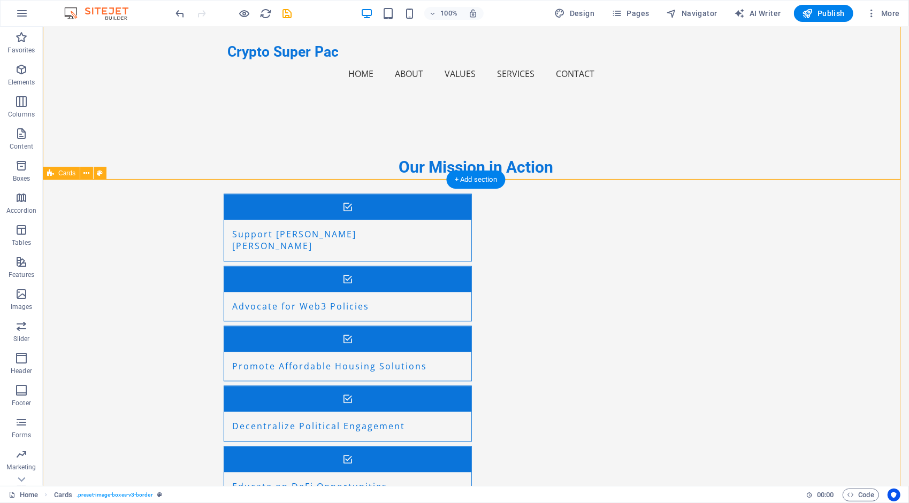
scroll to position [1571, 0]
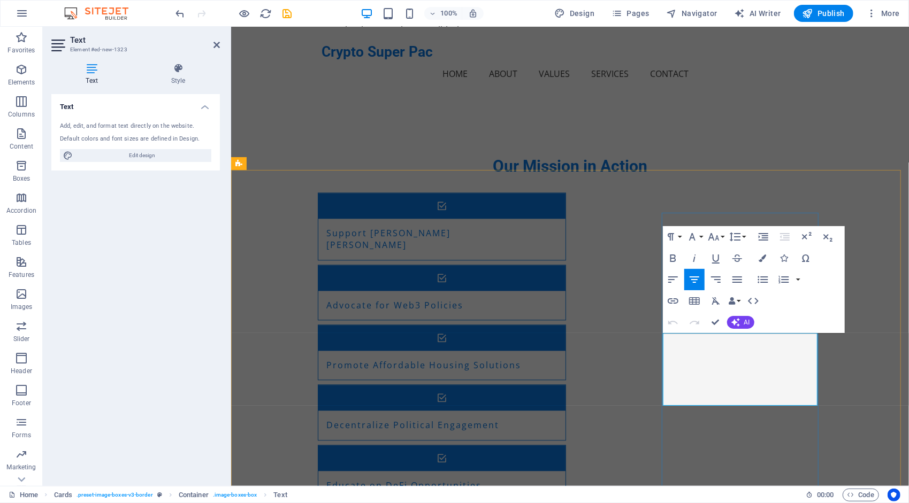
drag, startPoint x: 762, startPoint y: 389, endPoint x: 673, endPoint y: 340, distance: 101.5
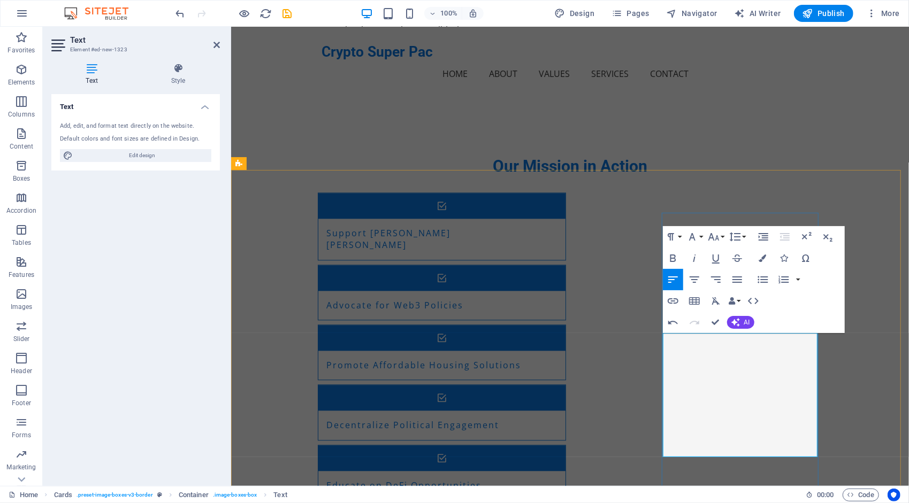
drag, startPoint x: 741, startPoint y: 340, endPoint x: 671, endPoint y: 335, distance: 70.2
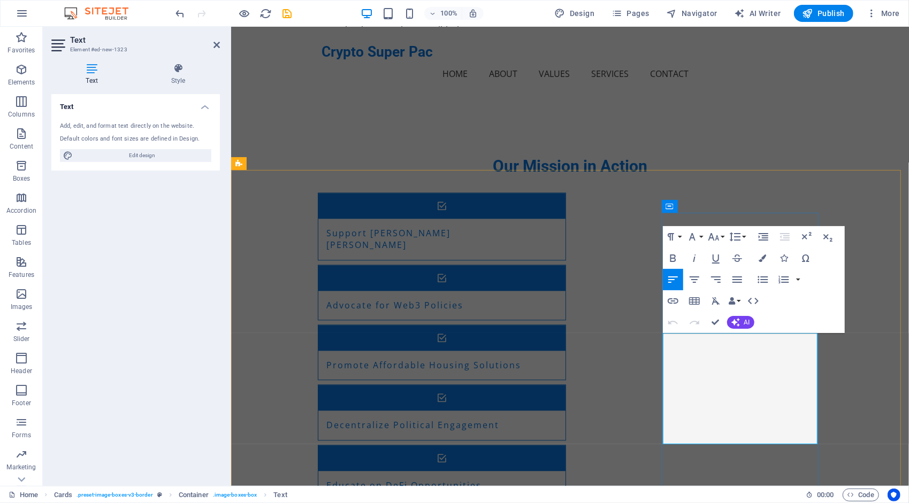
drag, startPoint x: 717, startPoint y: 432, endPoint x: 698, endPoint y: 406, distance: 32.1
click at [723, 235] on button "Font Size" at bounding box center [715, 236] width 20 height 21
click at [724, 323] on link "12" at bounding box center [724, 322] width 39 height 16
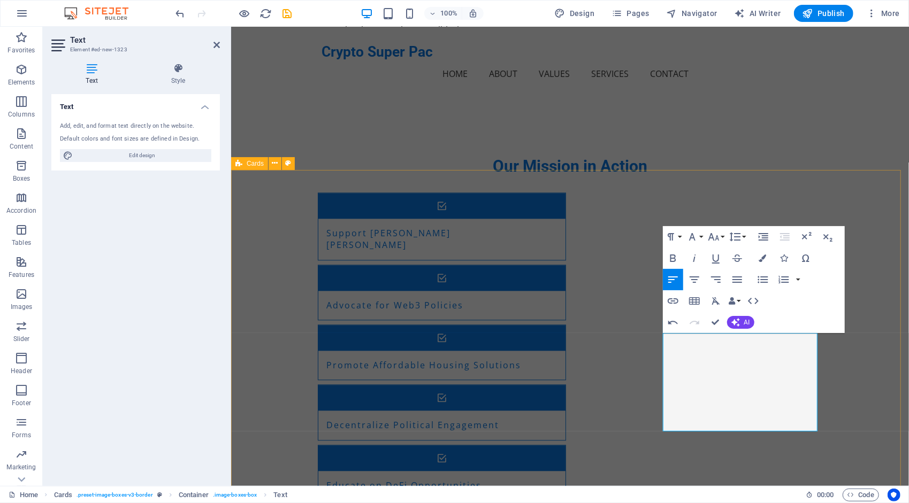
select select "rem"
select select "preset-image-boxes-v3-border"
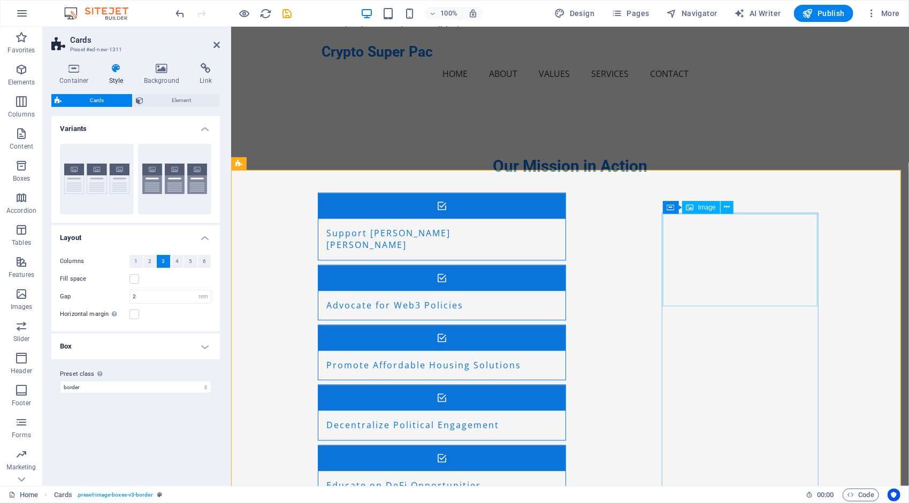
select select "%"
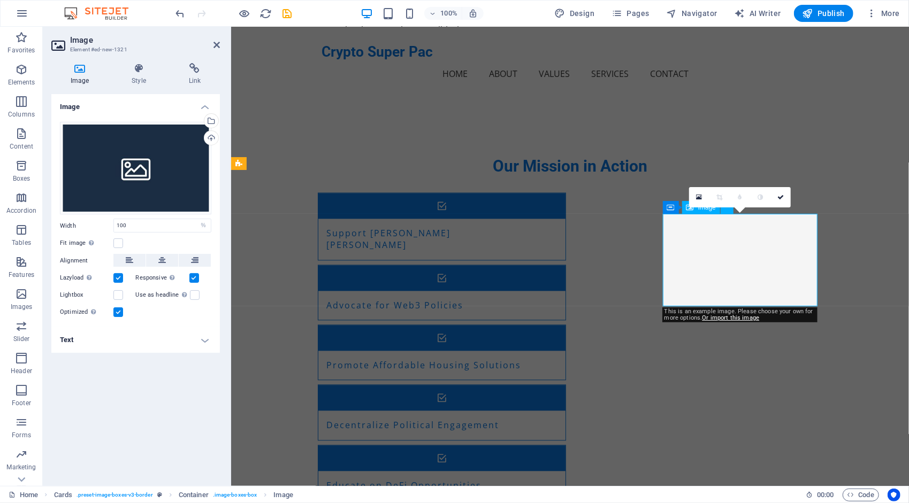
click at [140, 160] on div "Drag files here, click to choose files or select files from Files or our free s…" at bounding box center [135, 168] width 151 height 93
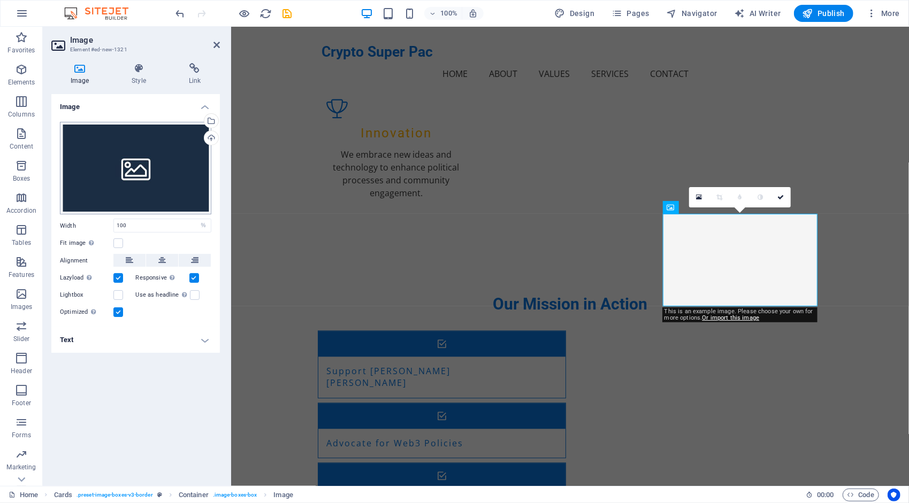
scroll to position [1709, 0]
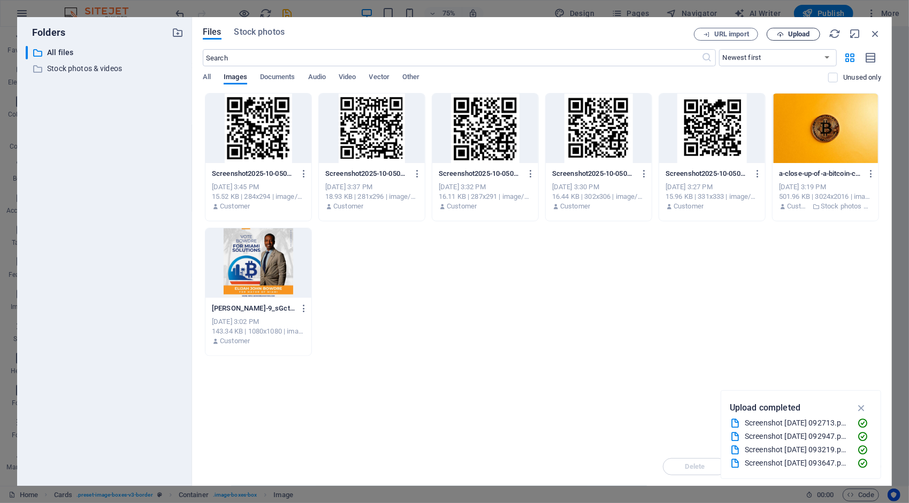
click at [796, 37] on span "Upload" at bounding box center [799, 34] width 22 height 6
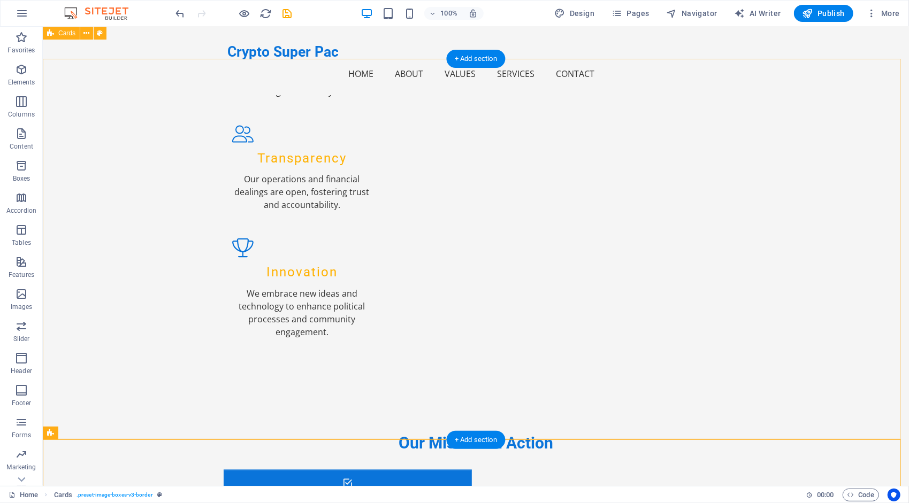
scroll to position [1289, 0]
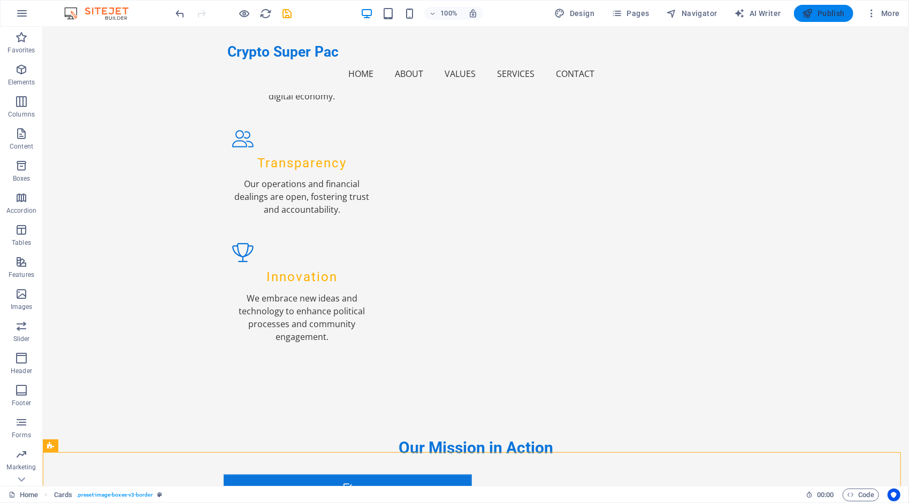
click at [835, 16] on span "Publish" at bounding box center [823, 13] width 42 height 11
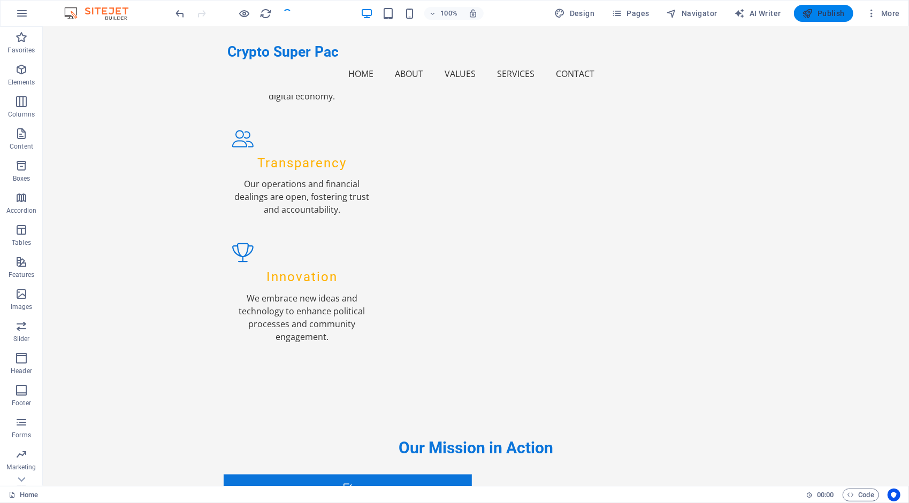
checkbox input "false"
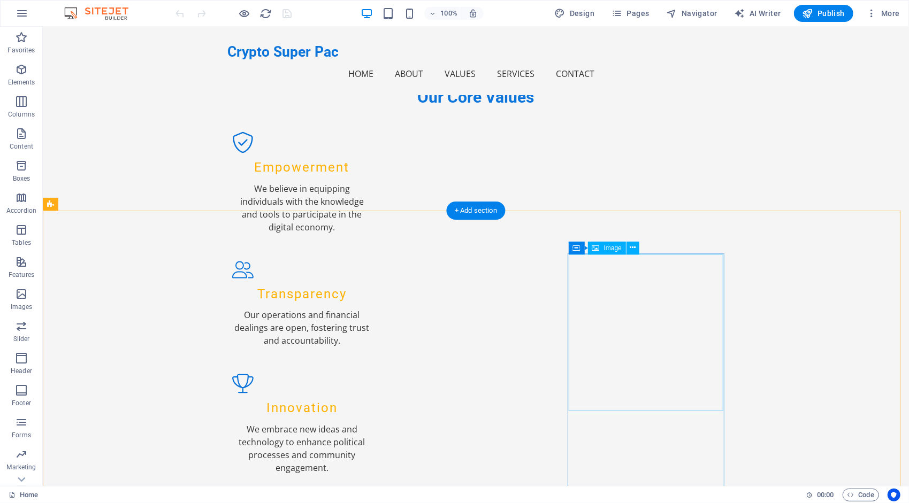
scroll to position [1174, 0]
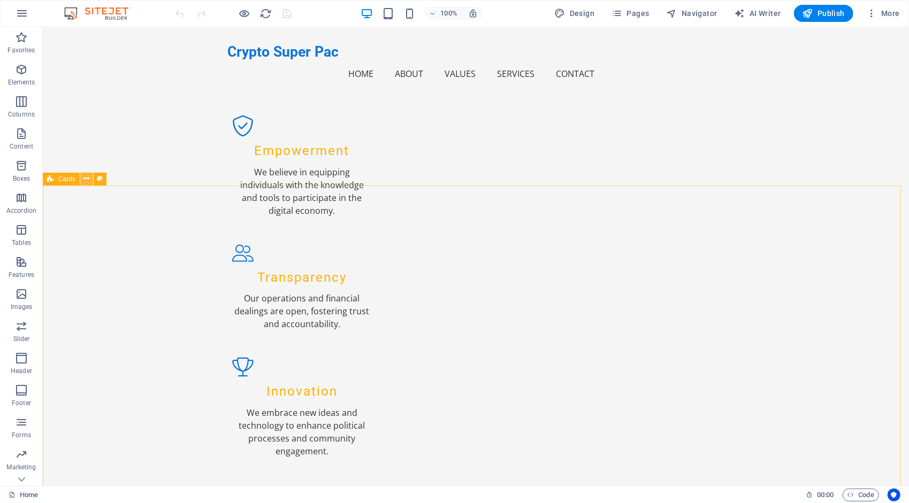
click at [86, 181] on icon at bounding box center [87, 178] width 6 height 11
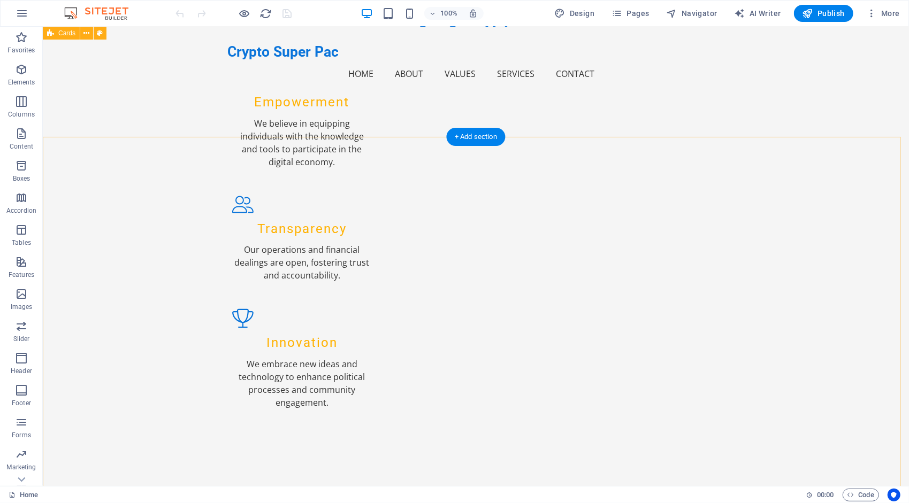
scroll to position [1222, 0]
click at [86, 132] on icon at bounding box center [87, 131] width 6 height 11
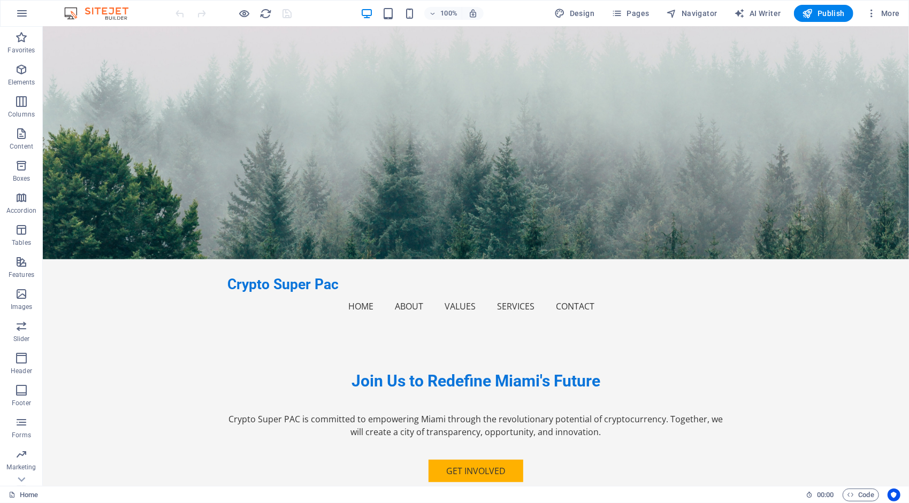
scroll to position [0, 0]
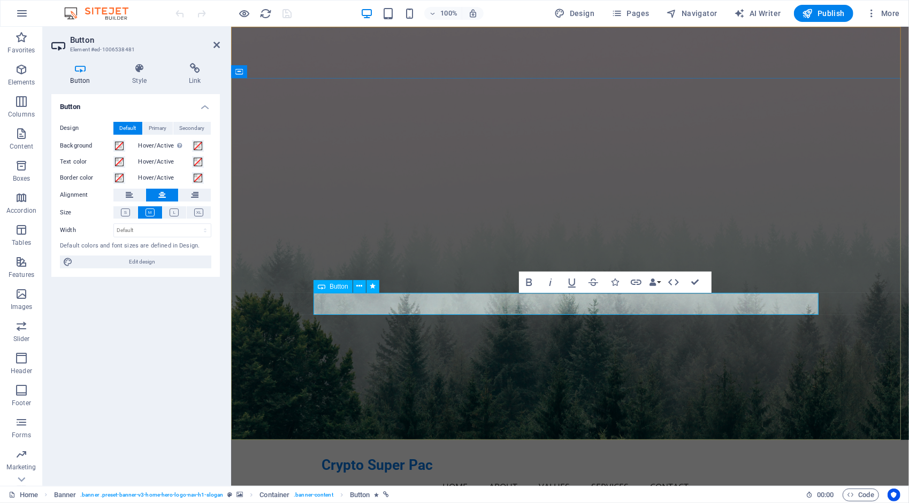
click at [199, 66] on icon at bounding box center [195, 68] width 50 height 11
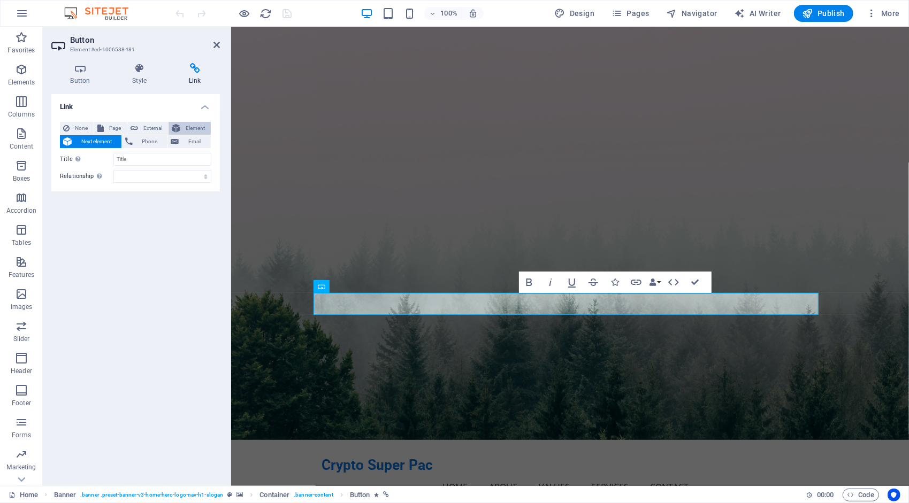
click at [198, 124] on span "Element" at bounding box center [195, 128] width 24 height 13
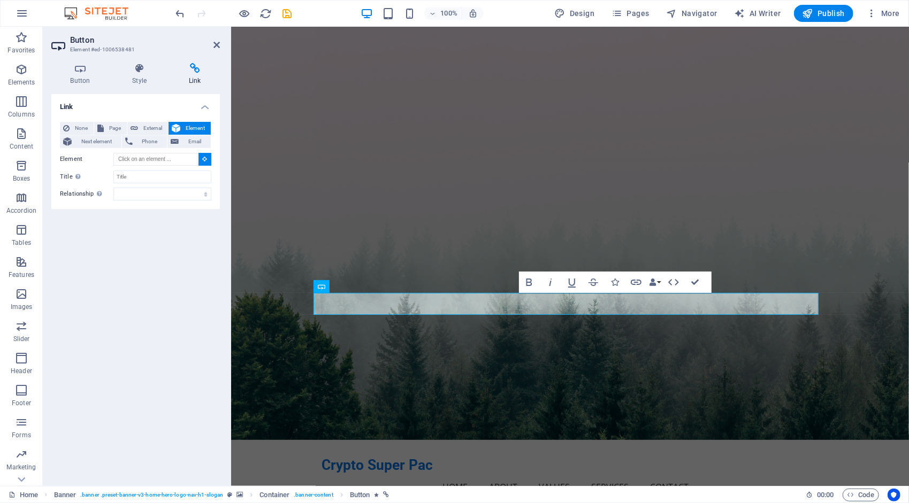
click at [208, 160] on button at bounding box center [204, 159] width 13 height 13
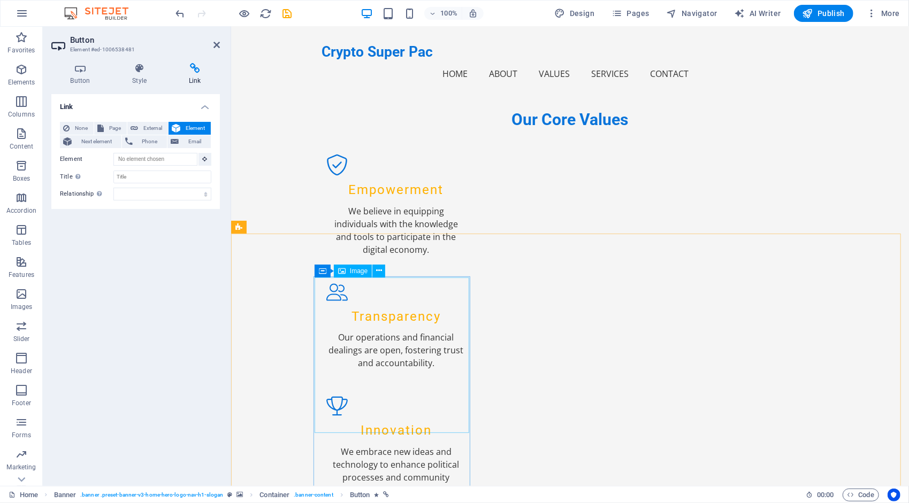
scroll to position [1137, 0]
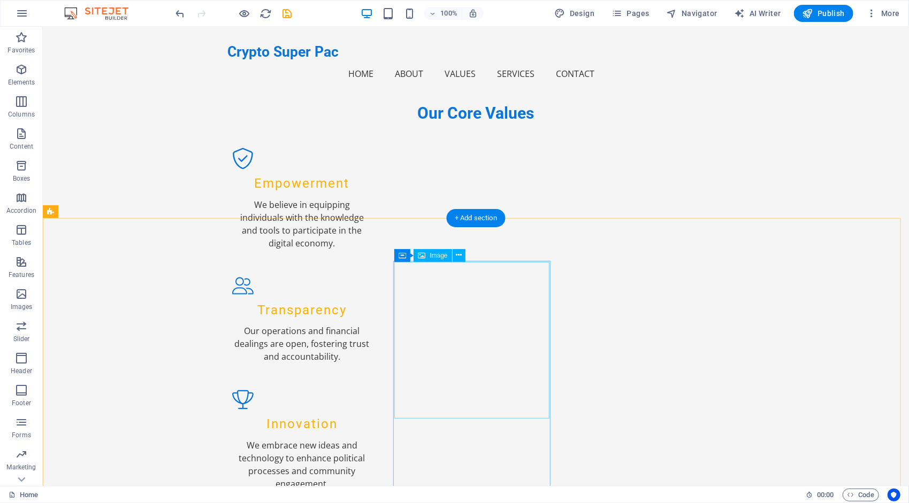
scroll to position [1151, 0]
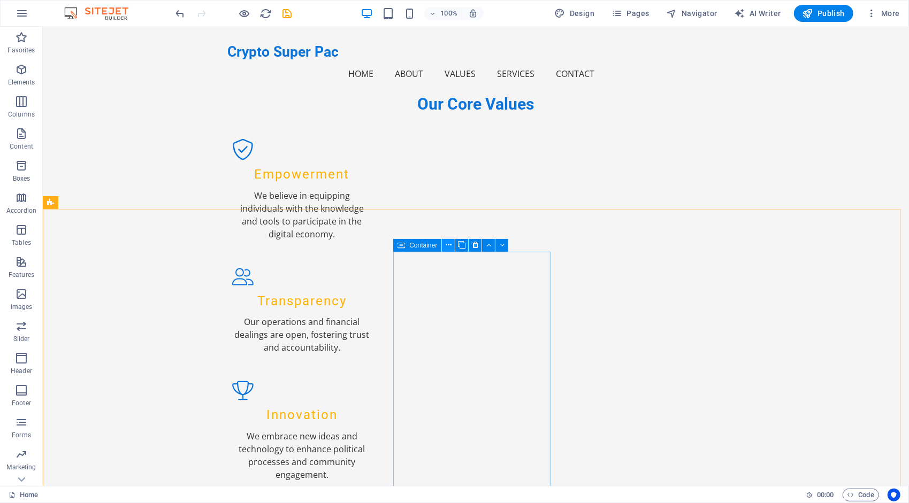
click at [449, 247] on icon at bounding box center [449, 245] width 6 height 11
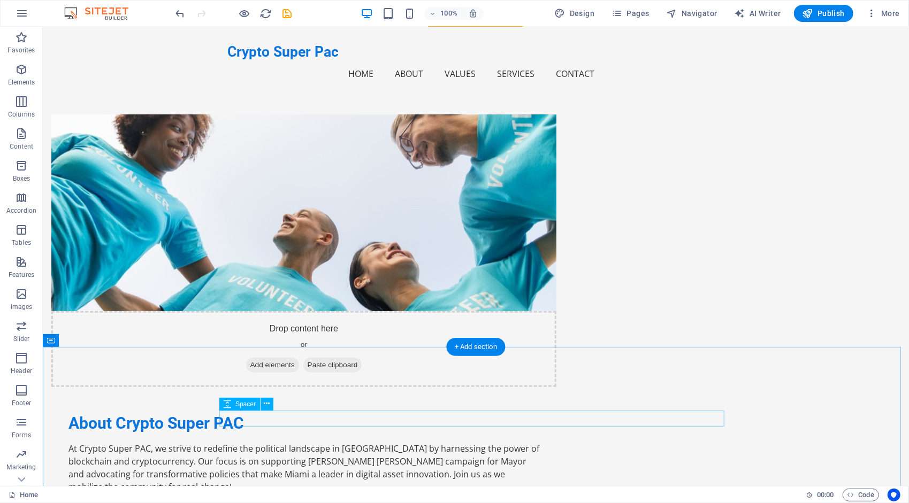
scroll to position [617, 0]
click at [873, 12] on icon "button" at bounding box center [871, 13] width 11 height 11
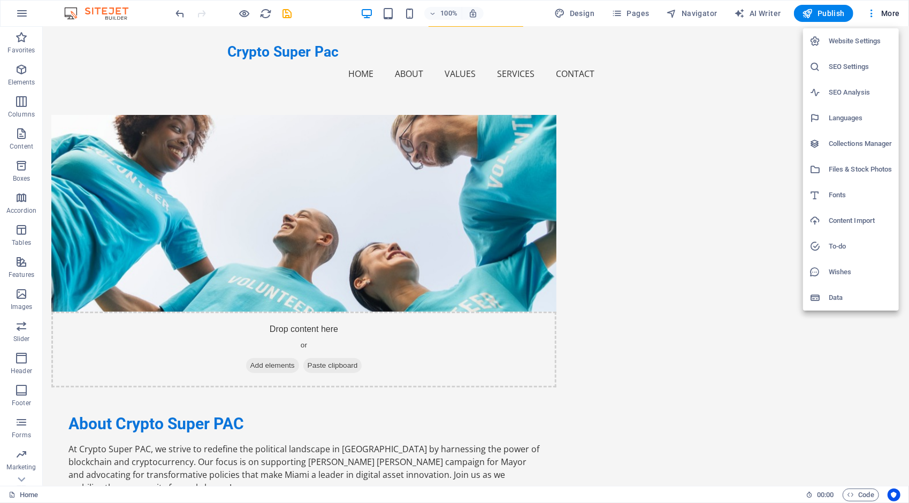
click at [693, 43] on div at bounding box center [454, 251] width 909 height 503
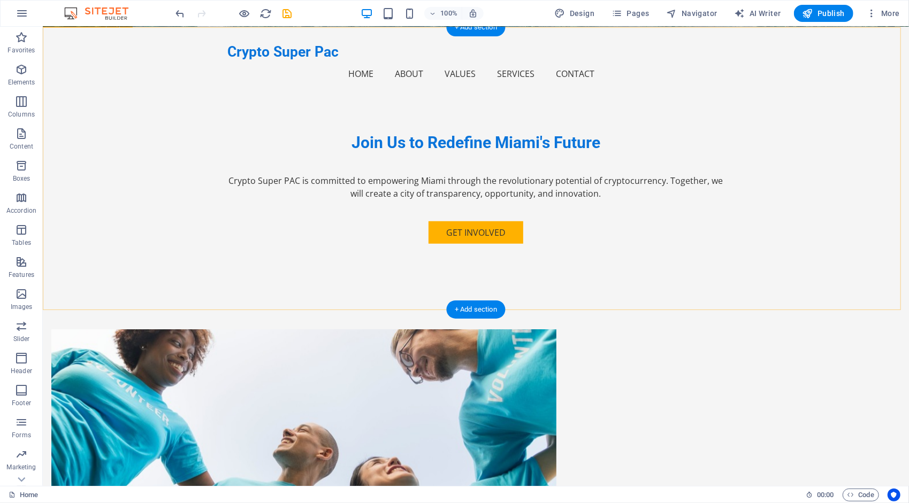
scroll to position [424, 0]
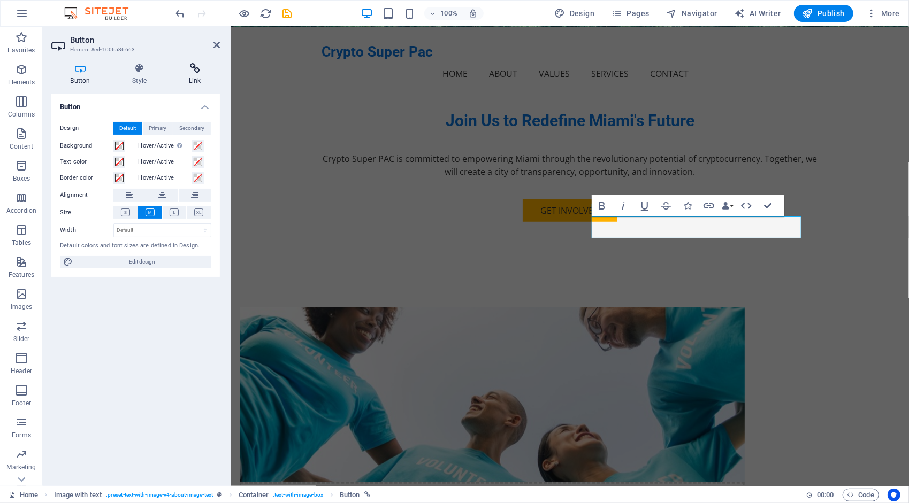
click at [194, 72] on icon at bounding box center [195, 68] width 50 height 11
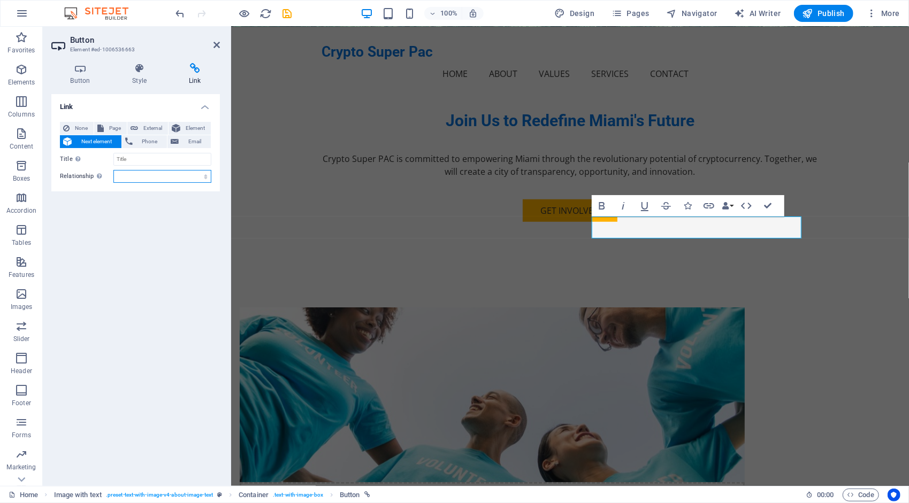
click at [185, 174] on select "alternate author bookmark external help license next nofollow noreferrer noopen…" at bounding box center [162, 176] width 98 height 13
click at [68, 262] on div "Link None Page External Element Next element Phone Email Page Home Subpage Lega…" at bounding box center [135, 285] width 168 height 383
click at [170, 162] on input "Title Additional link description, should not be the same as the link text. The…" at bounding box center [162, 159] width 98 height 13
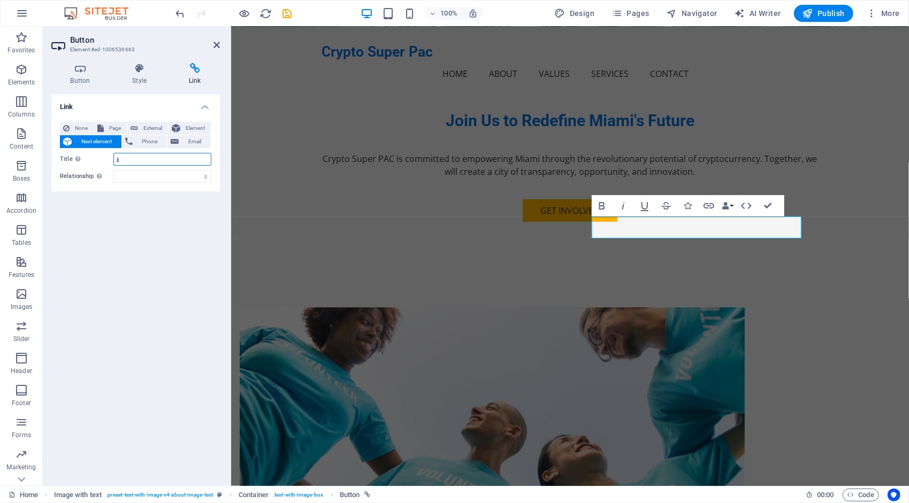
type input "j"
click at [200, 125] on span "Element" at bounding box center [195, 128] width 24 height 13
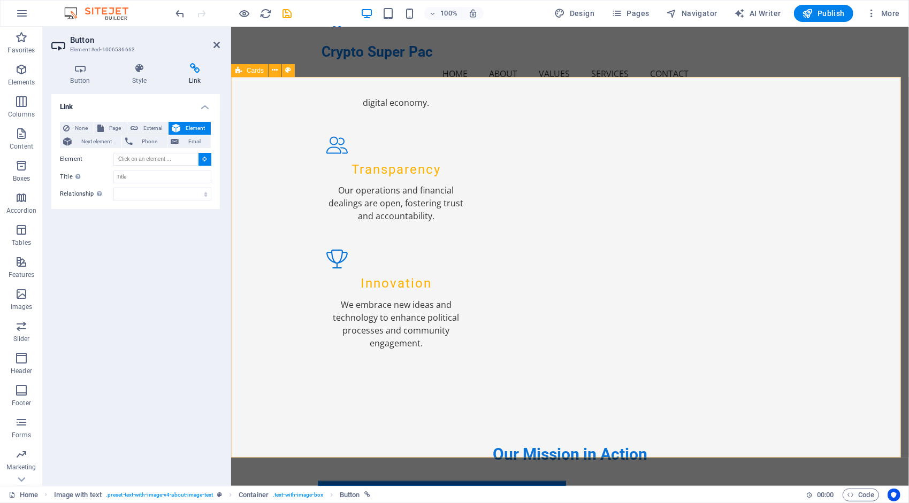
scroll to position [1283, 0]
type input "#ed-1015370915"
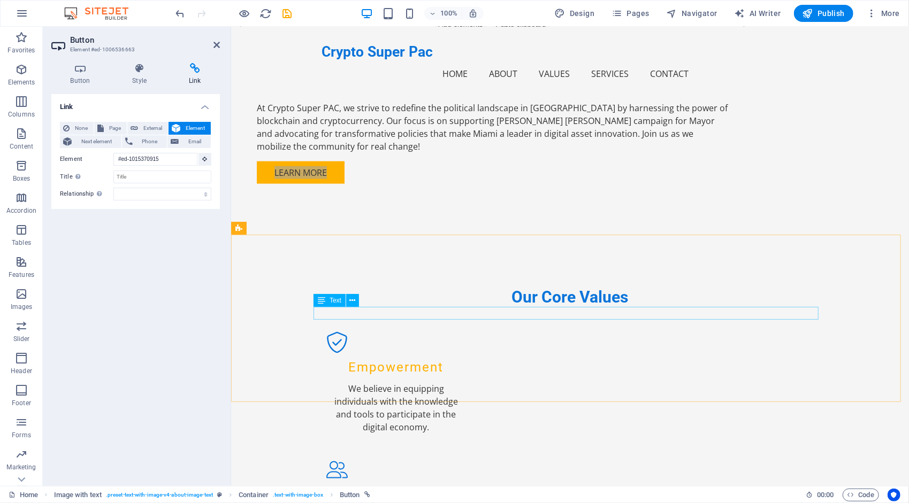
scroll to position [961, 0]
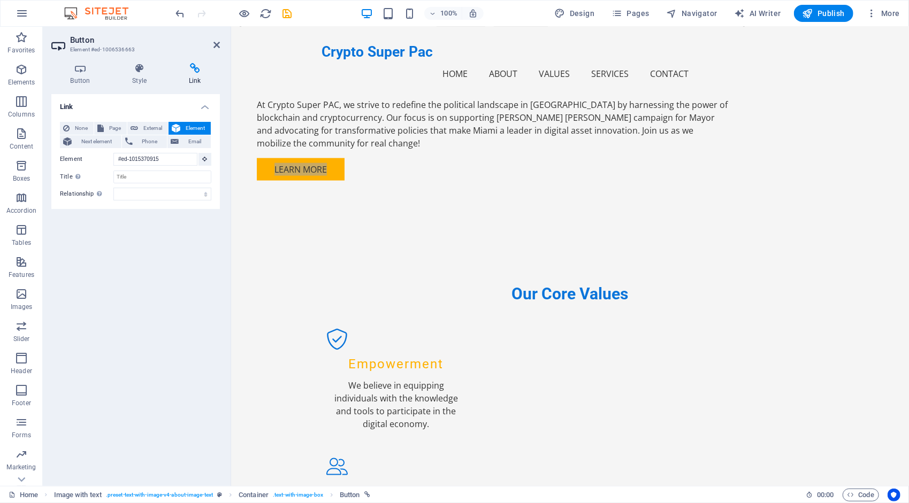
click at [165, 288] on div "Link None Page External Element Next element Phone Email Page Home Subpage Lega…" at bounding box center [135, 285] width 168 height 383
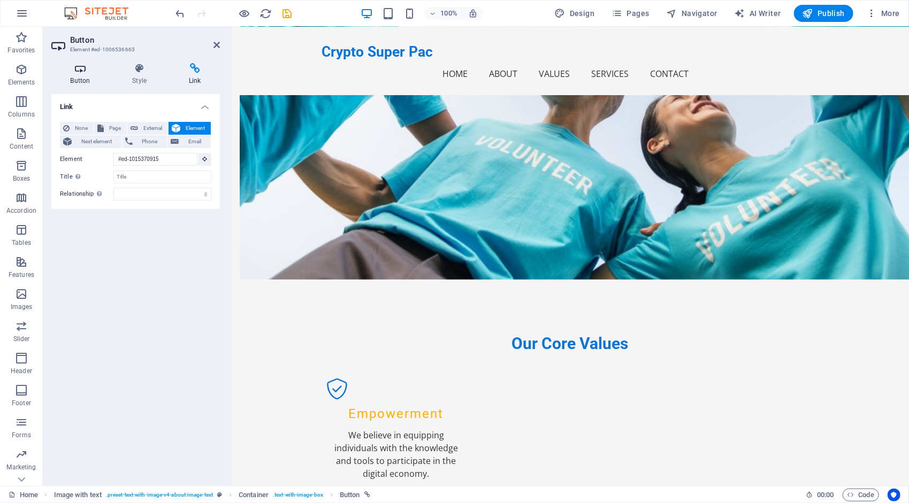
scroll to position [910, 0]
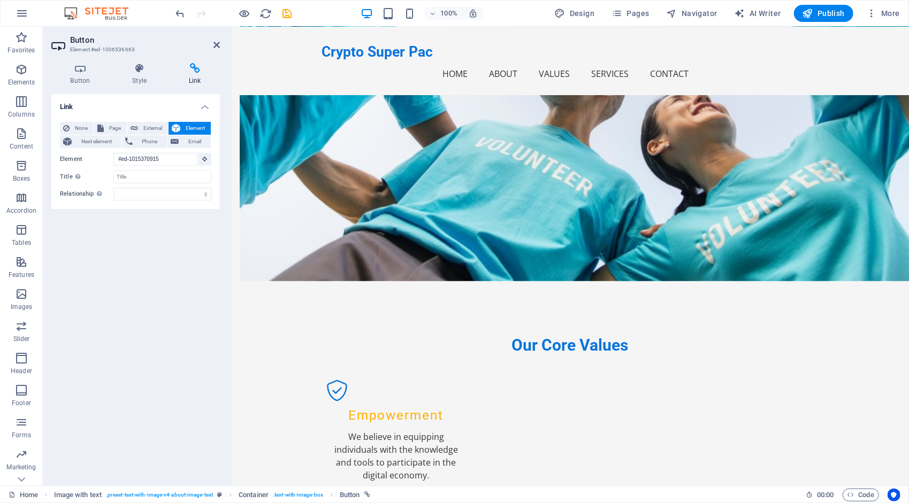
click at [212, 44] on h2 "Button" at bounding box center [145, 40] width 150 height 10
click at [216, 43] on icon at bounding box center [216, 45] width 6 height 9
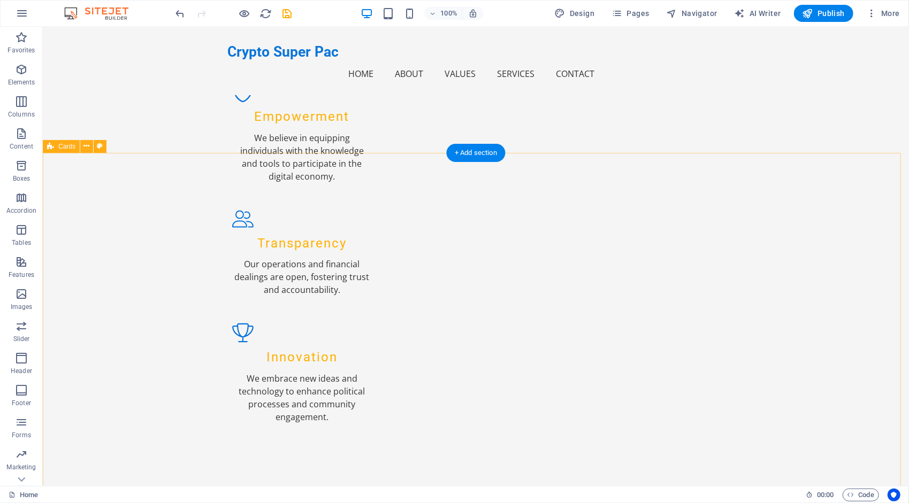
scroll to position [1206, 0]
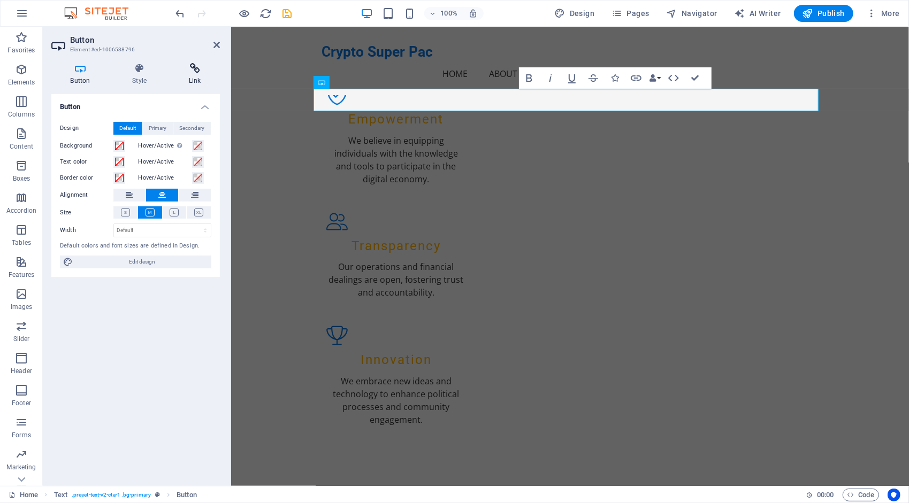
click at [191, 76] on h4 "Link" at bounding box center [195, 74] width 50 height 22
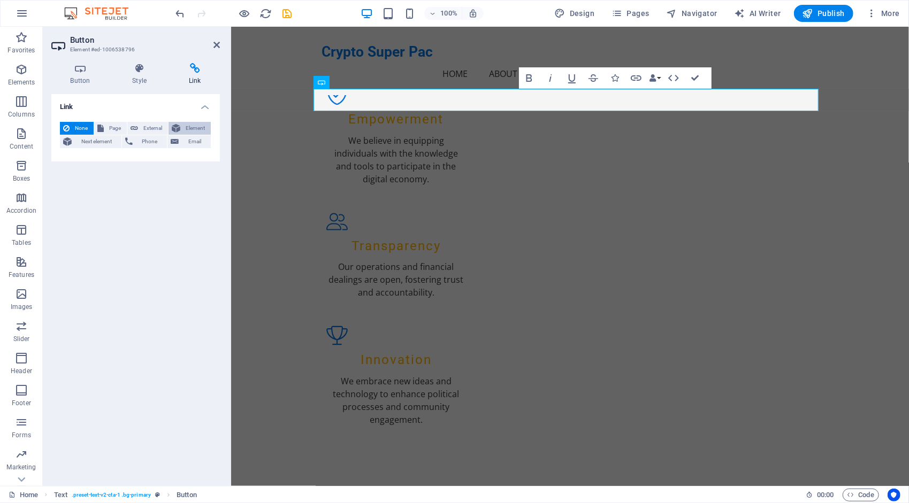
click at [186, 127] on span "Element" at bounding box center [195, 128] width 24 height 13
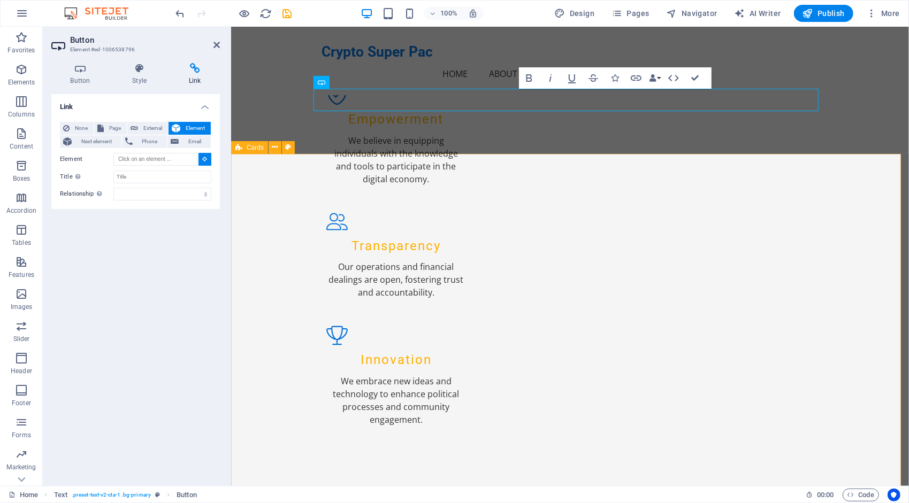
type input "#ed-1015370915"
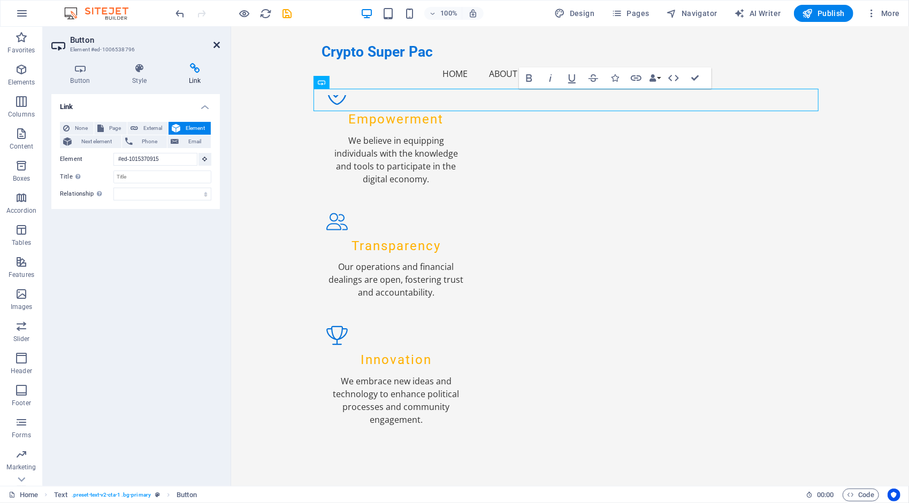
click at [215, 44] on icon at bounding box center [216, 45] width 6 height 9
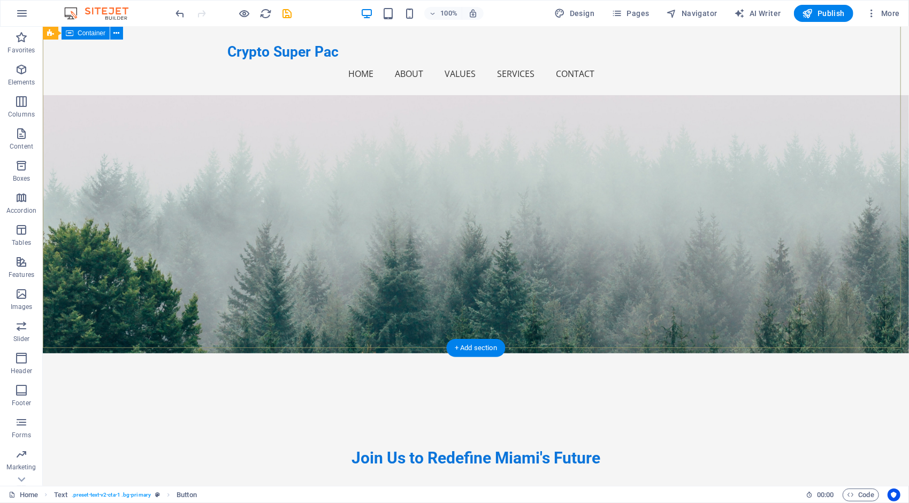
scroll to position [85, 0]
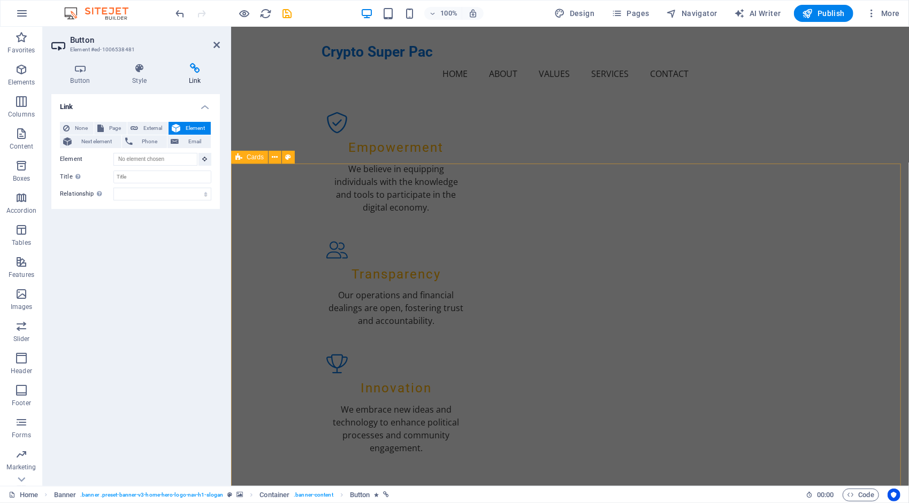
scroll to position [1203, 0]
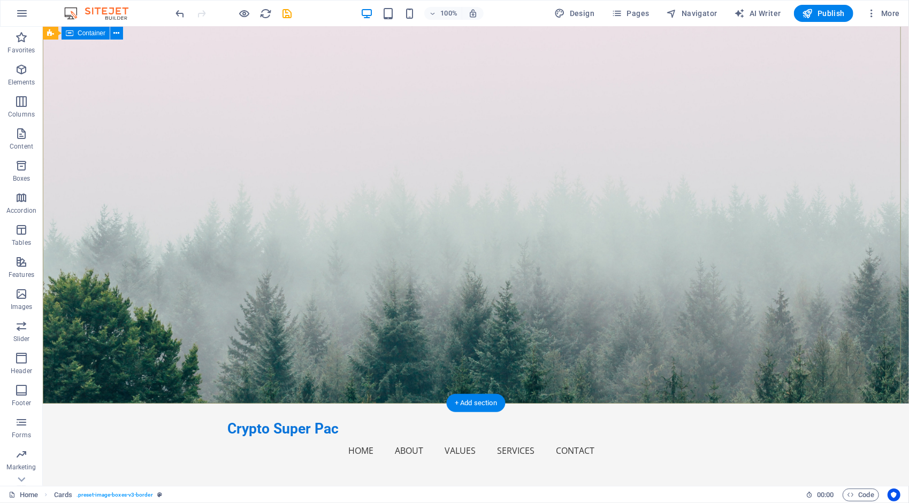
scroll to position [35, 0]
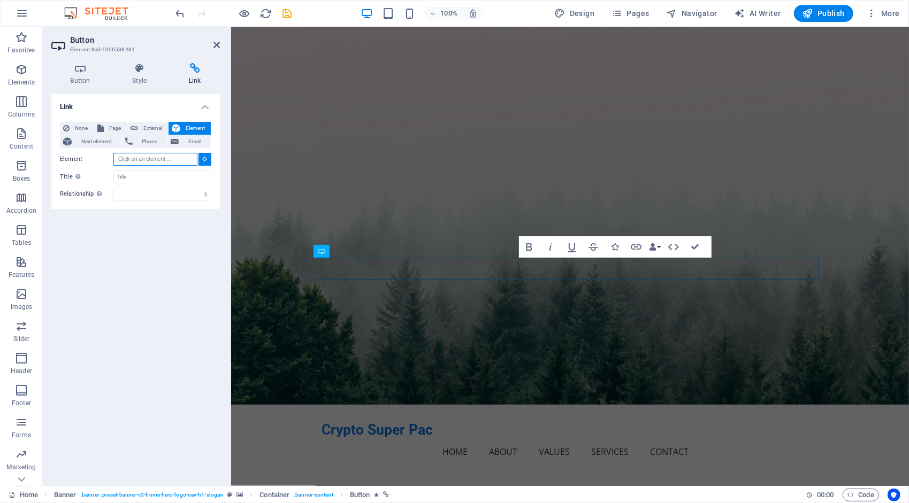
click at [174, 157] on input "Element" at bounding box center [155, 159] width 84 height 13
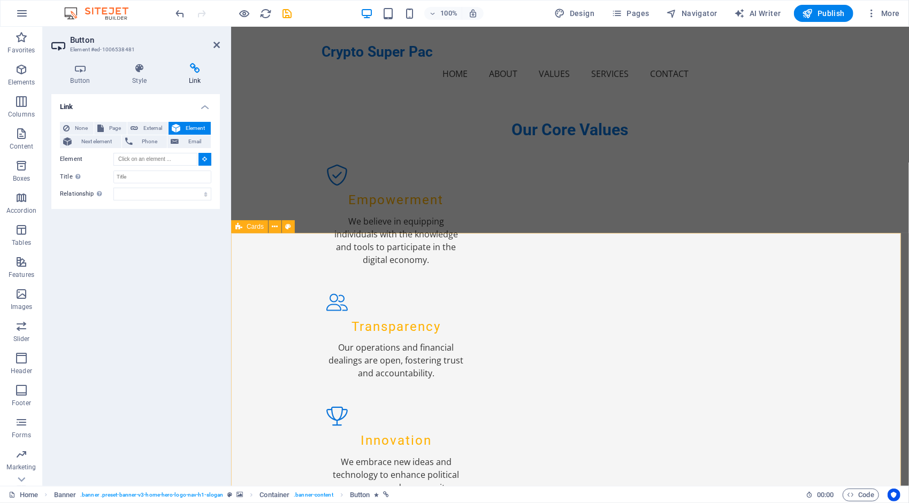
scroll to position [1130, 0]
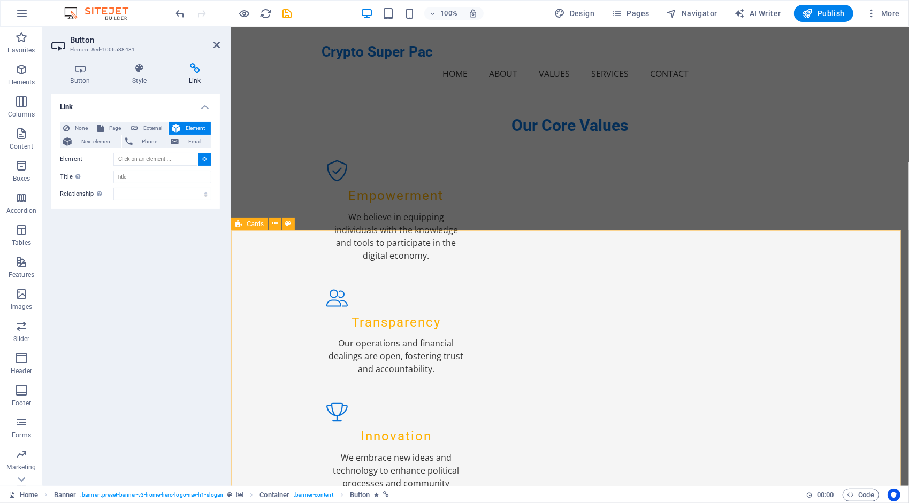
type input "#ed-1015370915"
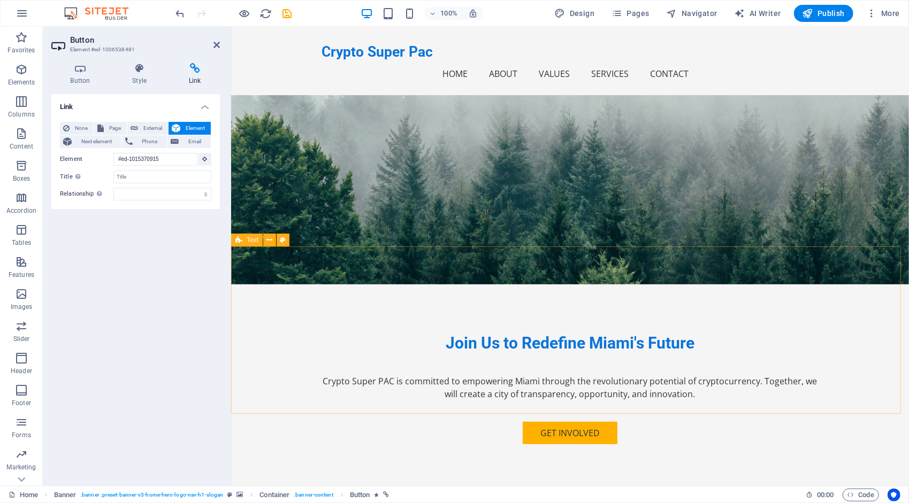
scroll to position [47, 0]
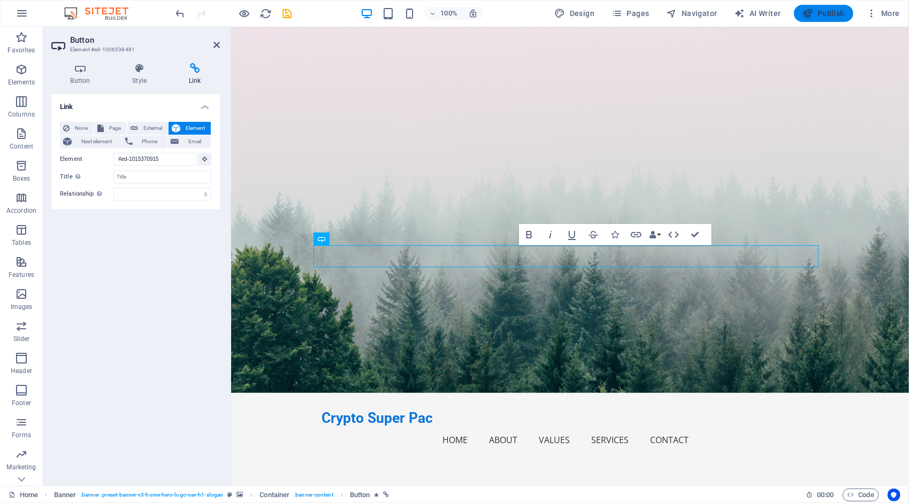
click at [827, 11] on span "Publish" at bounding box center [823, 13] width 42 height 11
checkbox input "false"
